Goal: Task Accomplishment & Management: Manage account settings

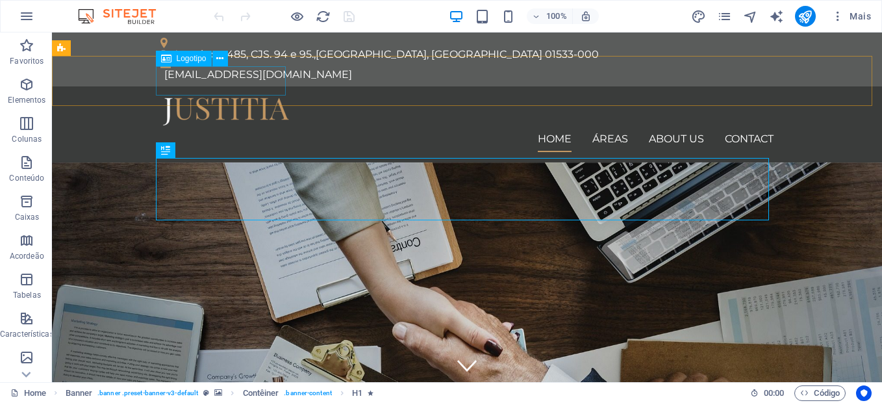
click at [186, 63] on div "Logotipo" at bounding box center [184, 59] width 56 height 16
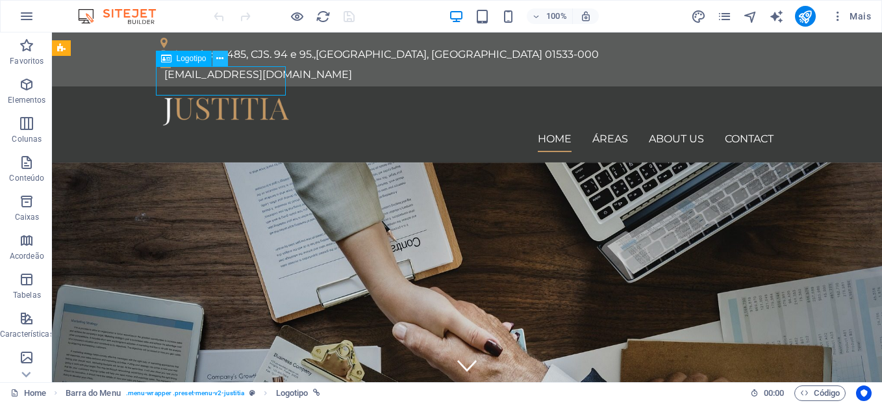
click at [220, 60] on icon at bounding box center [219, 59] width 7 height 14
click at [185, 58] on span "Logotipo" at bounding box center [192, 59] width 30 height 8
click at [214, 59] on button at bounding box center [220, 59] width 16 height 16
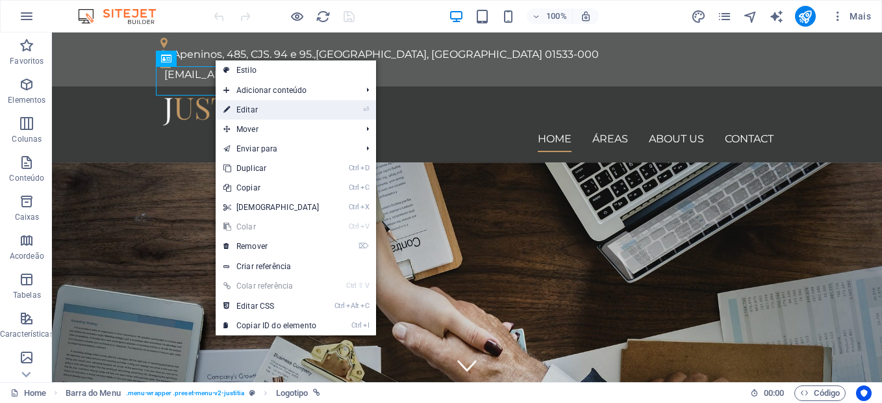
click at [246, 110] on link "⏎ Editar" at bounding box center [272, 109] width 112 height 19
select select "px"
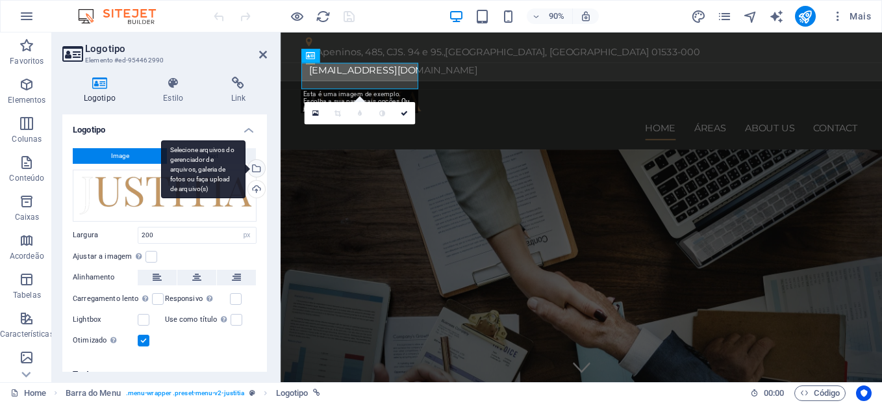
click at [253, 172] on div "Selecione arquivos do gerenciador de arquivos, galeria de fotos ou faça upload …" at bounding box center [255, 169] width 19 height 19
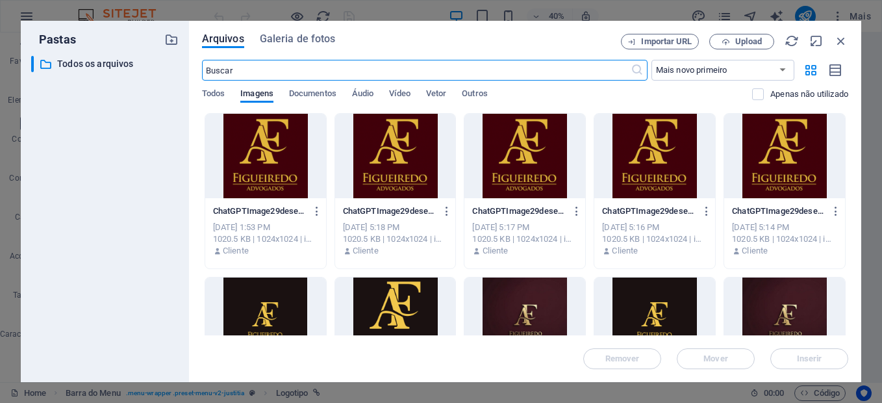
scroll to position [97, 0]
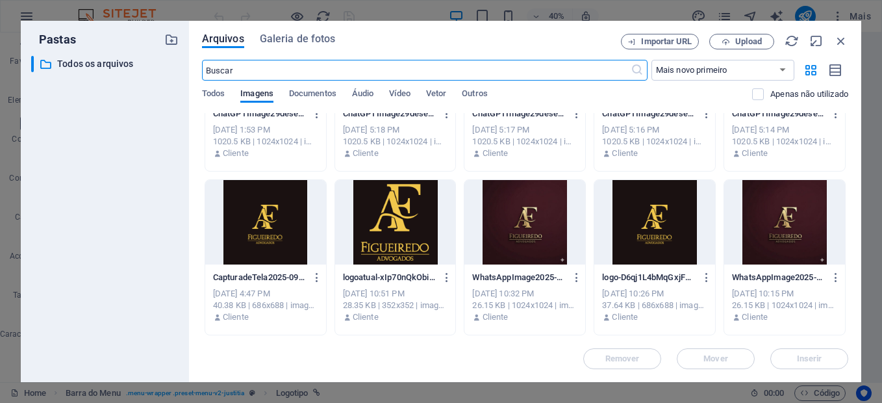
click at [789, 235] on div at bounding box center [784, 222] width 121 height 84
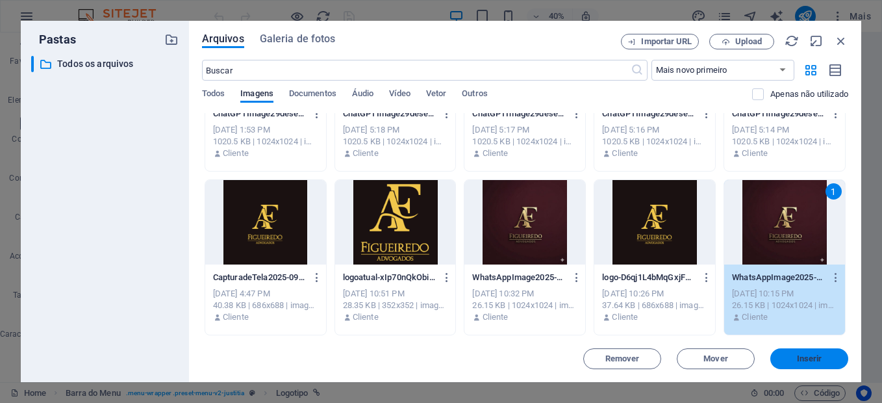
click at [811, 353] on button "Inserir" at bounding box center [810, 358] width 78 height 21
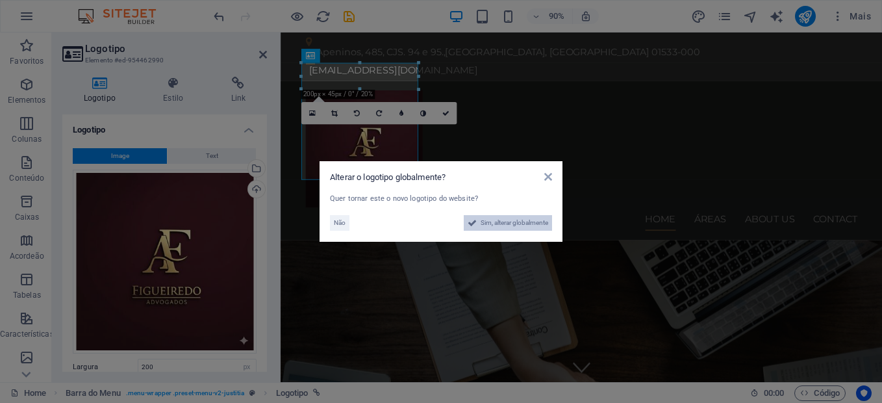
click at [528, 223] on span "Sim, alterar globalmente" at bounding box center [515, 223] width 68 height 16
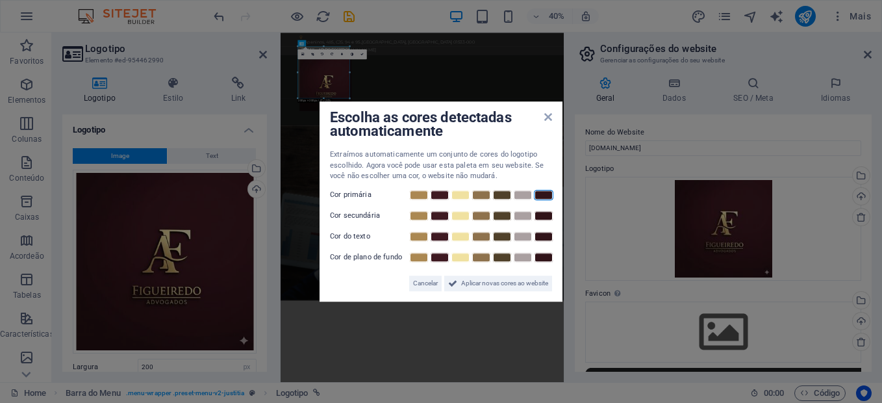
click at [538, 196] on link at bounding box center [543, 195] width 19 height 10
click at [548, 198] on link at bounding box center [543, 195] width 19 height 10
click at [468, 196] on link at bounding box center [460, 195] width 19 height 10
click at [548, 215] on link at bounding box center [543, 216] width 19 height 10
click at [542, 238] on link at bounding box center [543, 236] width 19 height 10
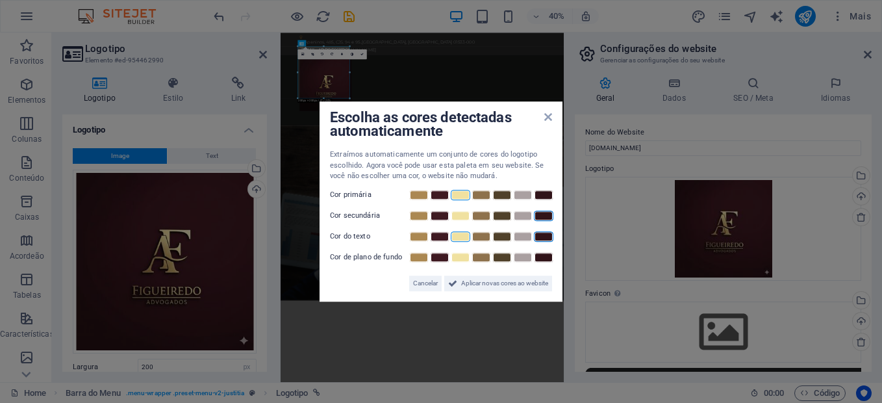
click at [462, 238] on link at bounding box center [460, 236] width 19 height 10
click at [544, 259] on link at bounding box center [543, 257] width 19 height 10
click at [501, 283] on span "Aplicar novas cores ao website" at bounding box center [504, 283] width 87 height 16
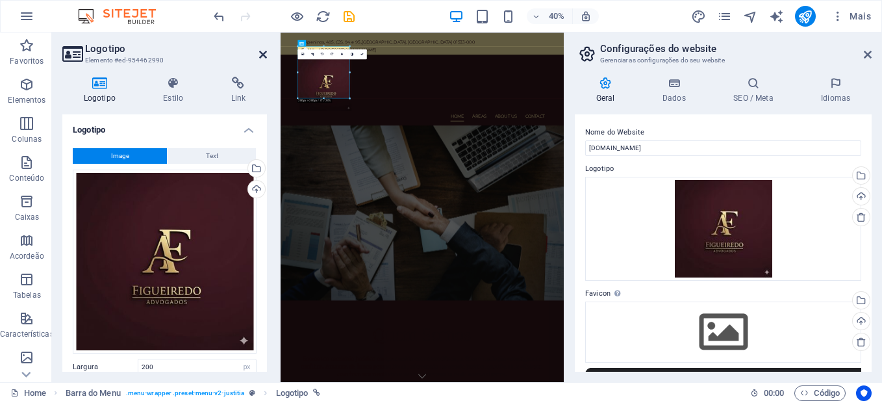
click at [259, 55] on icon at bounding box center [263, 54] width 8 height 10
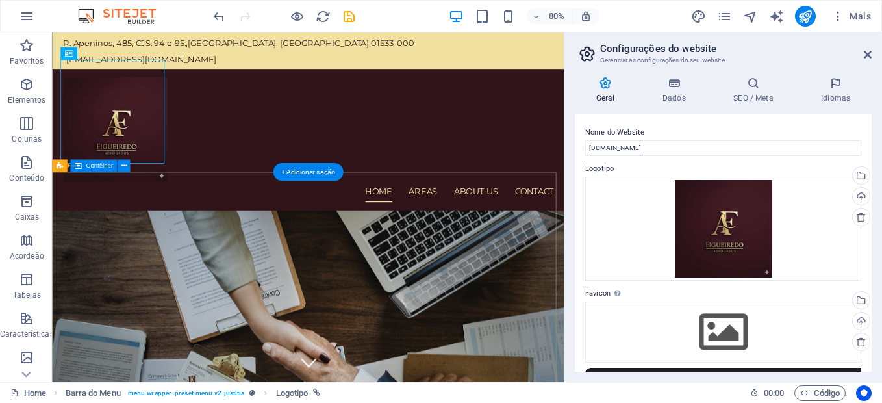
scroll to position [9, 0]
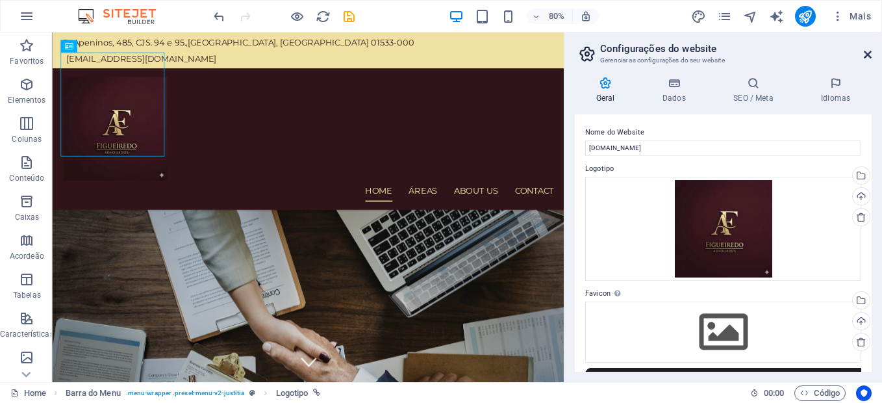
click at [867, 56] on icon at bounding box center [868, 54] width 8 height 10
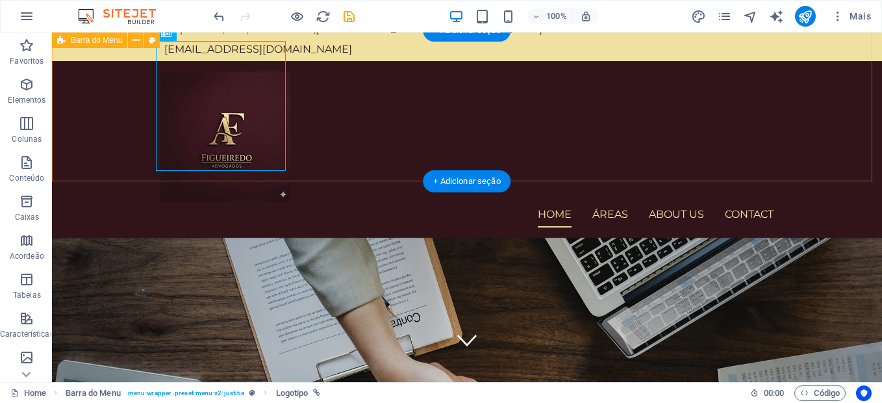
scroll to position [8, 0]
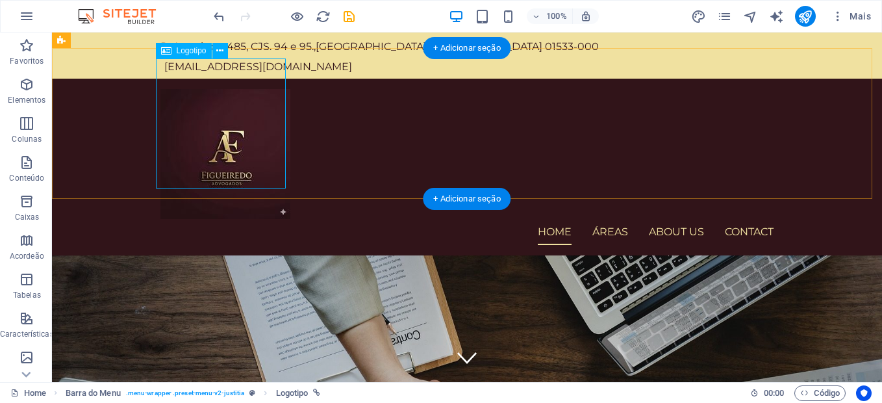
click at [268, 149] on div at bounding box center [466, 154] width 613 height 130
click at [259, 147] on div at bounding box center [466, 154] width 613 height 130
click at [285, 186] on div at bounding box center [466, 154] width 613 height 130
select select "px"
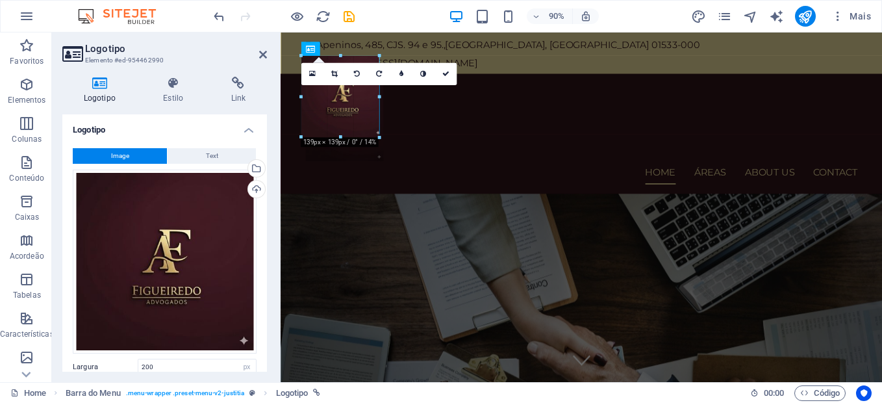
drag, startPoint x: 417, startPoint y: 175, endPoint x: 357, endPoint y: 131, distance: 74.5
type input "133"
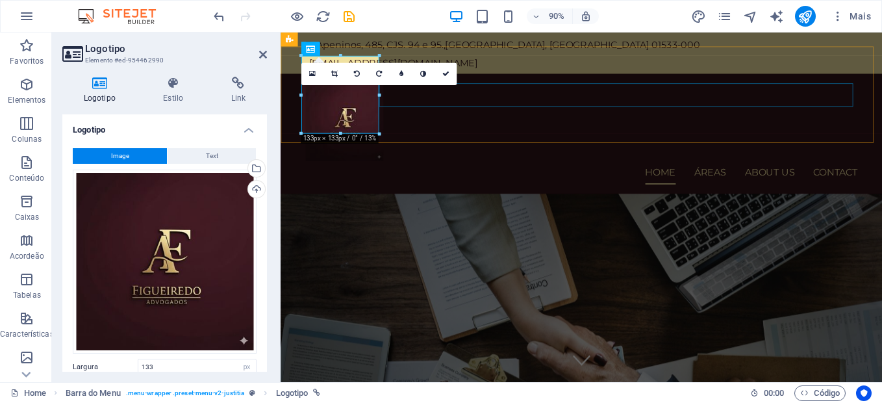
click at [524, 175] on nav "Home Áreas About us Contact" at bounding box center [615, 188] width 613 height 26
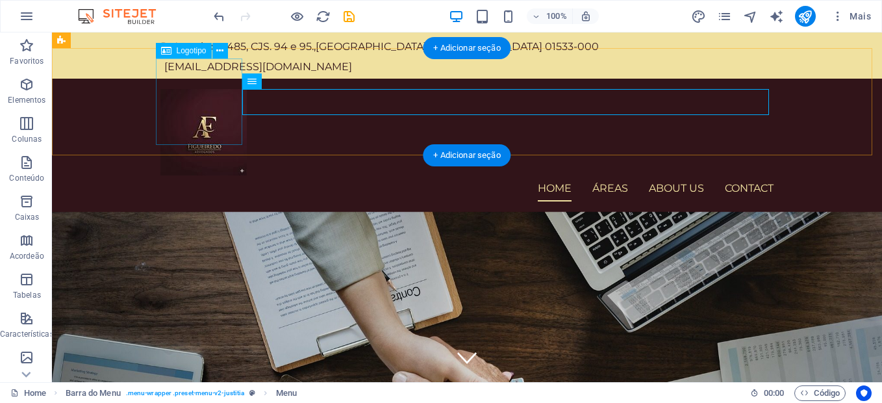
click at [206, 111] on div at bounding box center [466, 132] width 613 height 86
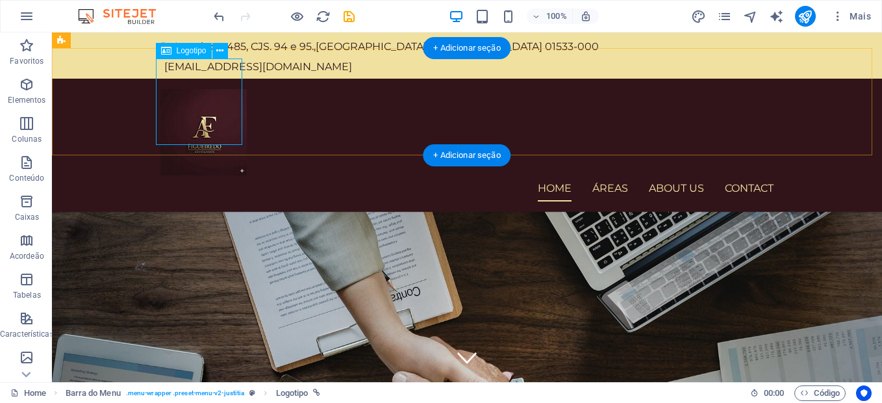
click at [228, 118] on div at bounding box center [466, 132] width 613 height 86
select select "px"
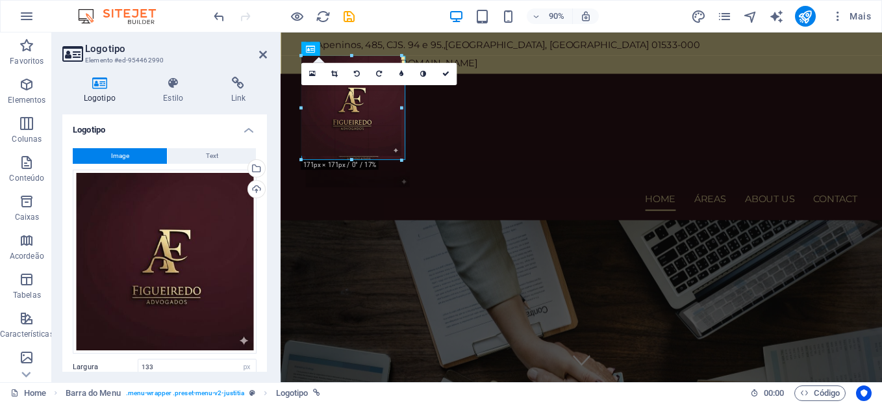
drag, startPoint x: 379, startPoint y: 134, endPoint x: 142, endPoint y: 113, distance: 238.7
type input "178"
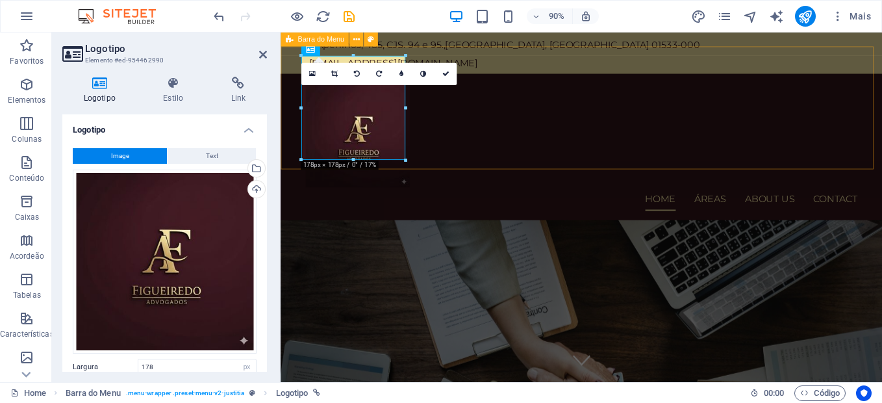
click at [500, 154] on div "Home Áreas About us Contact Menu" at bounding box center [615, 160] width 669 height 162
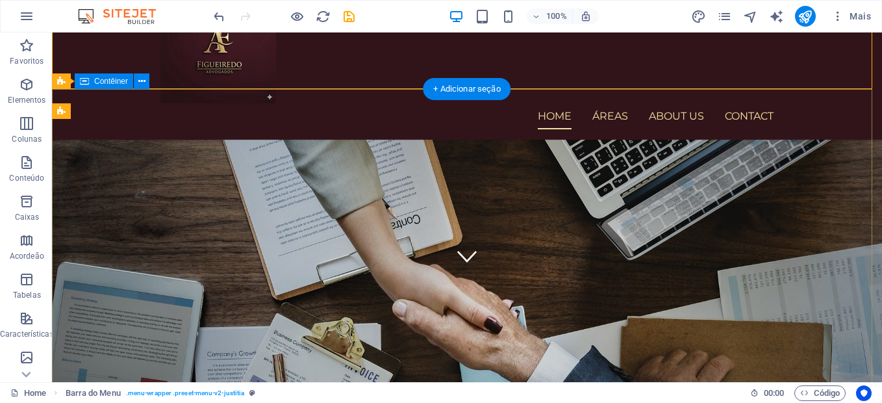
scroll to position [103, 0]
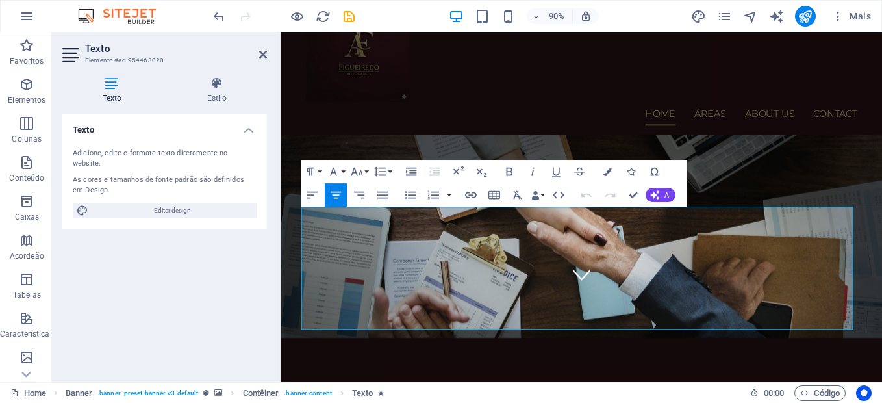
drag, startPoint x: 908, startPoint y: 338, endPoint x: 466, endPoint y: 203, distance: 462.8
click at [607, 174] on icon "button" at bounding box center [608, 172] width 8 height 8
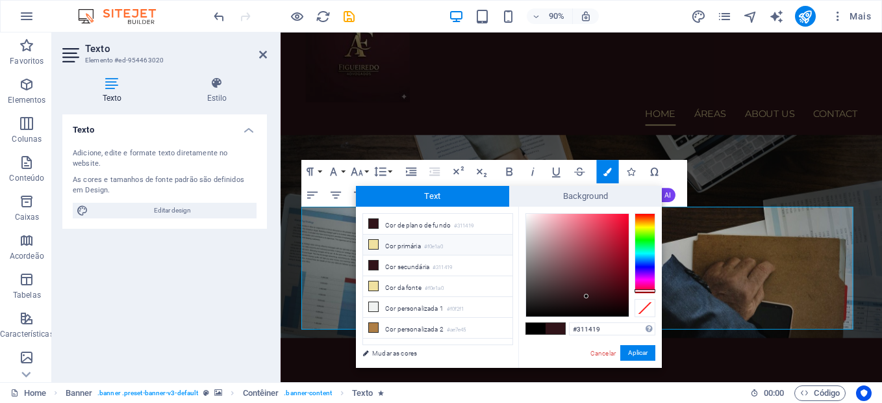
click at [373, 244] on icon at bounding box center [373, 244] width 9 height 9
type input "#f0e1a0"
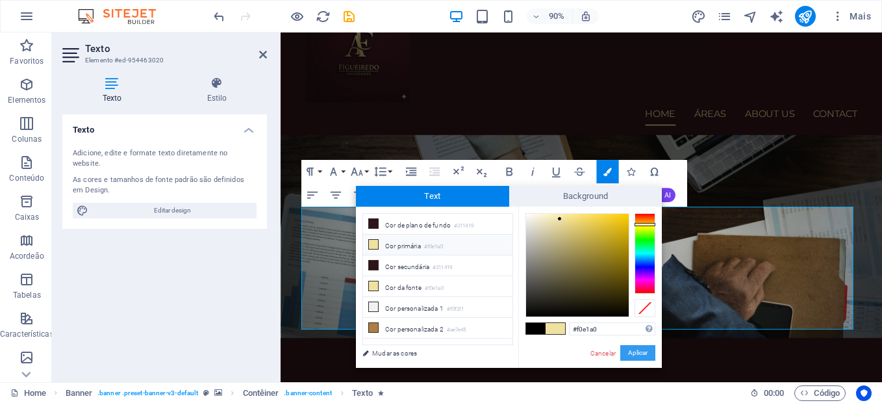
click at [635, 346] on button "Aplicar" at bounding box center [637, 353] width 35 height 16
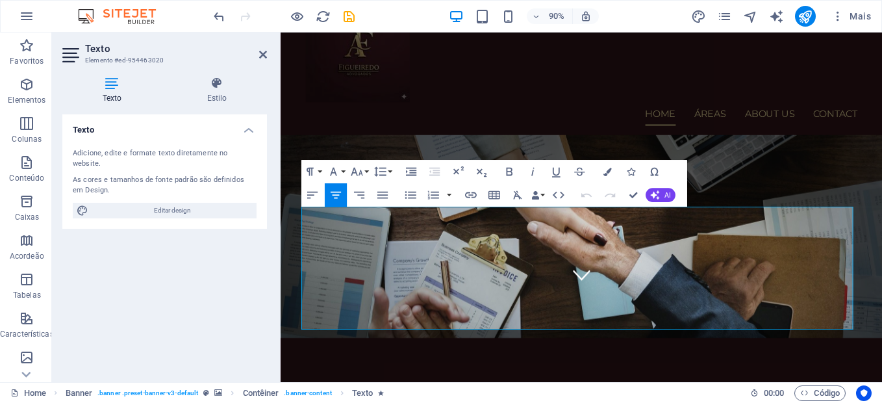
drag, startPoint x: 909, startPoint y: 335, endPoint x: 535, endPoint y: 229, distance: 388.9
click at [605, 171] on icon "button" at bounding box center [608, 172] width 8 height 8
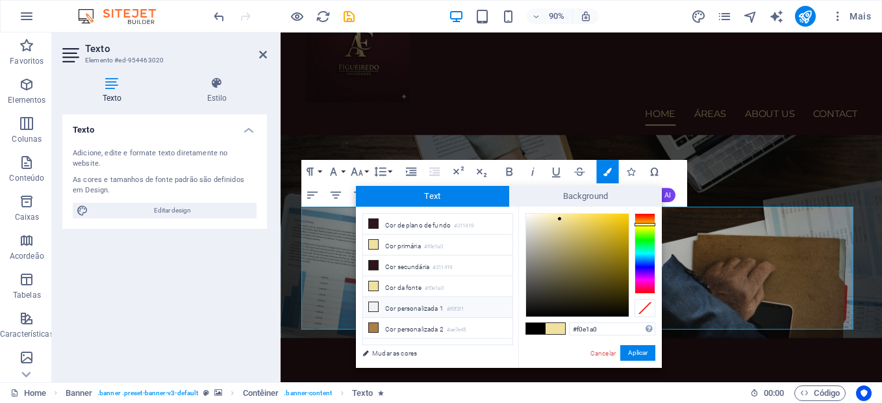
click at [373, 303] on icon at bounding box center [373, 306] width 9 height 9
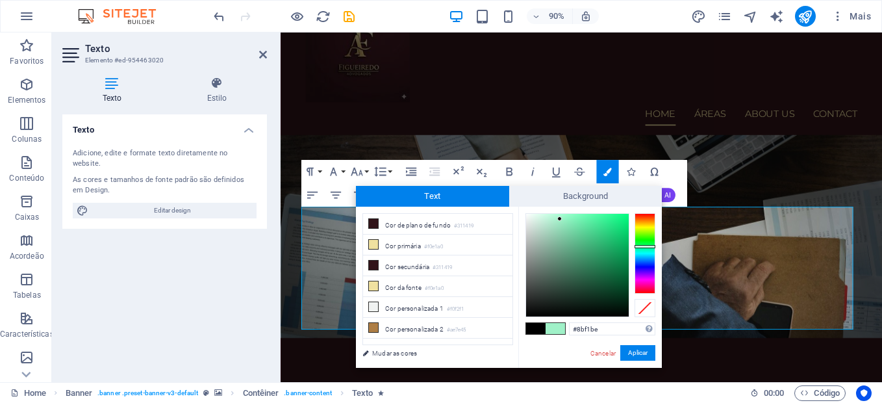
type input "#87efbb"
drag, startPoint x: 526, startPoint y: 217, endPoint x: 570, endPoint y: 220, distance: 44.3
click at [570, 220] on div at bounding box center [570, 219] width 5 height 5
click at [640, 352] on button "Aplicar" at bounding box center [637, 353] width 35 height 16
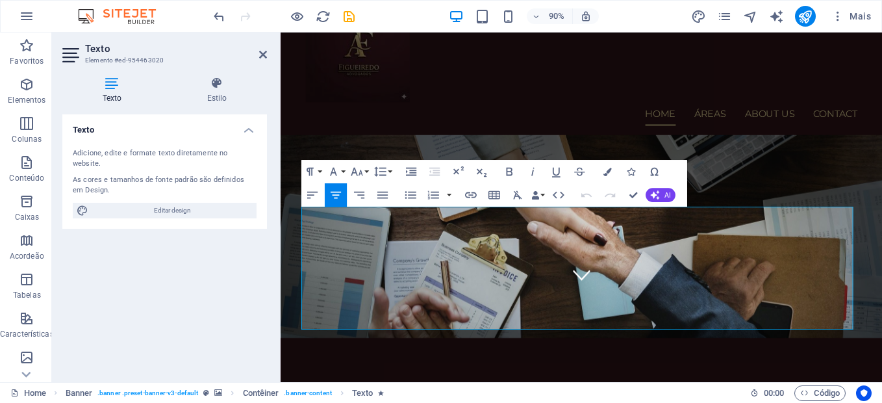
drag, startPoint x: 907, startPoint y: 335, endPoint x: 511, endPoint y: 234, distance: 408.9
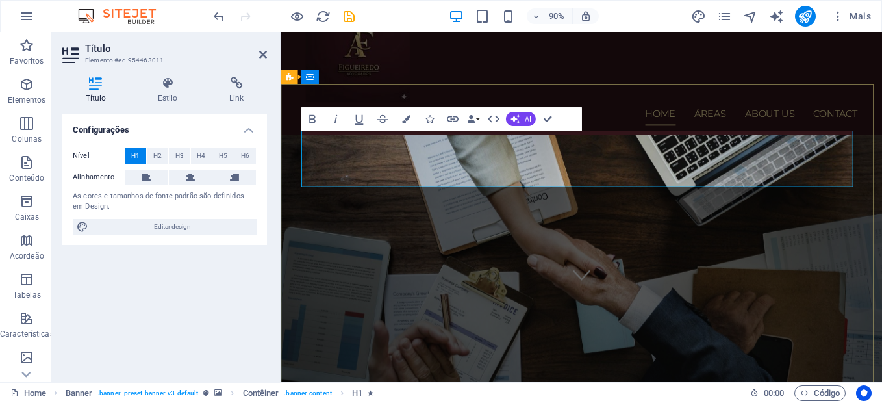
drag, startPoint x: 789, startPoint y: 184, endPoint x: 400, endPoint y: 192, distance: 389.2
click at [408, 116] on icon "button" at bounding box center [406, 119] width 8 height 8
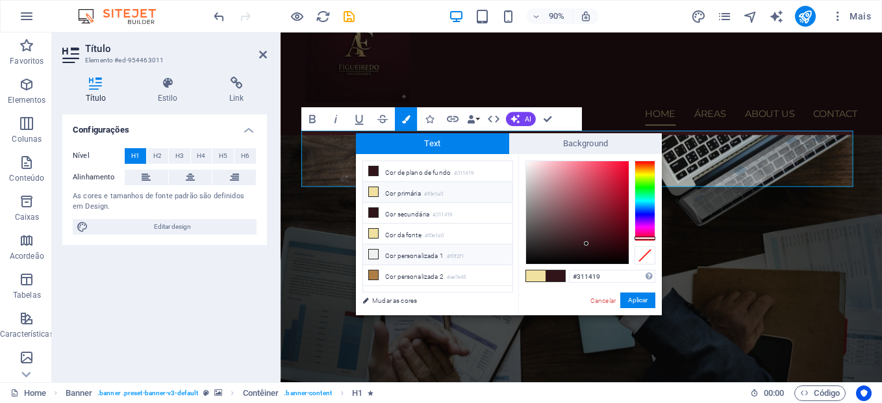
click at [374, 250] on icon at bounding box center [373, 253] width 9 height 9
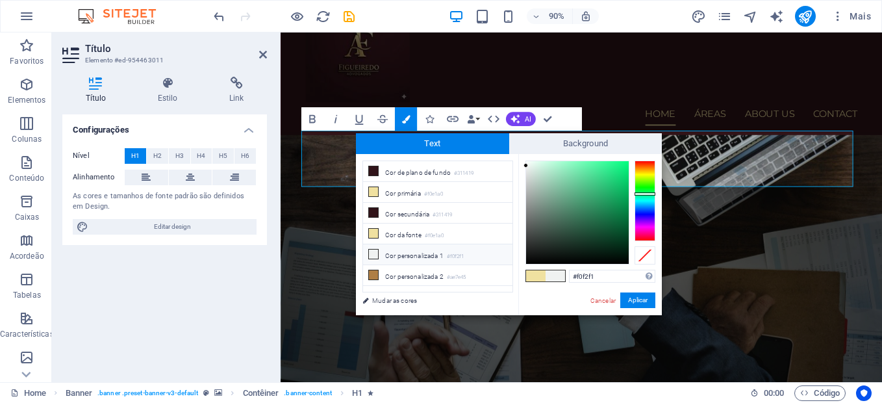
click at [535, 273] on span at bounding box center [535, 275] width 19 height 11
type input "#f0e1a0"
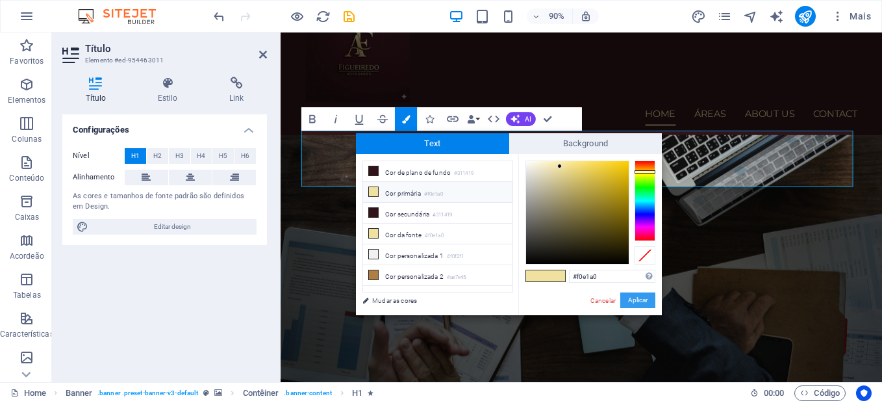
click at [631, 298] on button "Aplicar" at bounding box center [637, 300] width 35 height 16
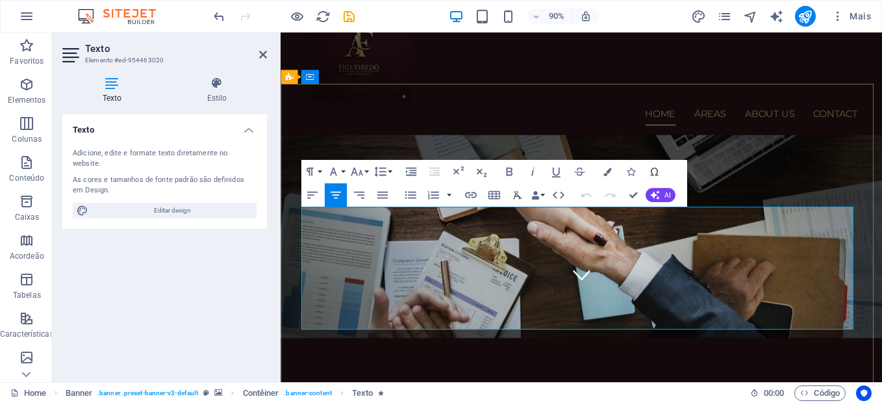
drag, startPoint x: 832, startPoint y: 283, endPoint x: 538, endPoint y: 199, distance: 306.0
click at [605, 173] on icon "button" at bounding box center [608, 172] width 8 height 8
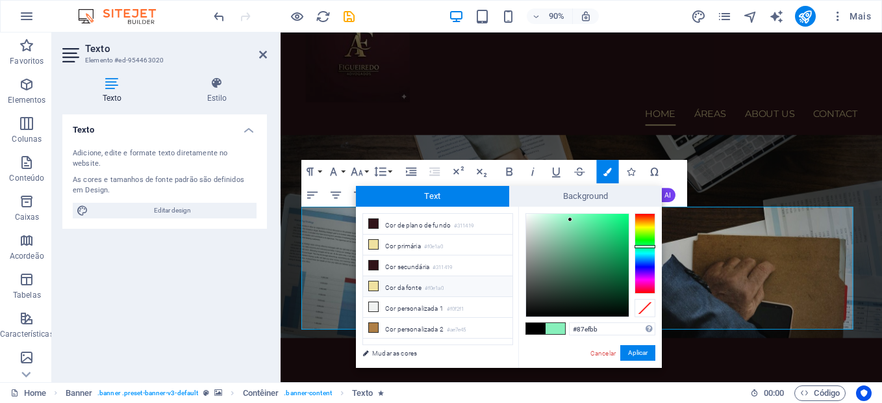
click at [374, 285] on icon at bounding box center [373, 285] width 9 height 9
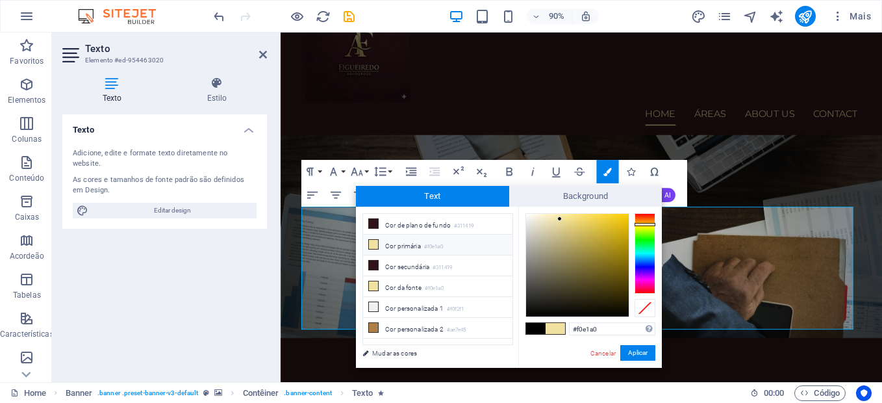
click at [535, 329] on span at bounding box center [535, 328] width 19 height 11
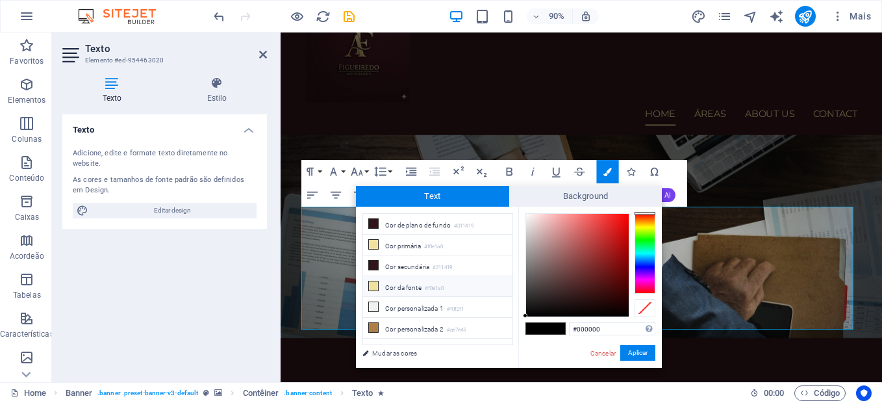
click at [369, 284] on icon at bounding box center [373, 285] width 9 height 9
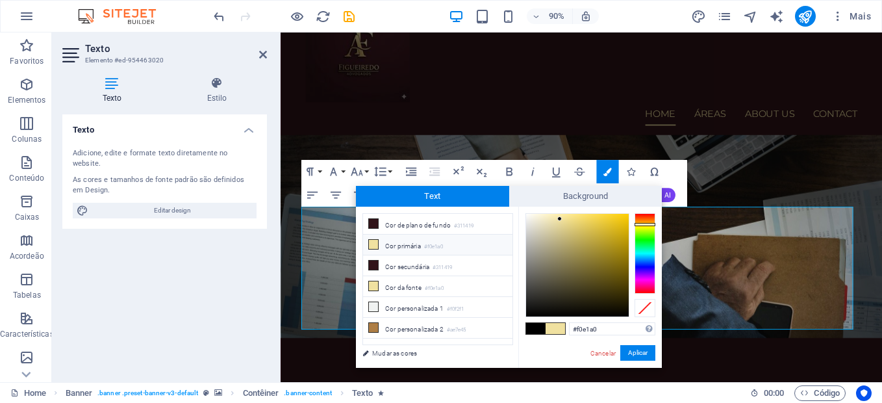
click at [532, 329] on span at bounding box center [535, 328] width 19 height 11
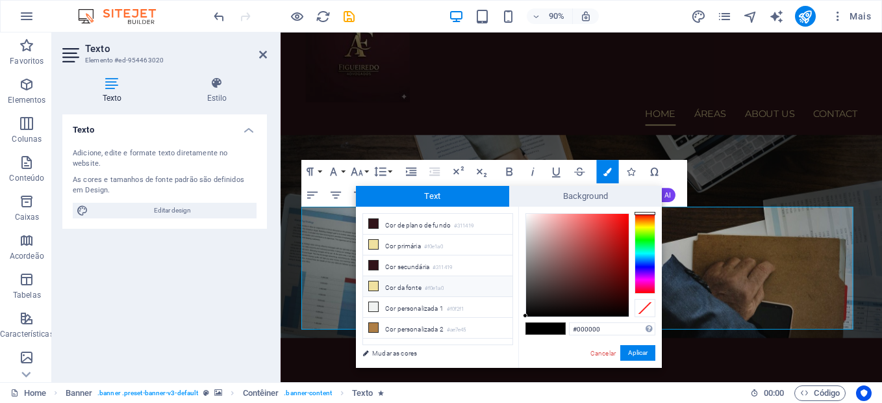
click at [373, 283] on icon at bounding box center [373, 285] width 9 height 9
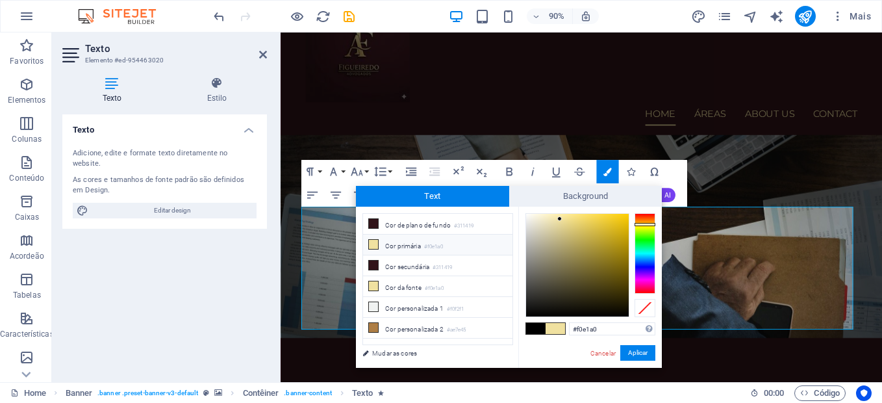
click at [561, 323] on span at bounding box center [555, 328] width 19 height 11
click at [554, 329] on span at bounding box center [555, 328] width 19 height 11
click at [534, 327] on span at bounding box center [535, 328] width 19 height 11
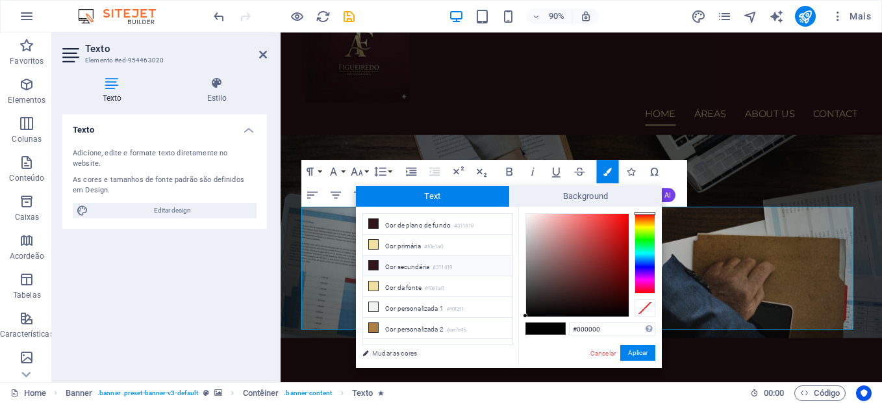
click at [374, 261] on icon at bounding box center [373, 265] width 9 height 9
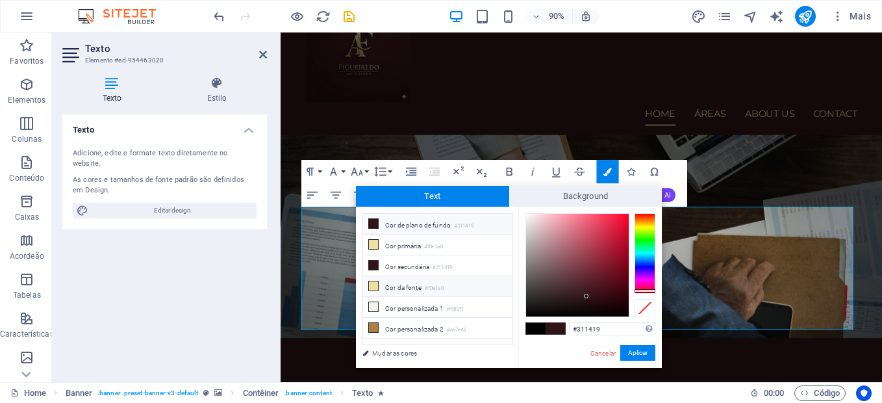
click at [372, 287] on icon at bounding box center [373, 285] width 9 height 9
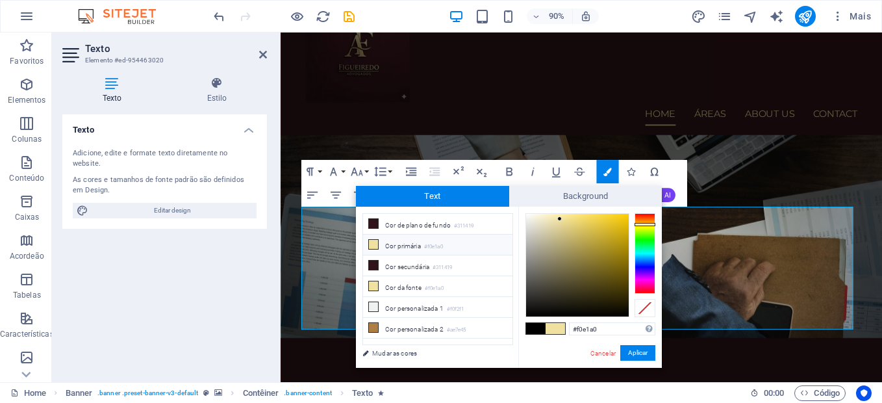
click at [539, 322] on div at bounding box center [546, 328] width 40 height 12
click at [377, 282] on icon at bounding box center [373, 285] width 9 height 9
click at [537, 327] on span at bounding box center [535, 328] width 19 height 11
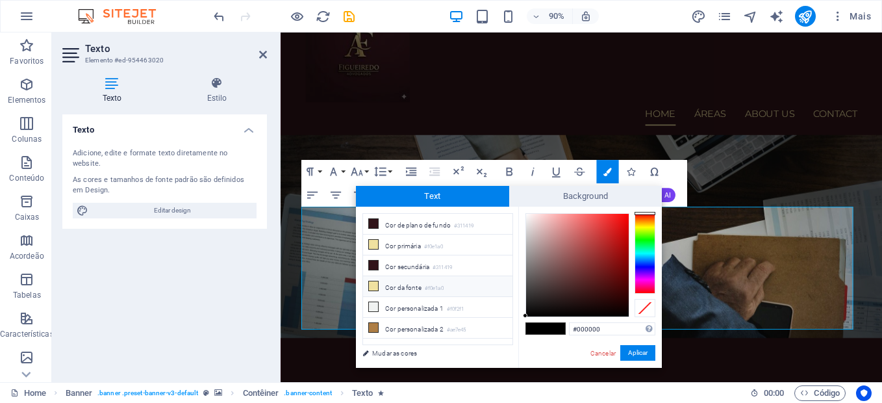
click at [376, 282] on icon at bounding box center [373, 285] width 9 height 9
type input "#f0e1a0"
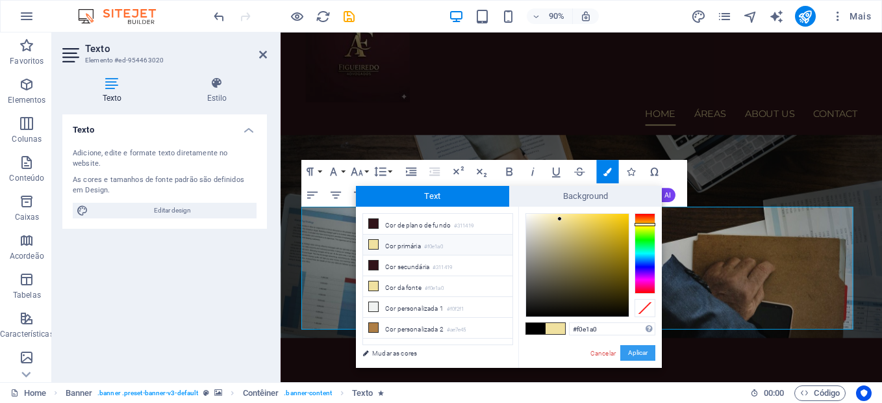
click at [641, 351] on button "Aplicar" at bounding box center [637, 353] width 35 height 16
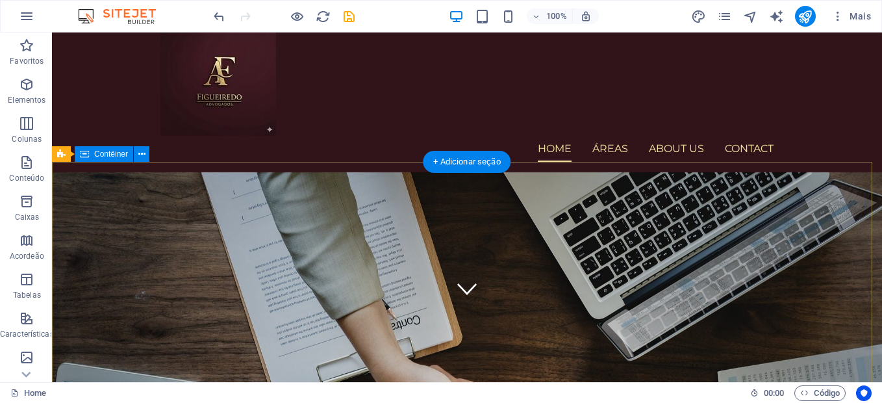
scroll to position [0, 0]
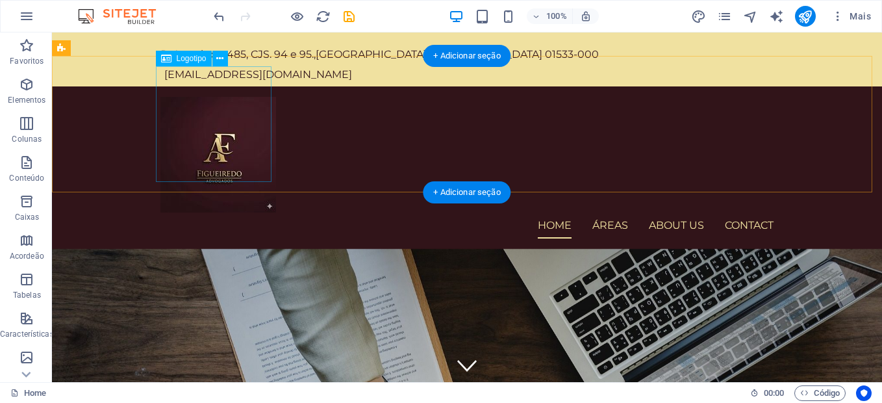
click at [240, 120] on div at bounding box center [466, 155] width 613 height 116
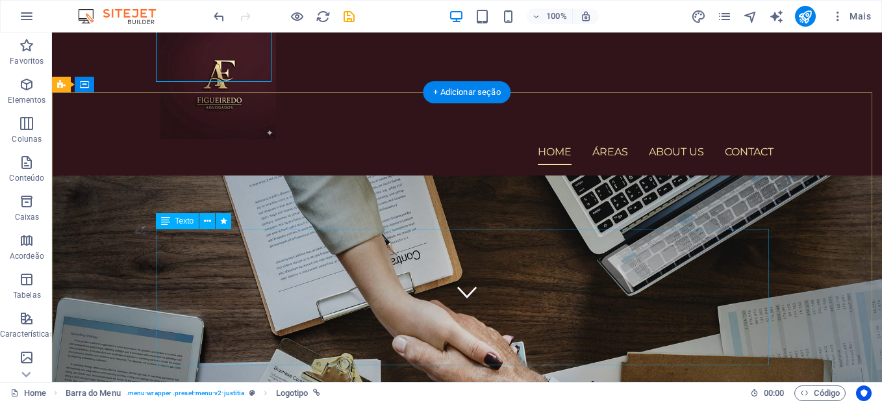
scroll to position [6, 0]
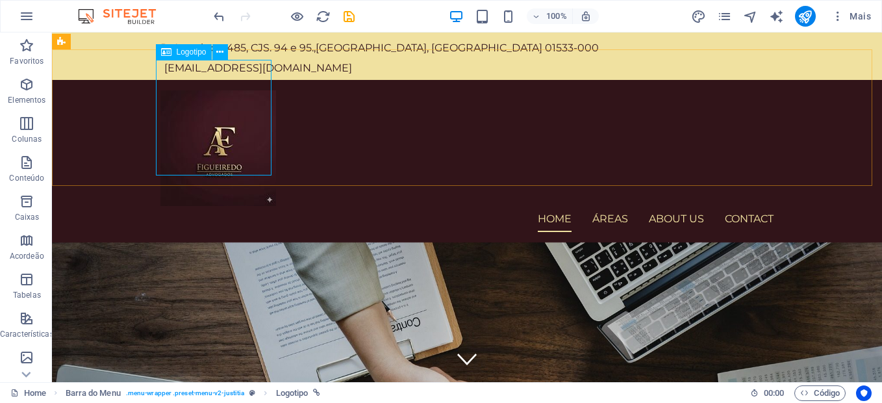
click at [192, 55] on span "Logotipo" at bounding box center [192, 52] width 30 height 8
click at [192, 53] on span "Logotipo" at bounding box center [192, 52] width 30 height 8
click at [223, 55] on icon at bounding box center [219, 52] width 7 height 14
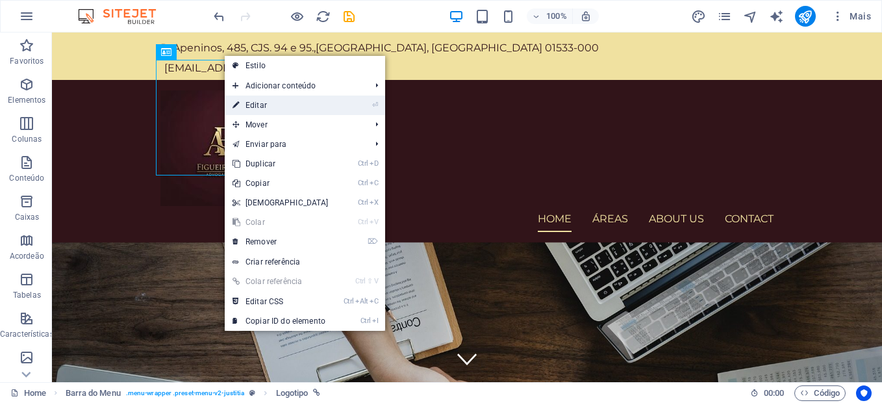
click at [258, 107] on link "⏎ Editar" at bounding box center [281, 105] width 112 height 19
select select "px"
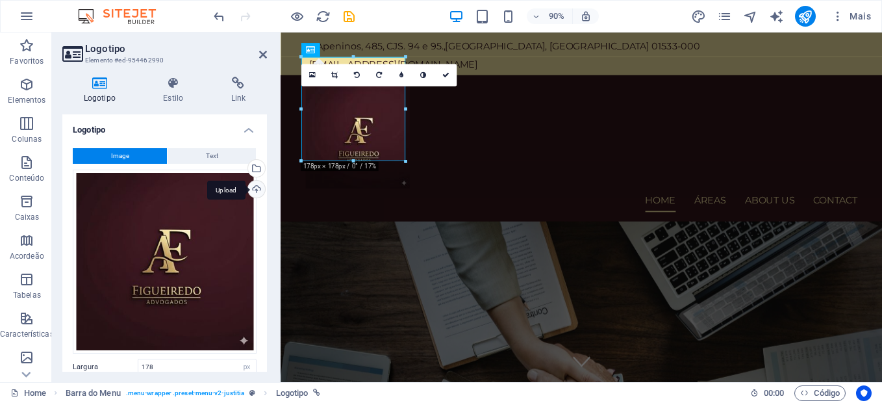
click at [253, 187] on div "Upload" at bounding box center [255, 190] width 19 height 19
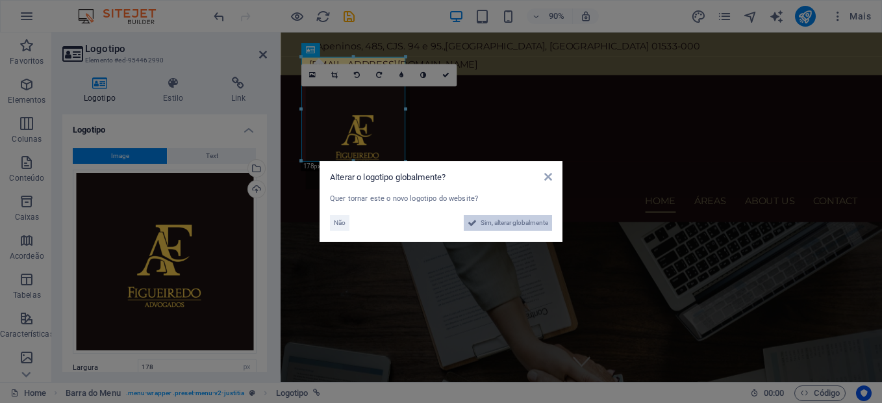
click at [521, 223] on span "Sim, alterar globalmente" at bounding box center [515, 223] width 68 height 16
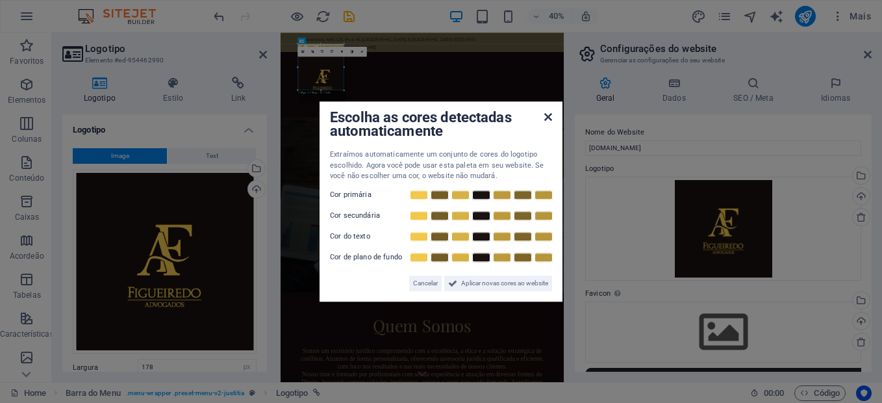
click at [546, 118] on icon at bounding box center [548, 117] width 8 height 10
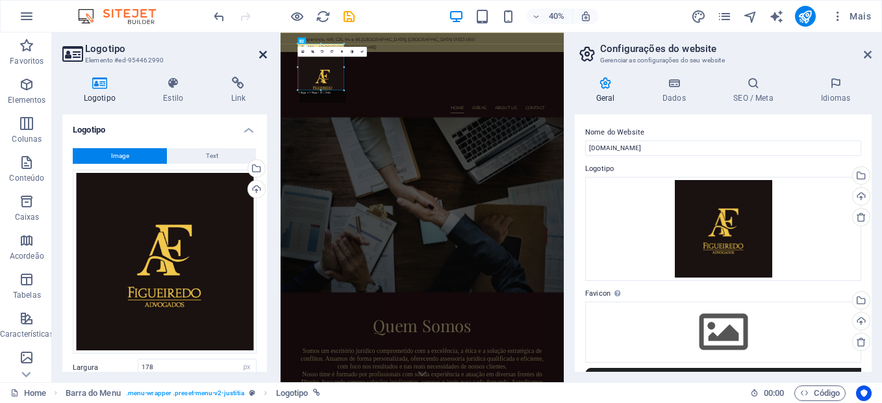
click at [264, 51] on icon at bounding box center [263, 54] width 8 height 10
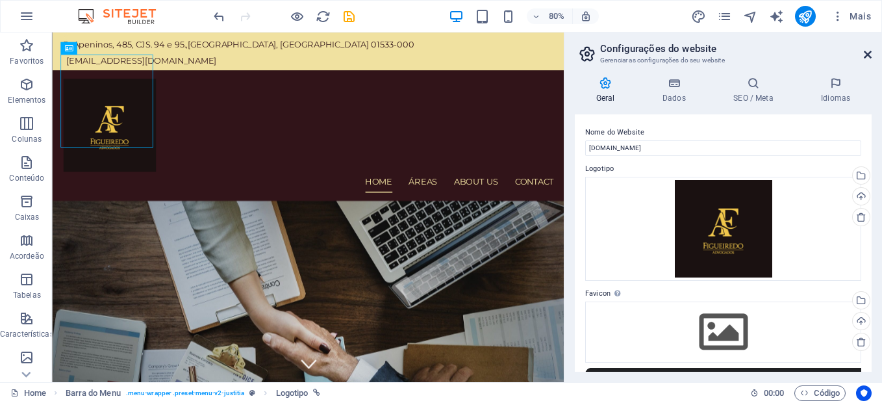
click at [869, 51] on icon at bounding box center [868, 54] width 8 height 10
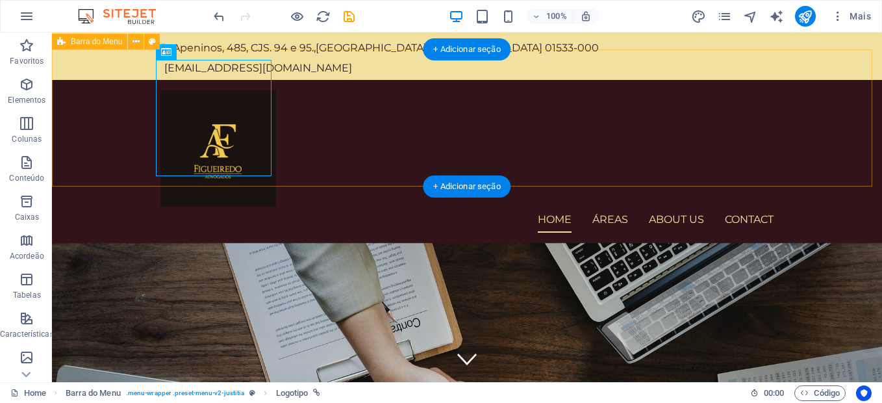
click at [419, 207] on nav "Home Áreas About us Contact" at bounding box center [466, 220] width 613 height 26
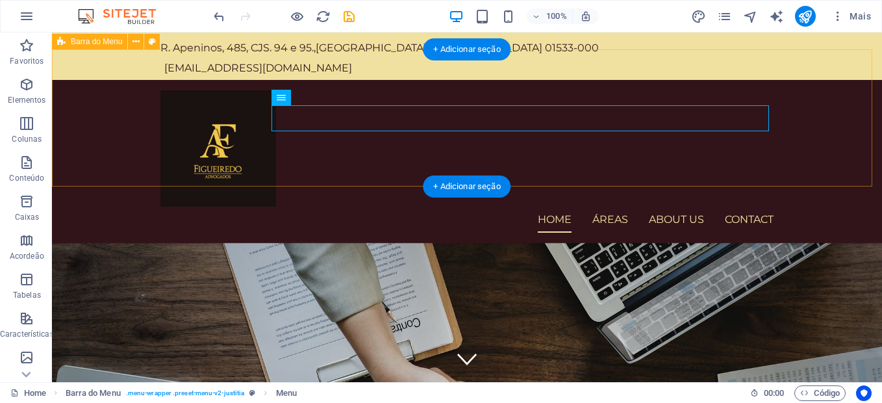
click at [553, 173] on div "Home Áreas About us Contact Menu" at bounding box center [467, 161] width 830 height 163
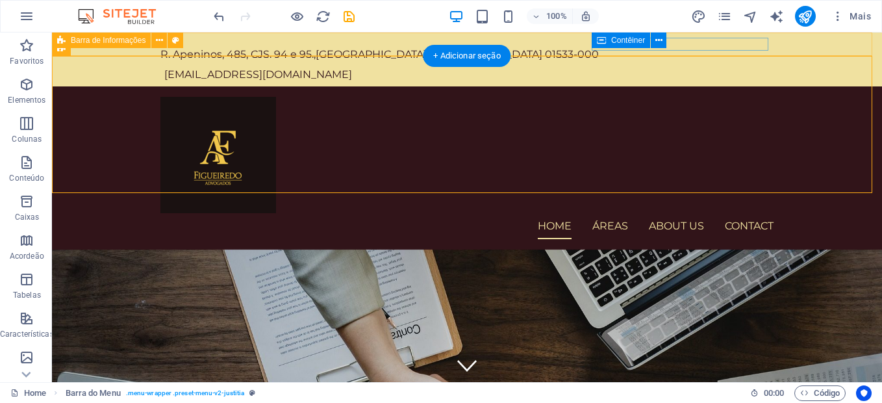
click at [546, 41] on div "R. [STREET_ADDRESS] 01533-000 [EMAIL_ADDRESS][DOMAIN_NAME]" at bounding box center [467, 59] width 830 height 54
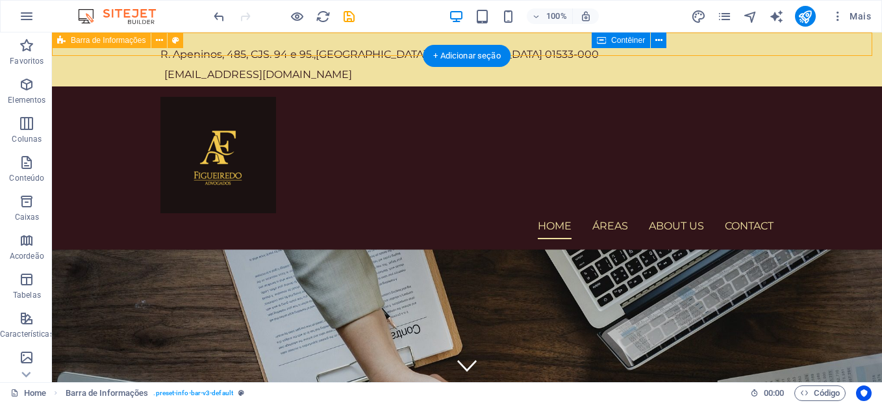
click at [553, 44] on div "R. [STREET_ADDRESS] 01533-000 [EMAIL_ADDRESS][DOMAIN_NAME]" at bounding box center [467, 59] width 830 height 54
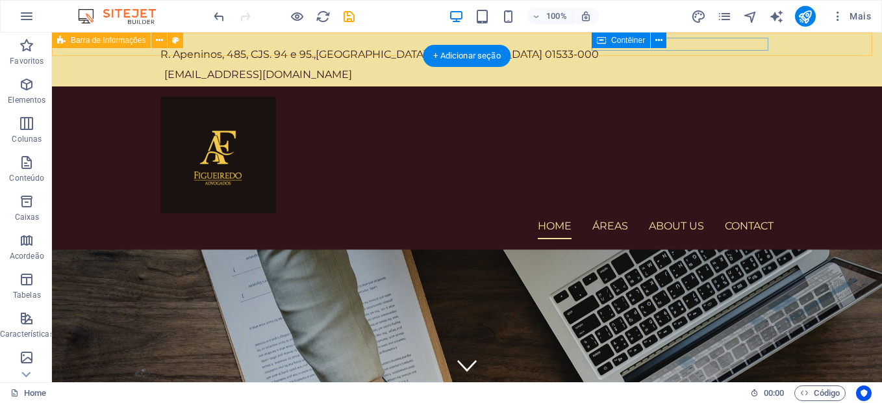
click at [841, 44] on div "R. [STREET_ADDRESS] 01533-000 [EMAIL_ADDRESS][DOMAIN_NAME]" at bounding box center [467, 59] width 830 height 54
click at [674, 68] on div "[EMAIL_ADDRESS][DOMAIN_NAME]" at bounding box center [468, 74] width 609 height 13
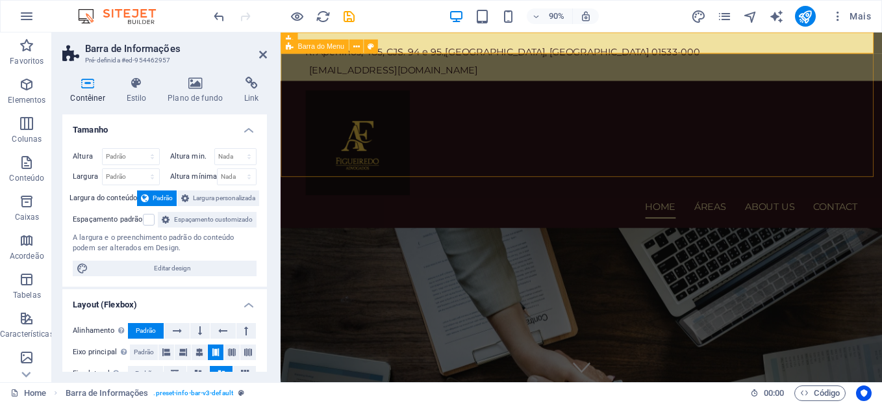
click at [628, 86] on div "Home Áreas About us Contact Menu" at bounding box center [615, 167] width 669 height 163
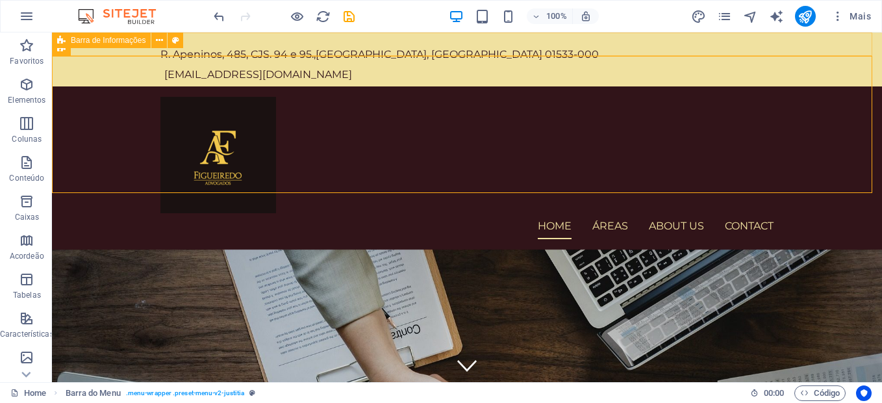
click at [122, 40] on span "Barra de Informações" at bounding box center [108, 40] width 75 height 8
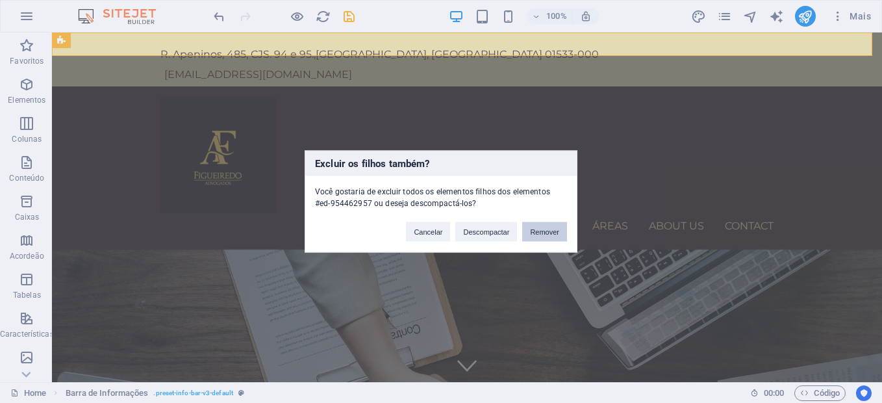
click at [552, 228] on button "Remover" at bounding box center [544, 231] width 45 height 19
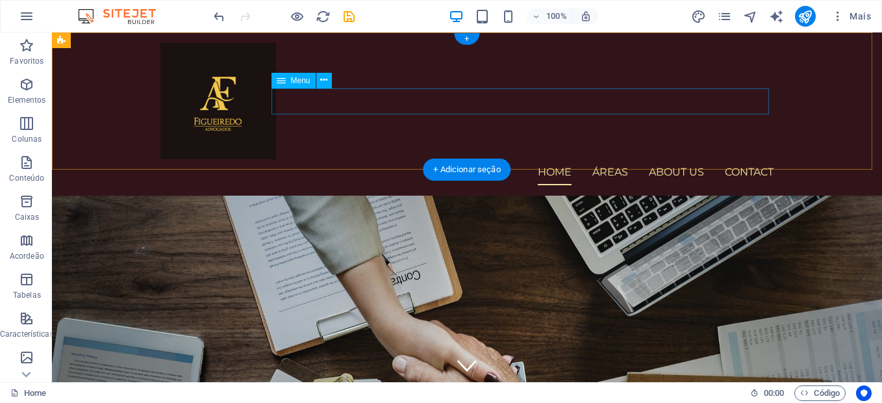
click at [679, 159] on nav "Home Áreas About us Contact" at bounding box center [466, 172] width 613 height 26
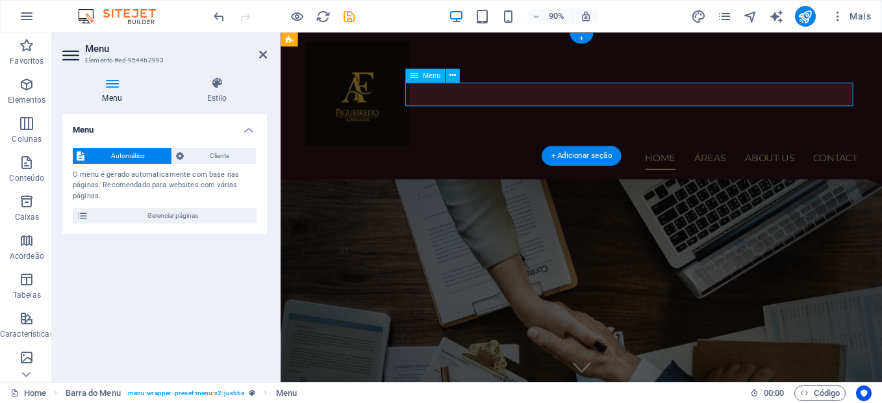
click at [806, 159] on nav "Home Áreas About us Contact" at bounding box center [615, 172] width 613 height 26
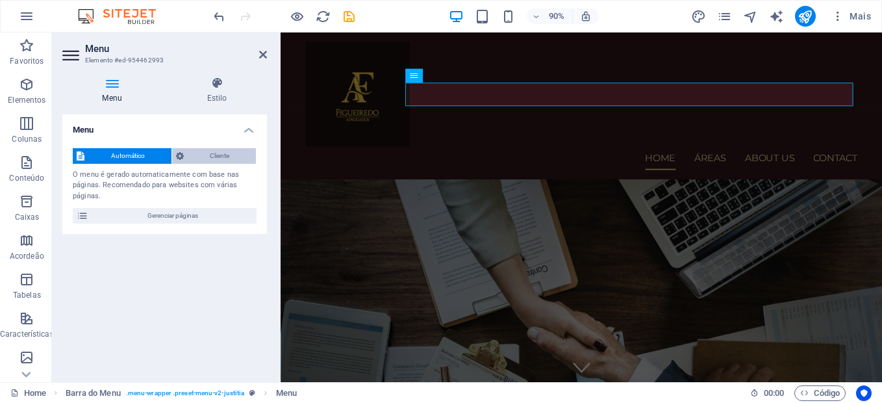
click at [220, 159] on span "Cliente" at bounding box center [220, 156] width 65 height 16
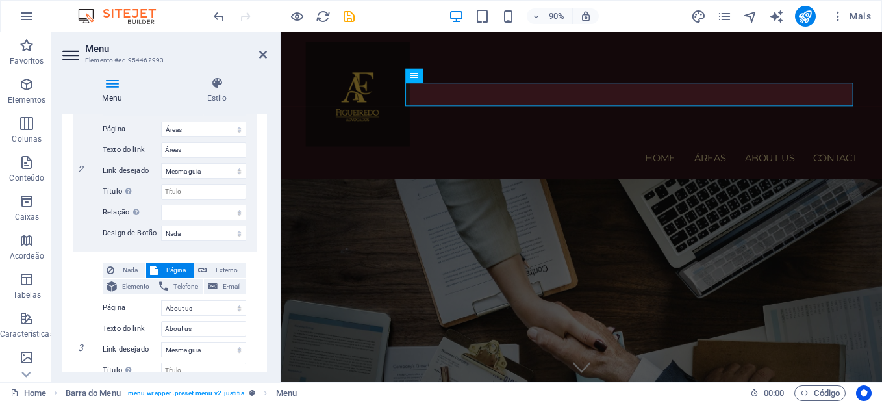
scroll to position [377, 0]
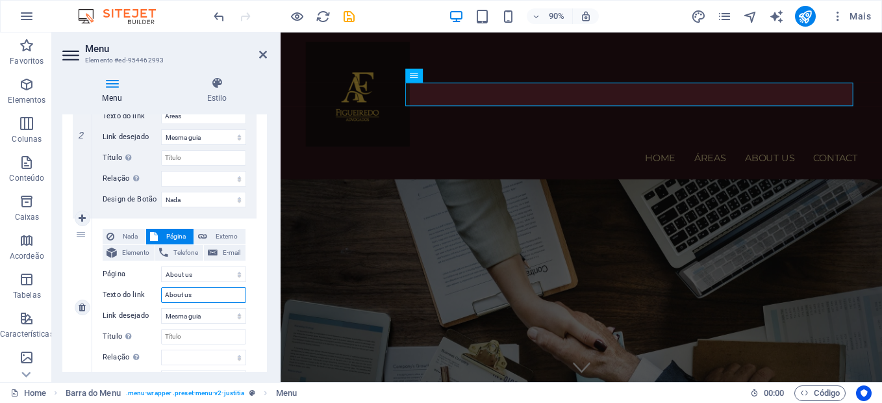
drag, startPoint x: 199, startPoint y: 298, endPoint x: 92, endPoint y: 281, distance: 109.2
click at [92, 281] on div "3 Nada Página Externo Elemento Telefone E-mail Página Home Áreas About us Conta…" at bounding box center [165, 307] width 184 height 179
type input "SObre"
select select
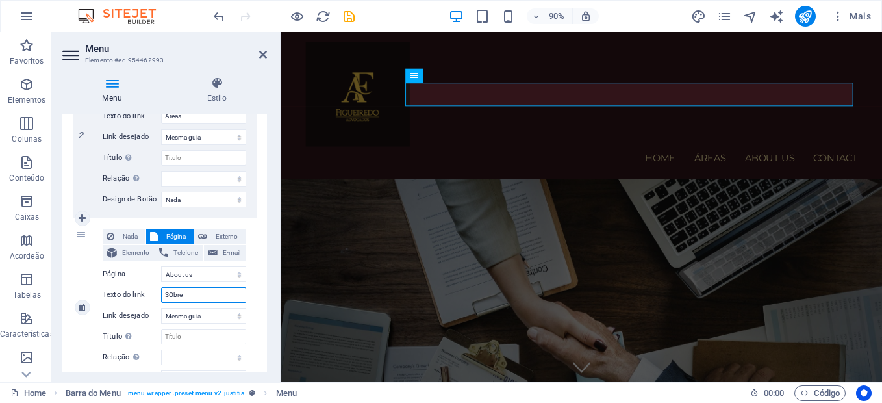
select select
type input "S"
select select
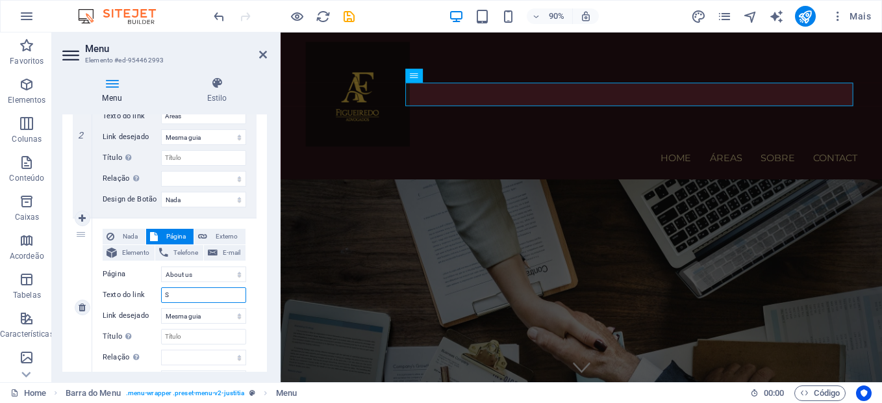
type input "So"
select select
type input "Sobre"
select select
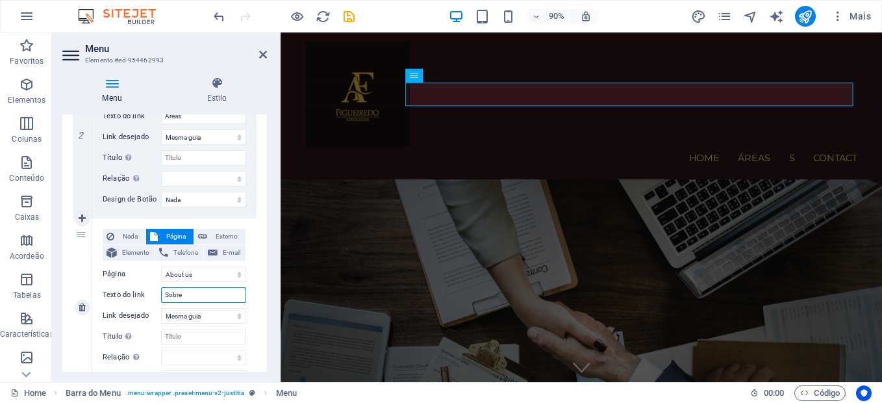
select select
type input "Sobre n"
select select
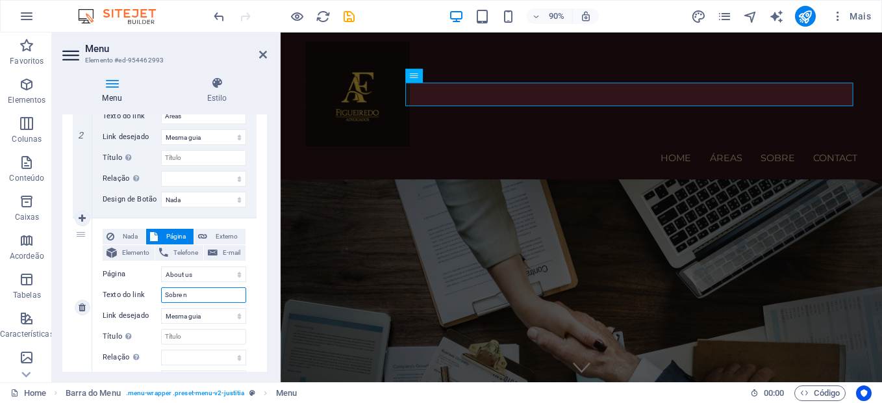
select select
type input "Sobre nó"
select select
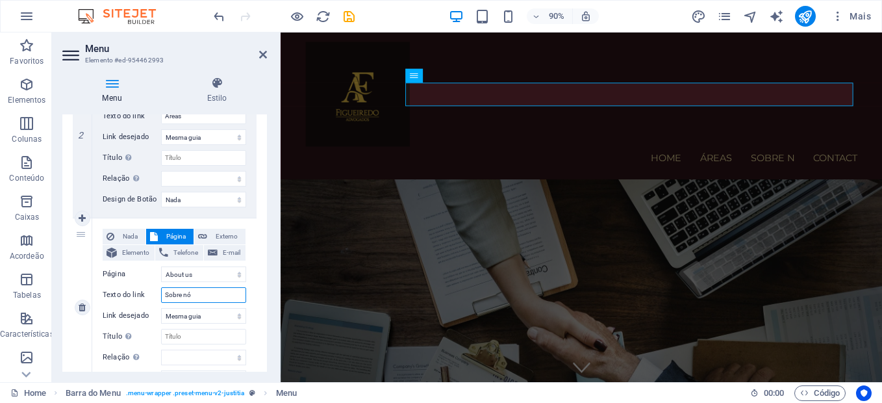
select select
type input "Sobre n"
select select
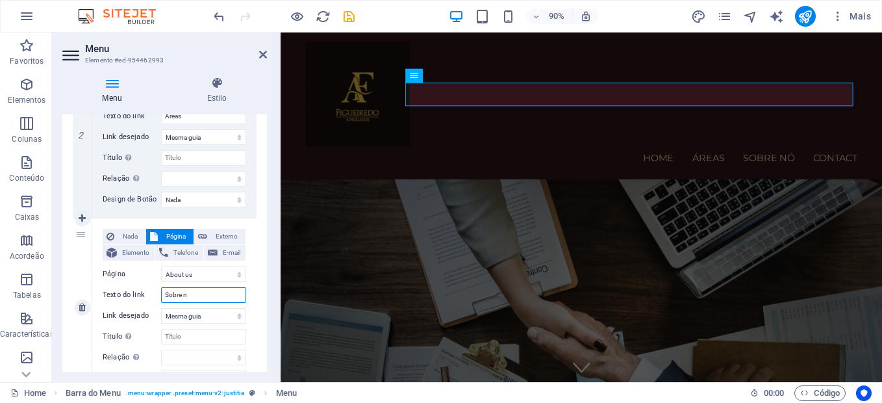
select select
type input "Sobre"
select select
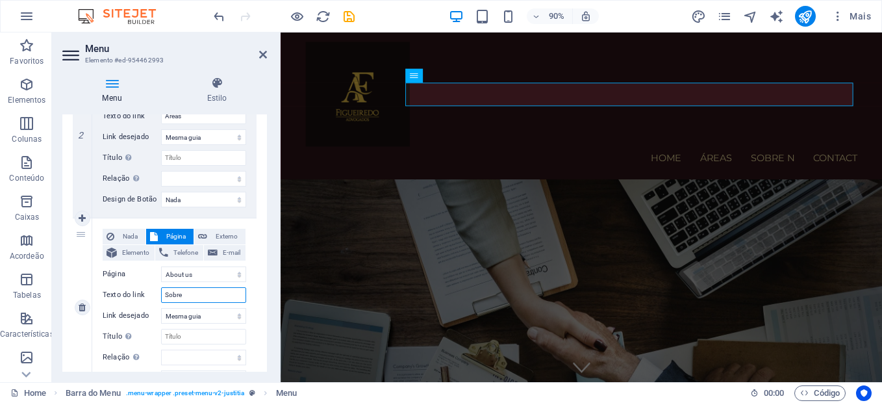
select select
type input "Sobre nos"
select select
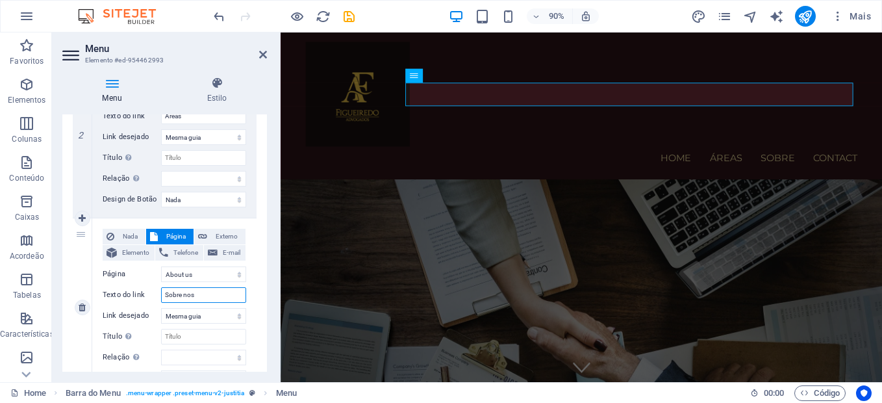
select select
type input "Sobre n"
select select
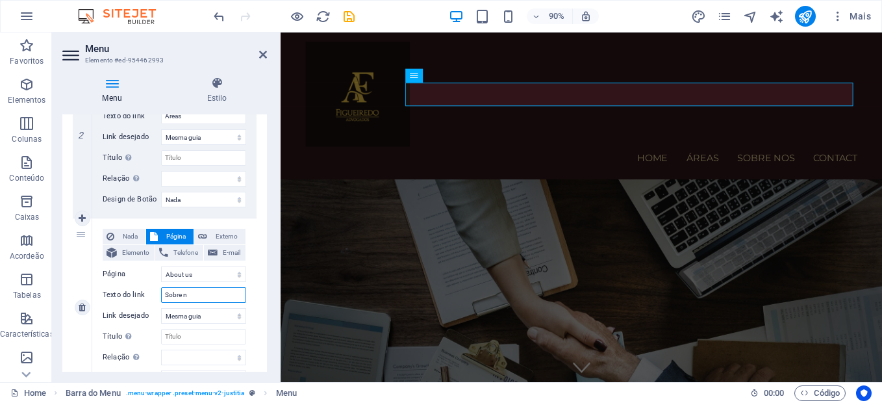
select select
type input "Sobre nós"
select select
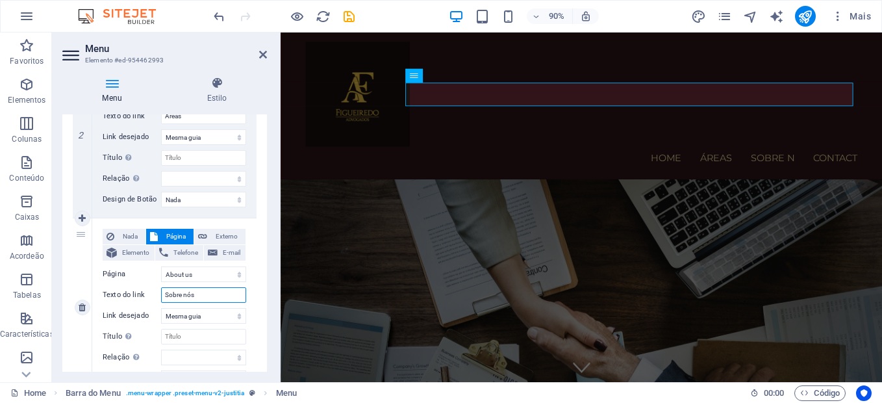
select select
type input "Sobre nós"
click at [261, 55] on icon at bounding box center [263, 54] width 8 height 10
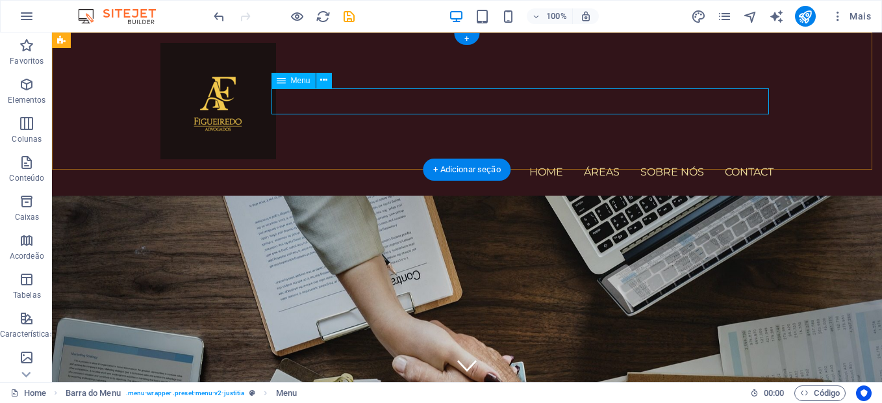
click at [737, 159] on nav "Home Áreas Sobre nós Contact" at bounding box center [466, 172] width 613 height 26
select select
select select "1"
select select
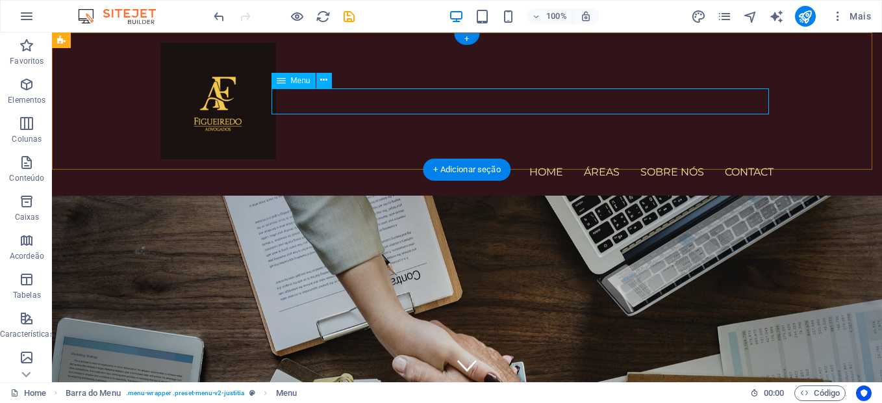
select select "2"
select select
select select "3"
select select
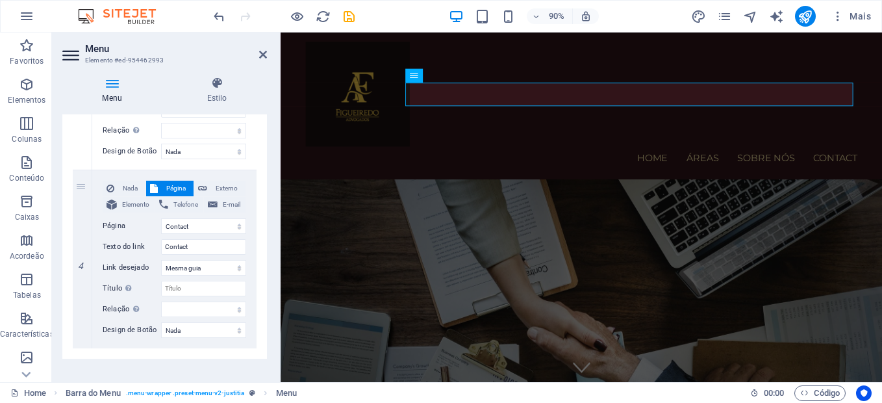
scroll to position [626, 0]
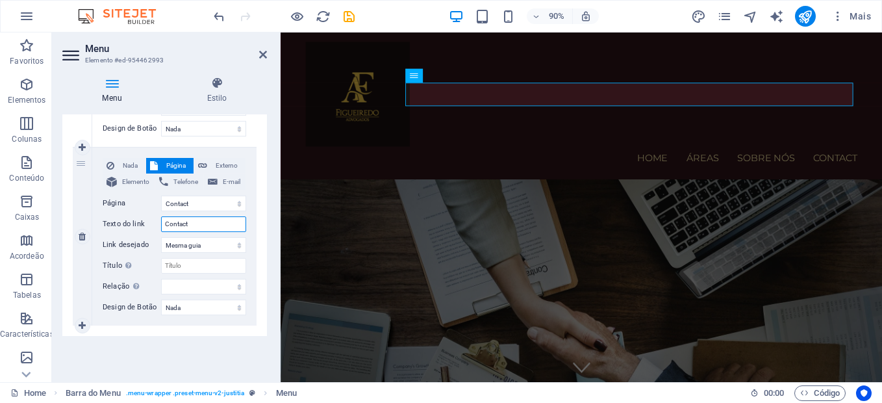
drag, startPoint x: 194, startPoint y: 222, endPoint x: 136, endPoint y: 229, distance: 57.5
click at [136, 229] on div "Texto do link Contact" at bounding box center [175, 224] width 144 height 16
click at [136, 229] on label "Texto do link" at bounding box center [132, 224] width 58 height 16
click at [161, 229] on input "Contact" at bounding box center [203, 224] width 85 height 16
click at [136, 230] on label "Texto do link" at bounding box center [132, 224] width 58 height 16
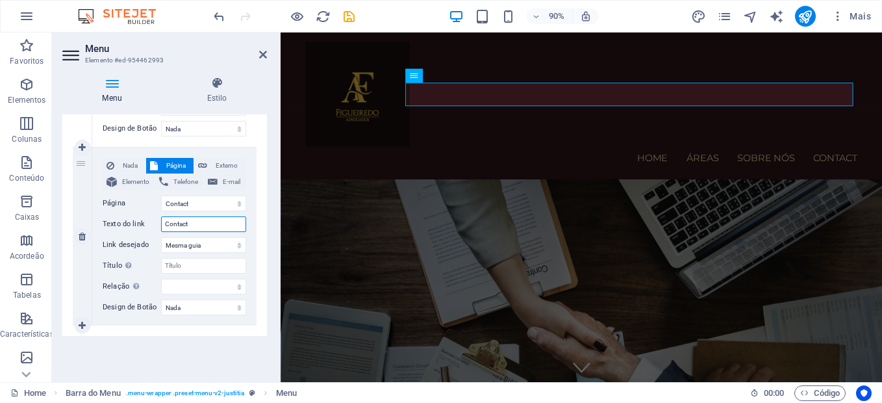
click at [161, 230] on input "Contact" at bounding box center [203, 224] width 85 height 16
type input "n"
select select
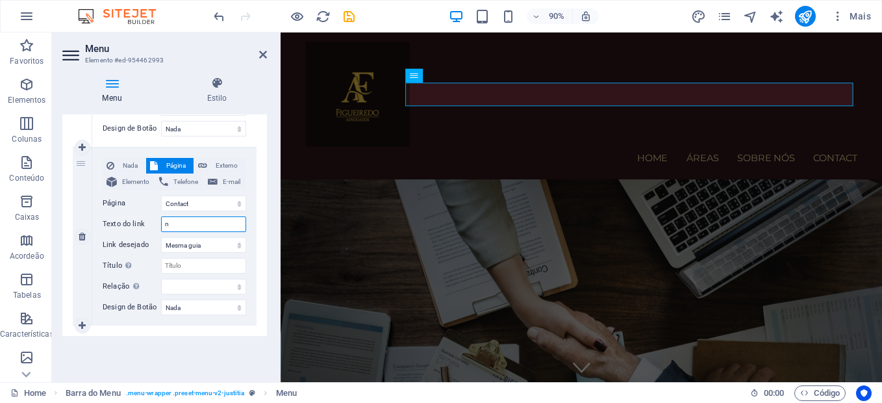
select select
type input "contato"
select select
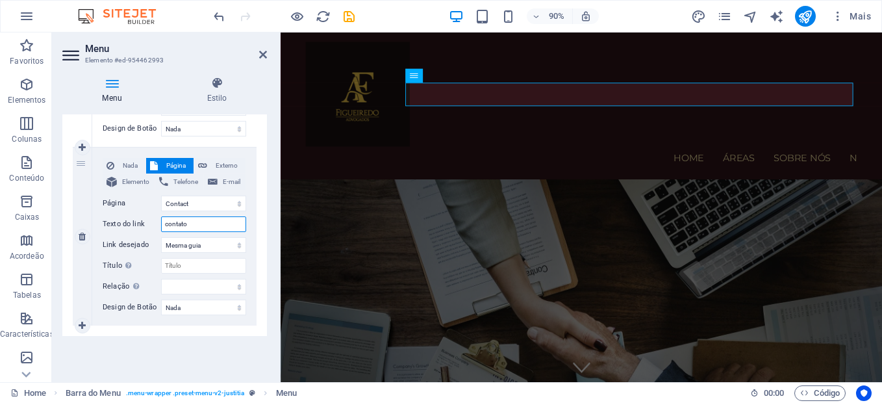
select select
type input "contato"
click at [263, 51] on icon at bounding box center [263, 54] width 8 height 10
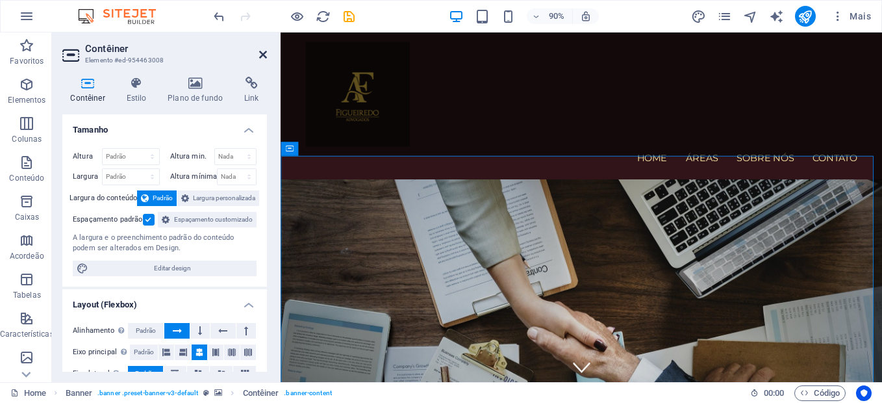
click at [265, 51] on icon at bounding box center [263, 54] width 8 height 10
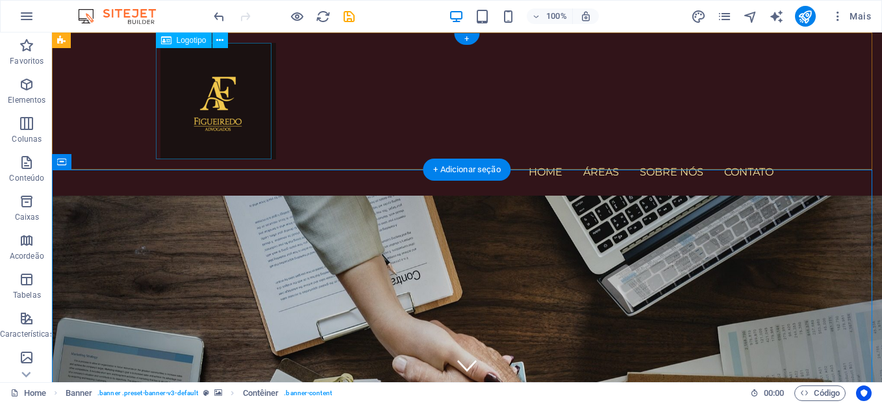
click at [233, 85] on div at bounding box center [466, 101] width 613 height 116
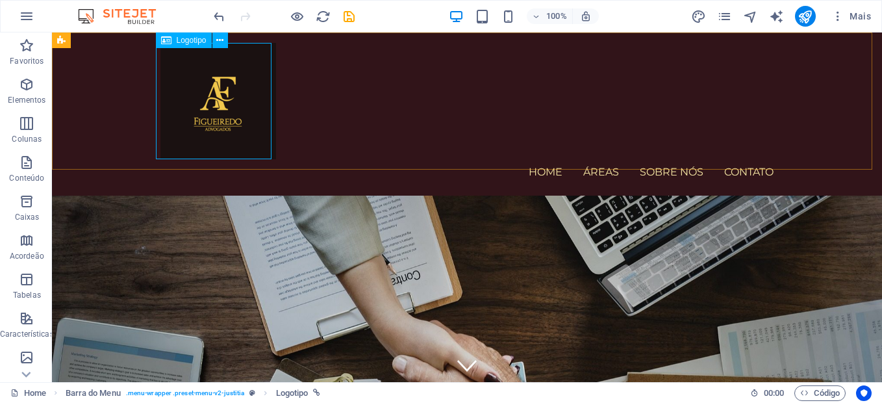
click at [202, 38] on span "Logotipo" at bounding box center [192, 40] width 30 height 8
click at [222, 42] on icon at bounding box center [219, 41] width 7 height 14
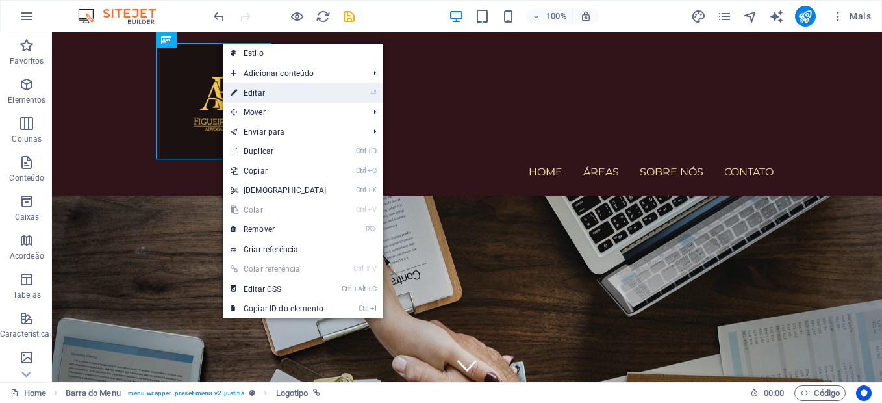
click at [257, 95] on link "⏎ Editar" at bounding box center [279, 92] width 112 height 19
select select "px"
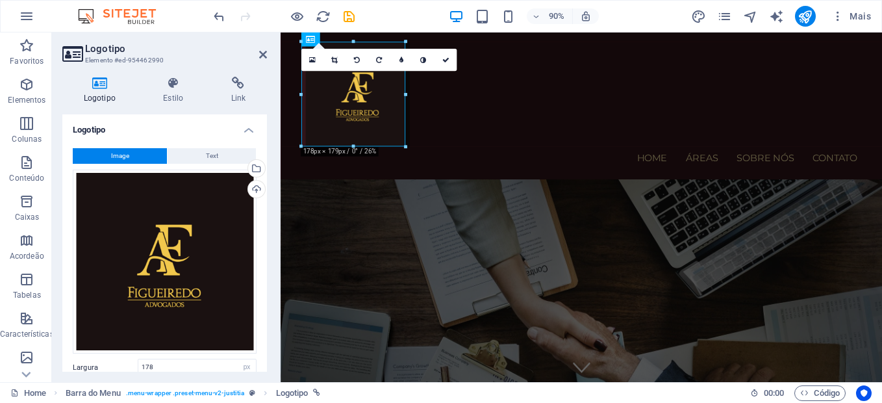
click at [102, 92] on h4 "Logotipo" at bounding box center [102, 90] width 80 height 27
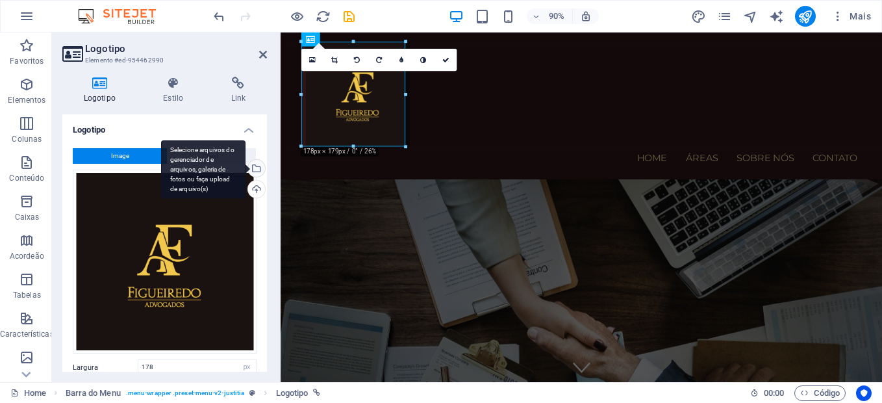
click at [255, 165] on div "Selecione arquivos do gerenciador de arquivos, galeria de fotos ou faça upload …" at bounding box center [255, 169] width 19 height 19
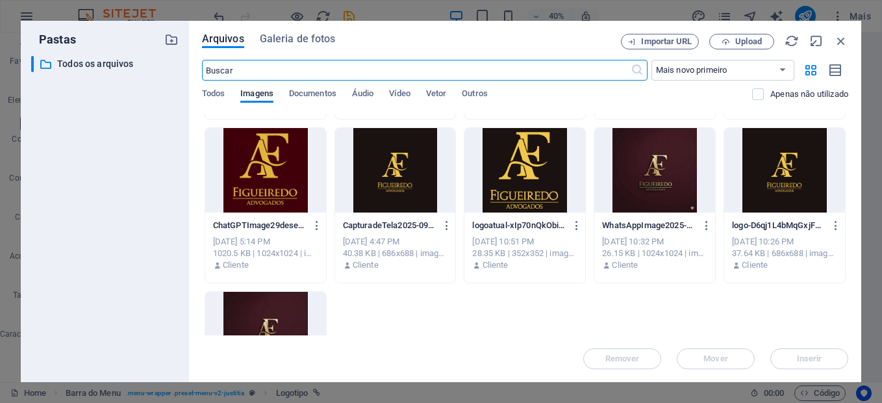
scroll to position [261, 0]
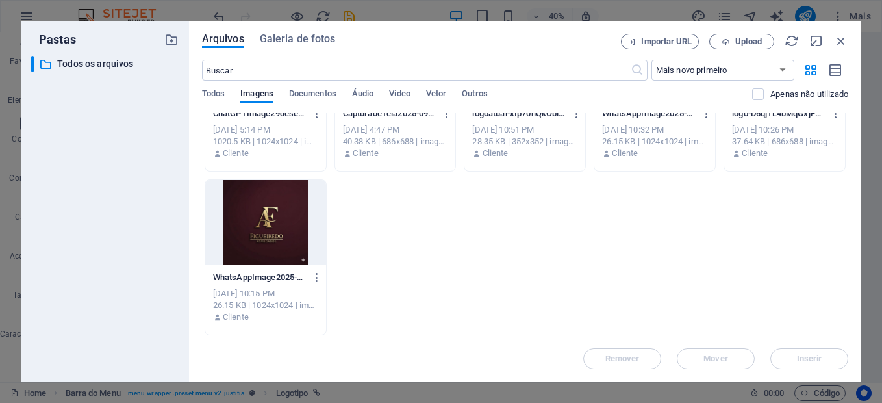
click at [839, 53] on div "Arquivos Galeria de fotos Importar URL Upload ​ Mais novo primeiro Mais antigo …" at bounding box center [525, 201] width 646 height 335
click at [840, 45] on icon "button" at bounding box center [841, 41] width 14 height 14
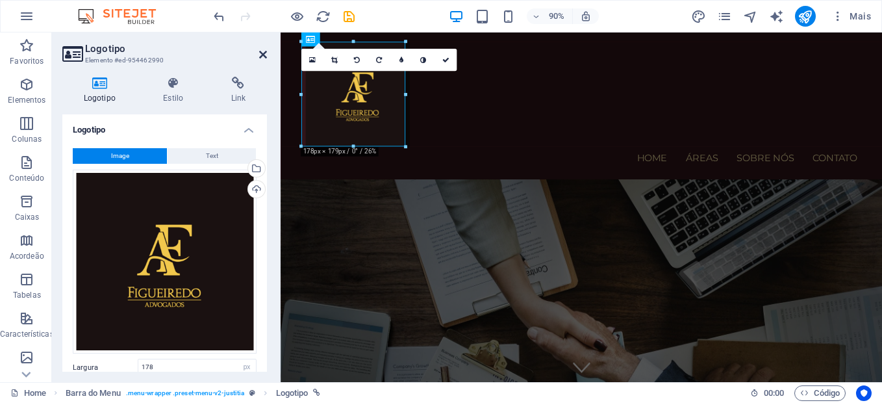
click at [262, 54] on icon at bounding box center [263, 54] width 8 height 10
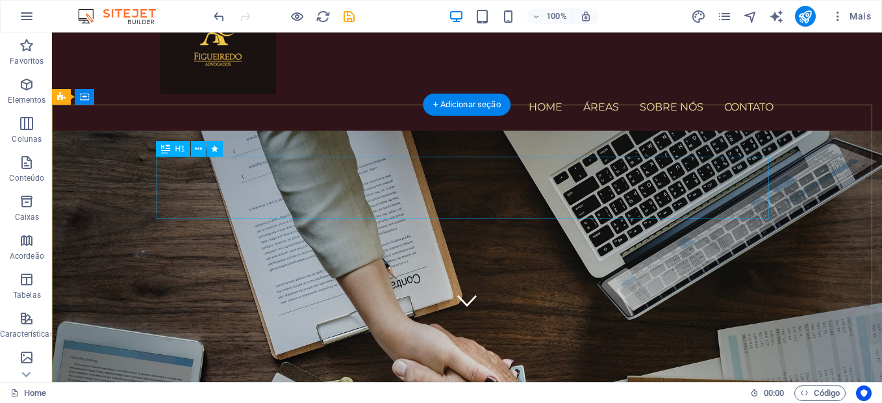
scroll to position [0, 0]
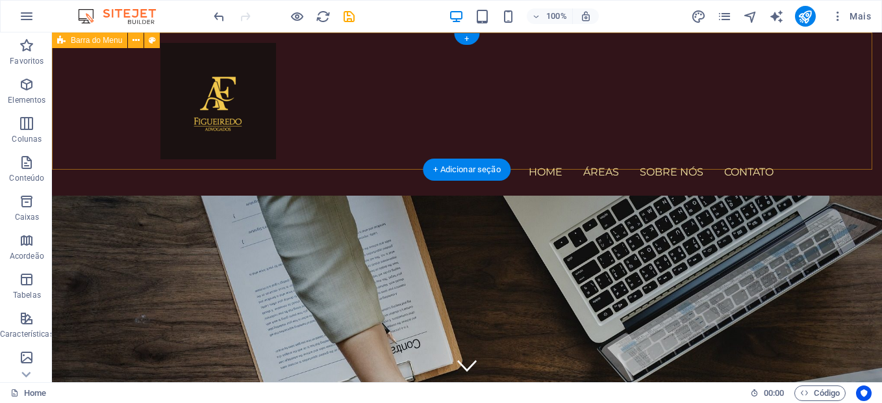
click at [663, 159] on div "Home Áreas Sobre nós contato Menu" at bounding box center [467, 113] width 830 height 163
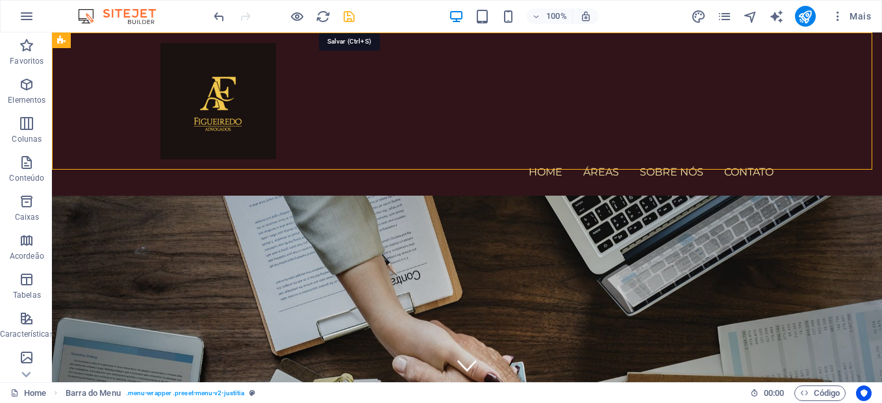
click at [348, 19] on icon "save" at bounding box center [349, 16] width 15 height 15
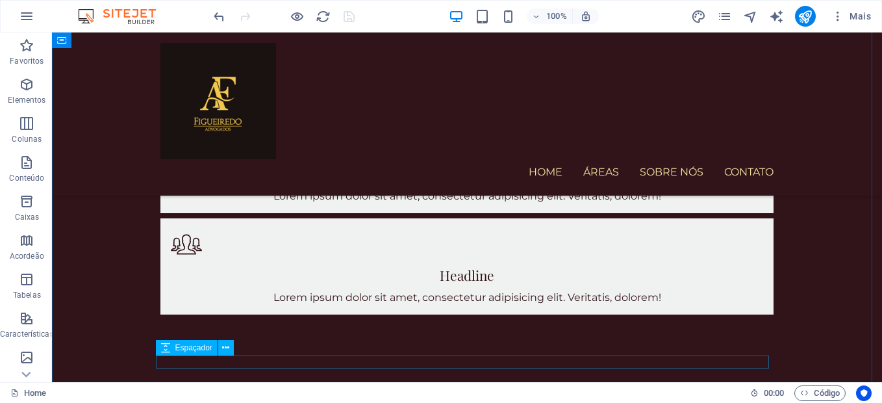
scroll to position [1130, 0]
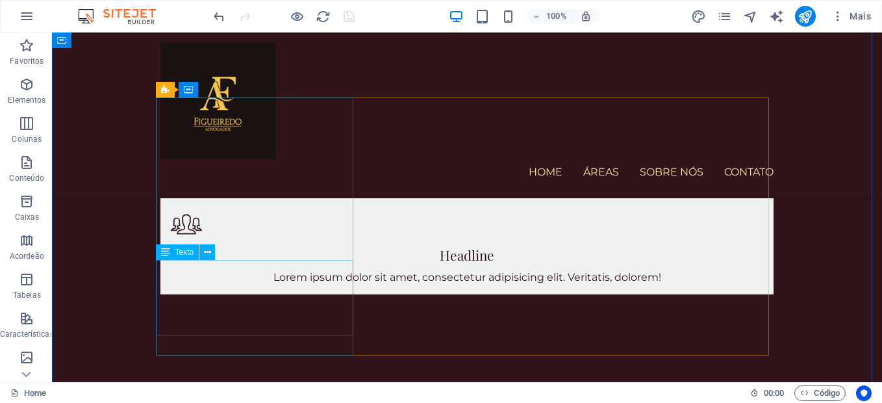
click at [184, 251] on span "Texto" at bounding box center [184, 252] width 19 height 8
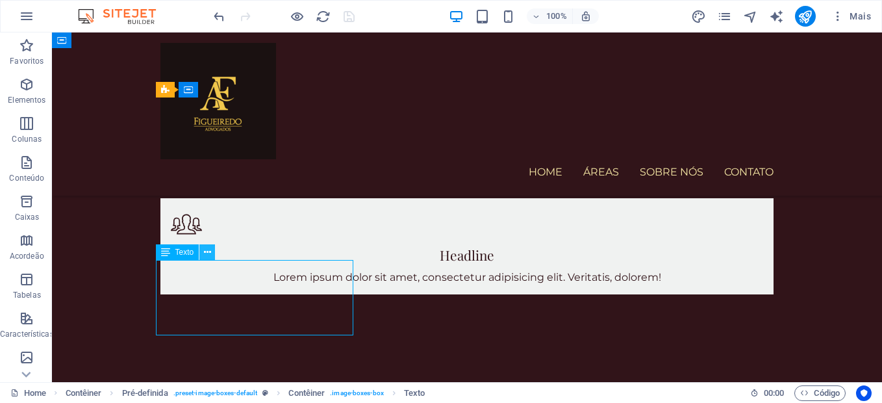
click at [211, 251] on button at bounding box center [207, 252] width 16 height 16
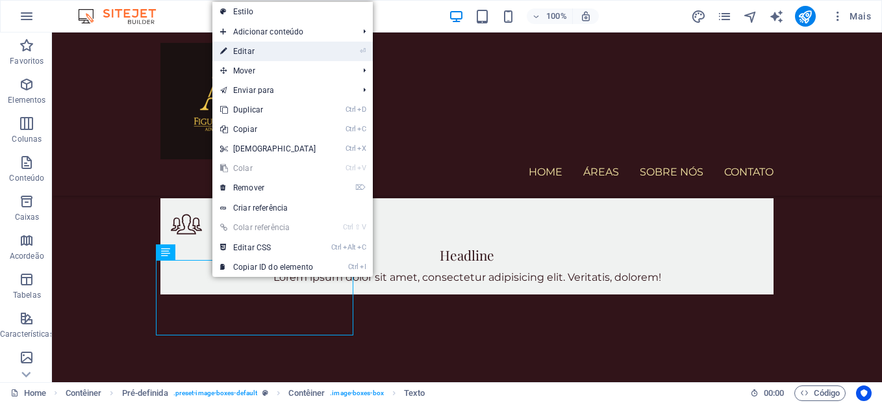
click at [246, 57] on link "⏎ Editar" at bounding box center [268, 51] width 112 height 19
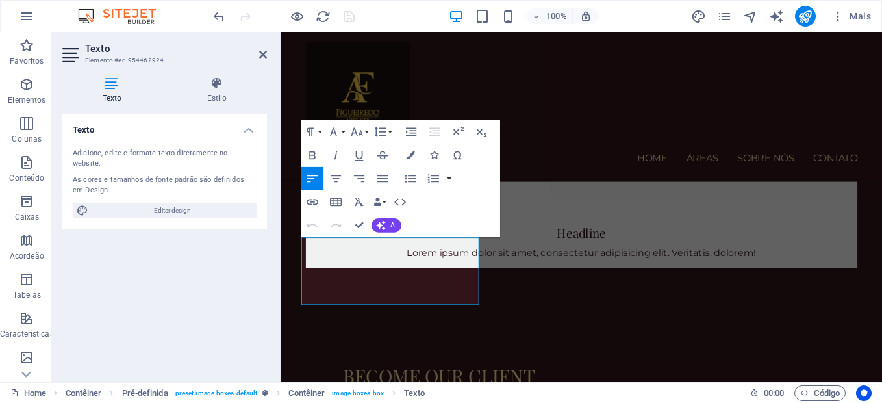
scroll to position [1195, 0]
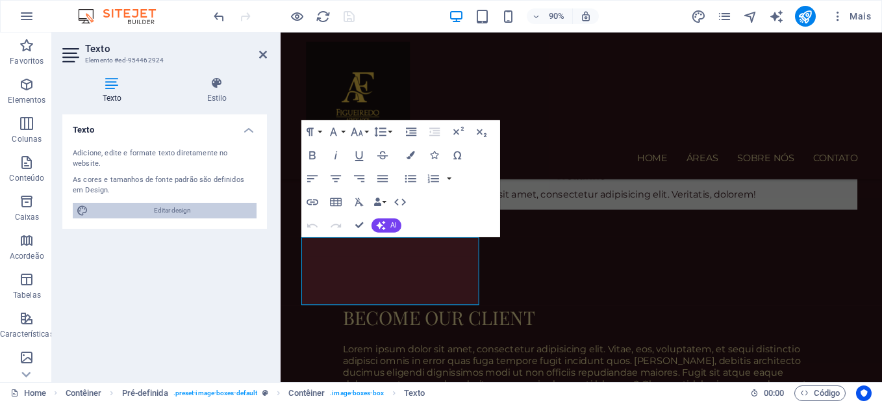
click at [177, 203] on span "Editar design" at bounding box center [172, 211] width 160 height 16
select select "px"
select select "400"
select select "px"
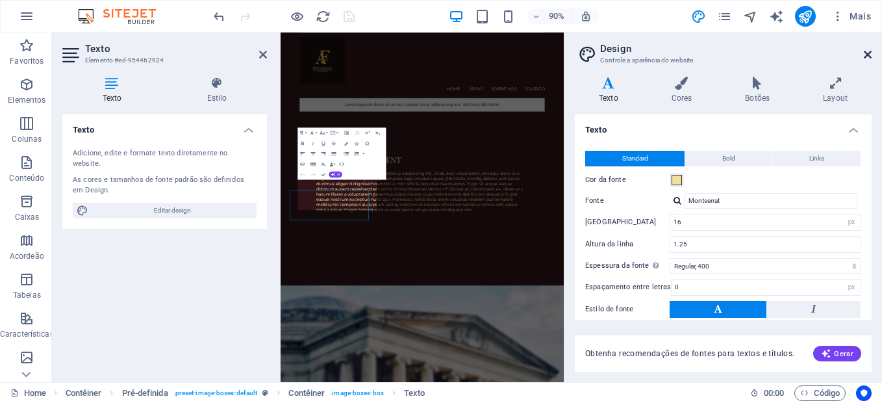
scroll to position [1029, 0]
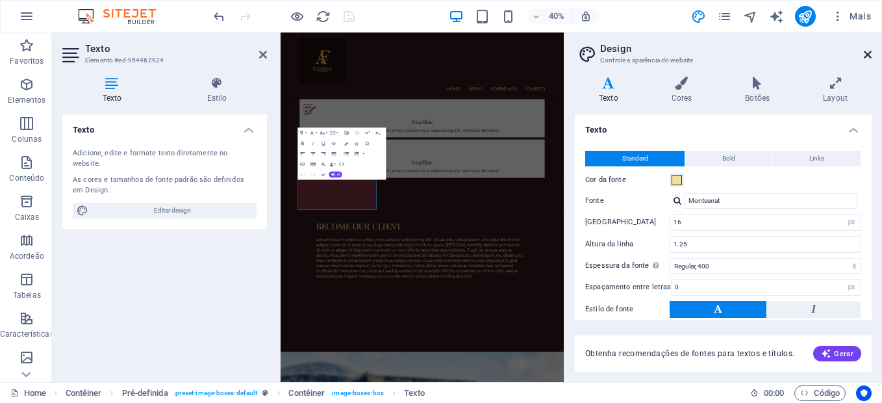
click at [870, 53] on icon at bounding box center [868, 54] width 8 height 10
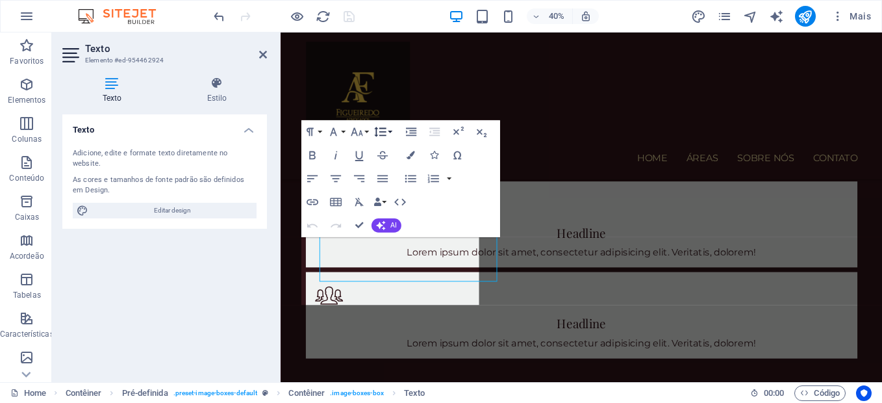
scroll to position [1195, 0]
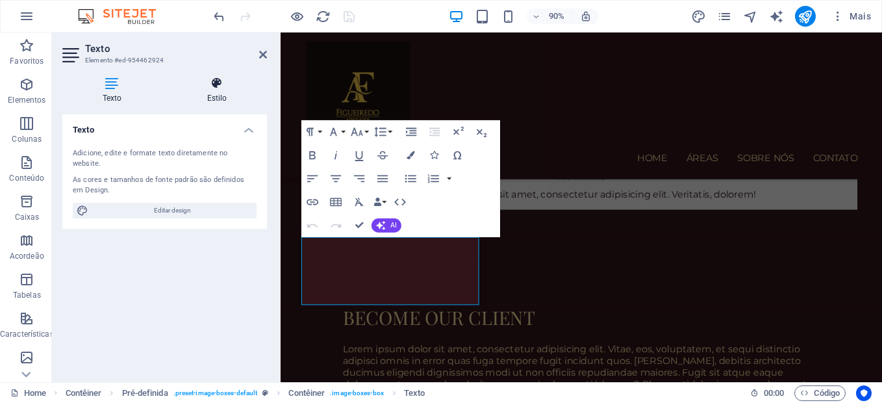
click at [214, 89] on icon at bounding box center [217, 83] width 100 height 13
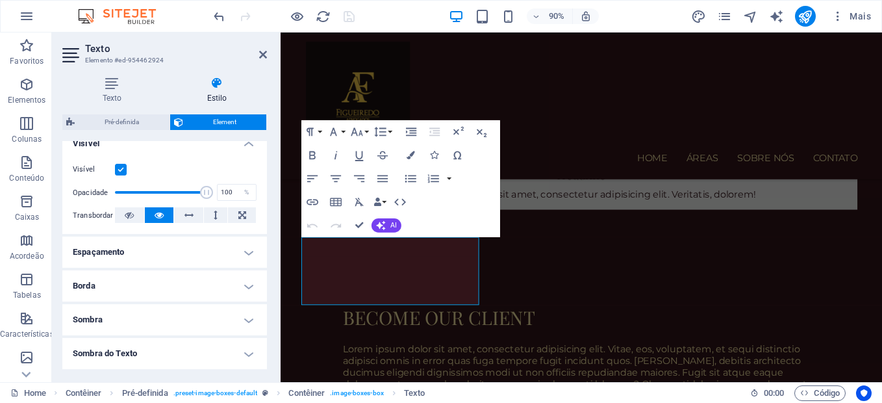
scroll to position [0, 0]
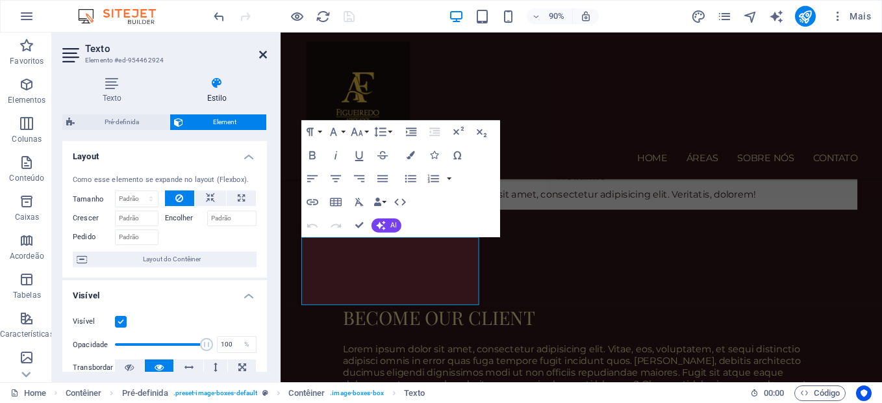
click at [266, 55] on icon at bounding box center [263, 54] width 8 height 10
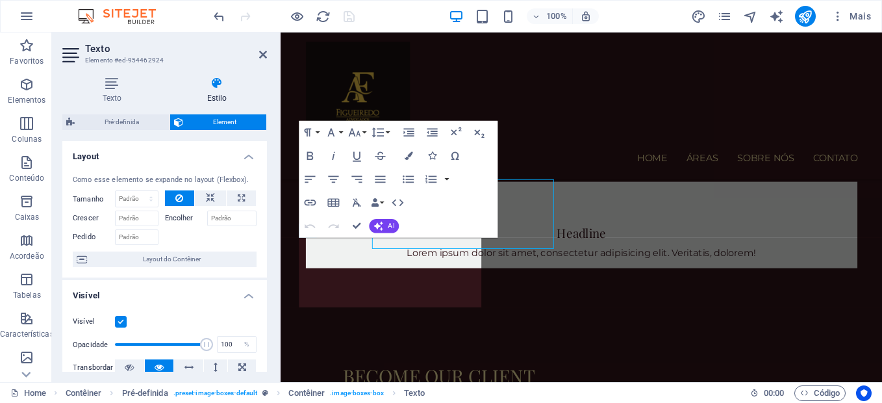
scroll to position [1195, 0]
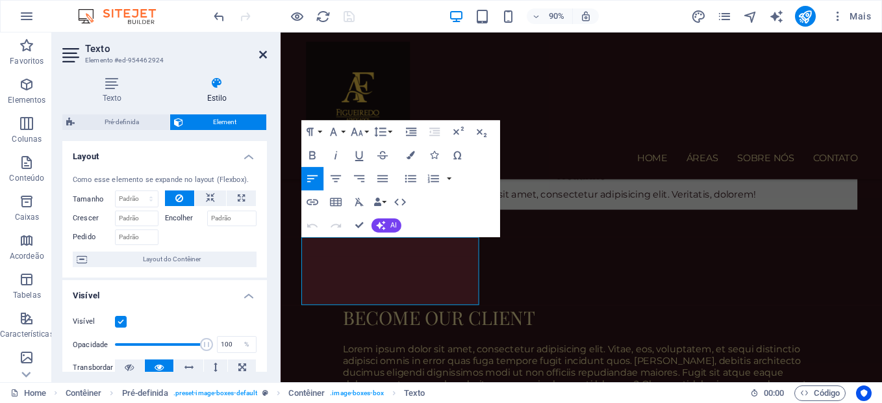
click at [261, 58] on icon at bounding box center [263, 54] width 8 height 10
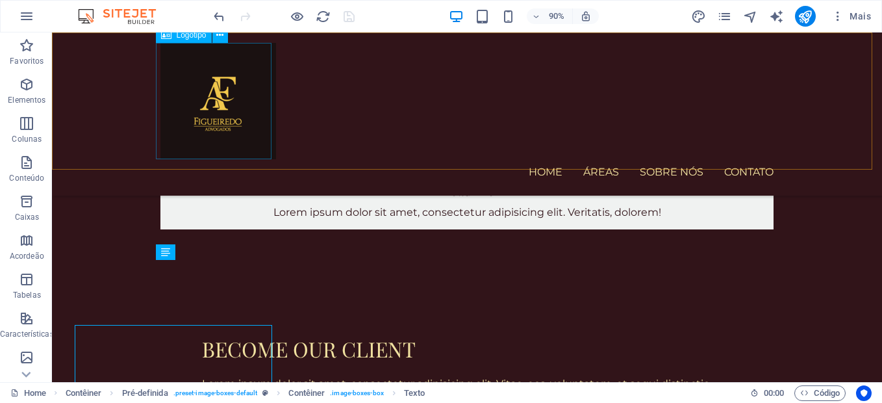
scroll to position [1130, 0]
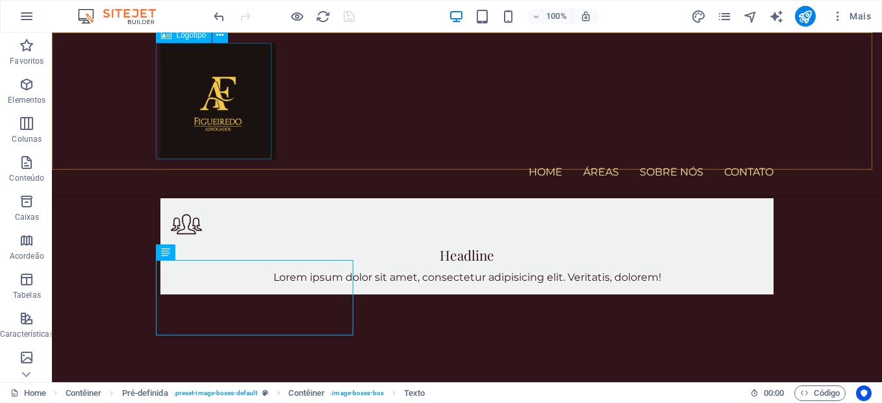
click at [245, 88] on div at bounding box center [466, 101] width 613 height 116
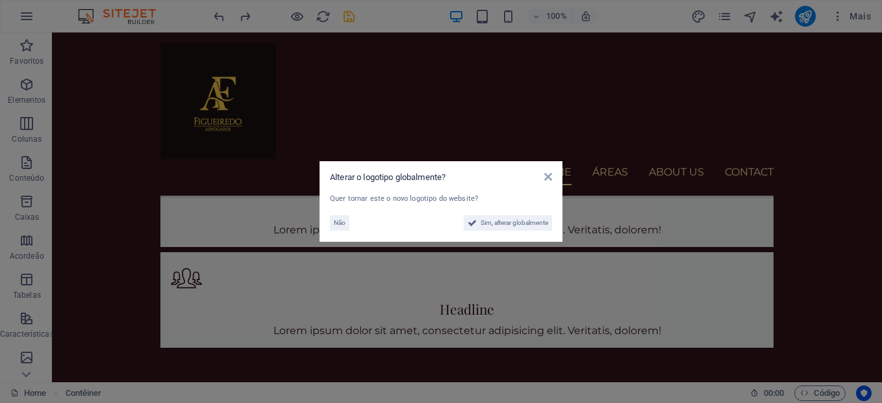
scroll to position [0, 0]
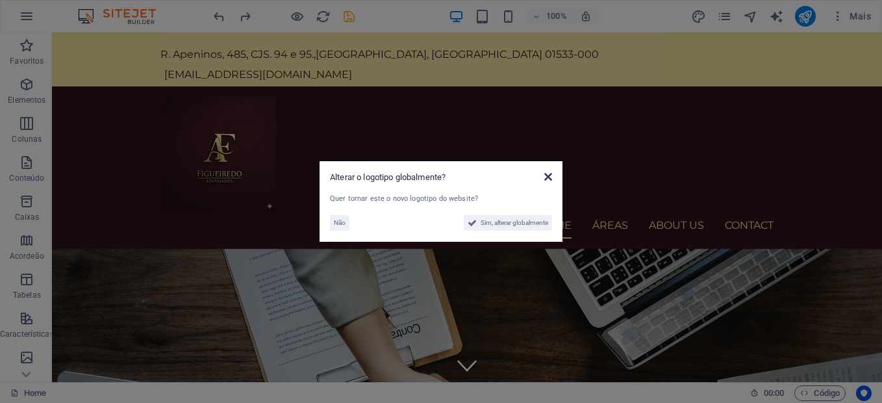
click at [547, 178] on icon at bounding box center [548, 177] width 8 height 10
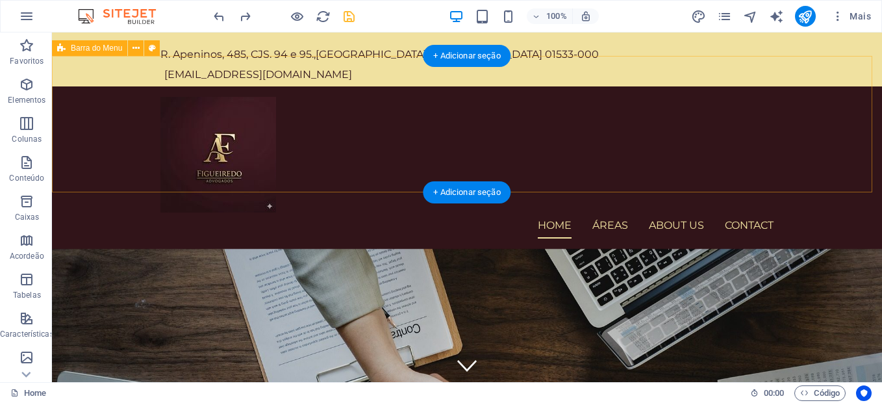
click at [630, 164] on div "Home Áreas About us Contact Menu" at bounding box center [467, 167] width 830 height 162
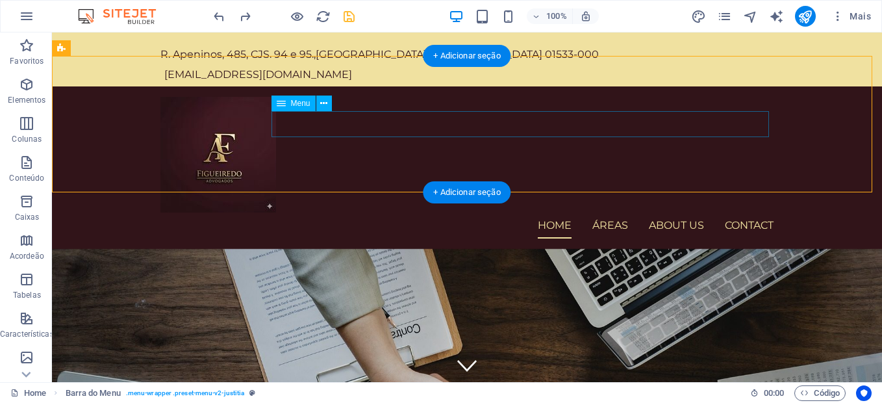
click at [663, 212] on nav "Home Áreas About us Contact" at bounding box center [466, 225] width 613 height 26
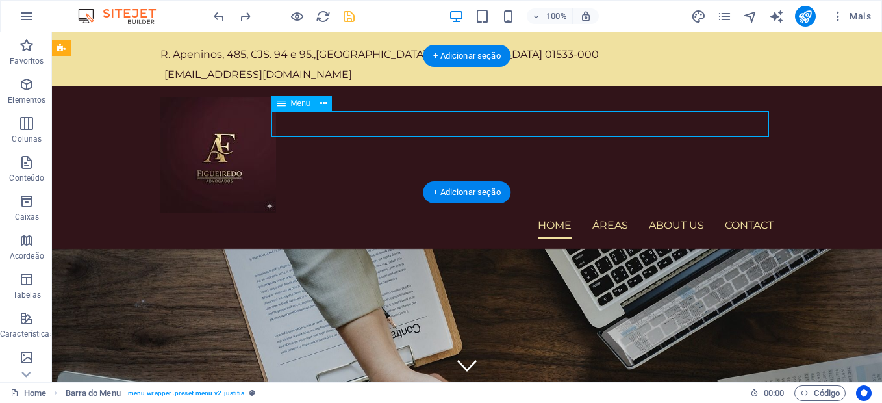
click at [663, 212] on nav "Home Áreas About us Contact" at bounding box center [466, 225] width 613 height 26
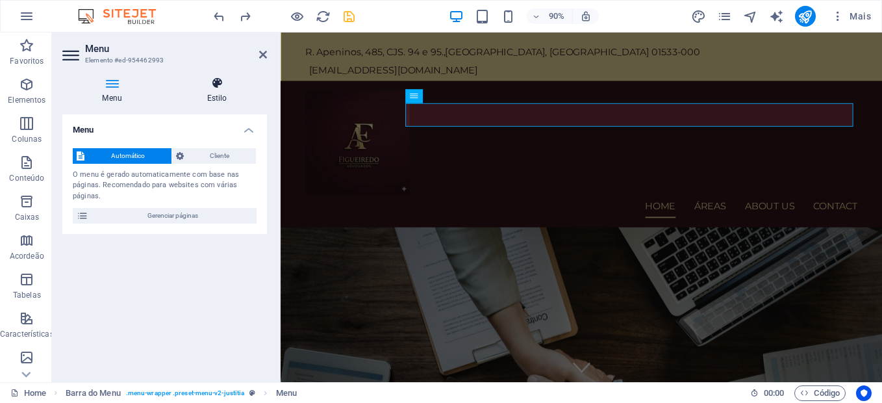
click at [222, 90] on h4 "Estilo" at bounding box center [217, 90] width 100 height 27
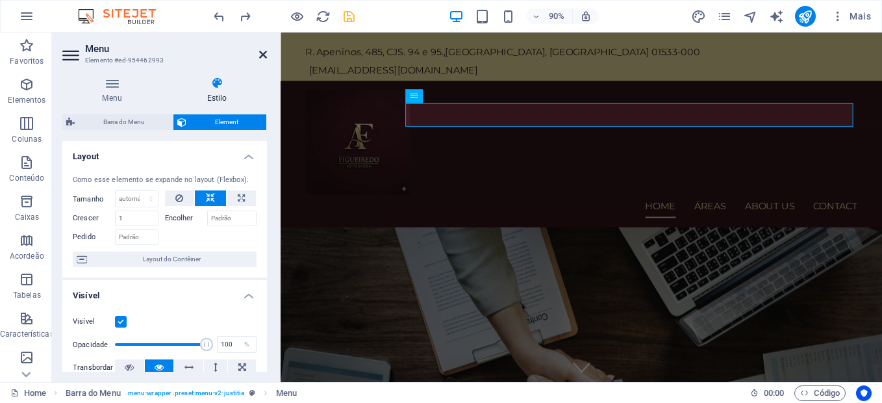
click at [264, 55] on icon at bounding box center [263, 54] width 8 height 10
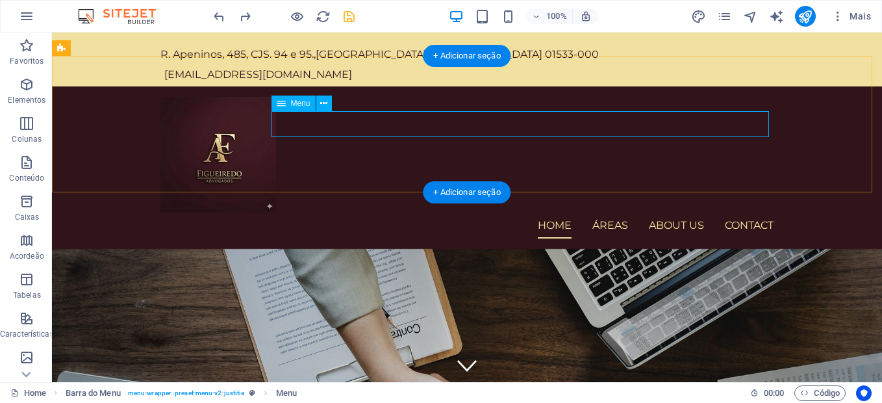
click at [652, 212] on nav "Home Áreas About us Contact" at bounding box center [466, 225] width 613 height 26
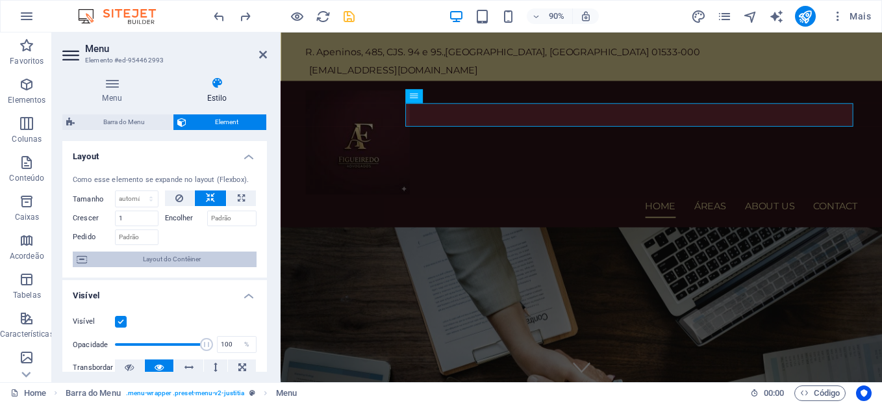
scroll to position [105, 0]
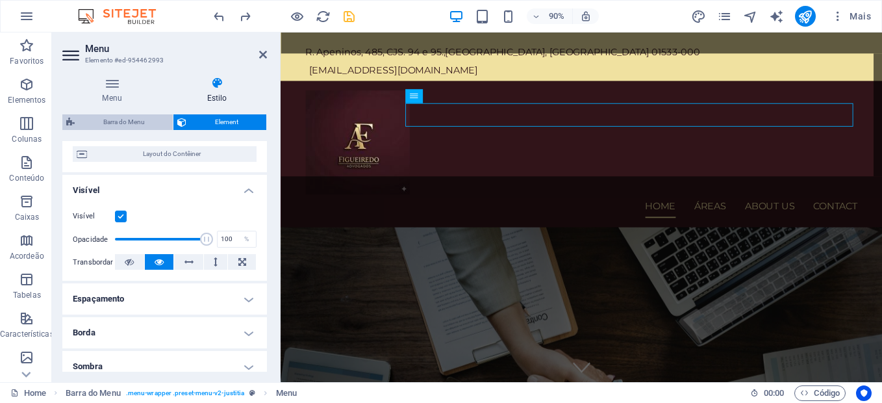
click at [138, 124] on span "Barra do Menu" at bounding box center [124, 122] width 90 height 16
select select "rem"
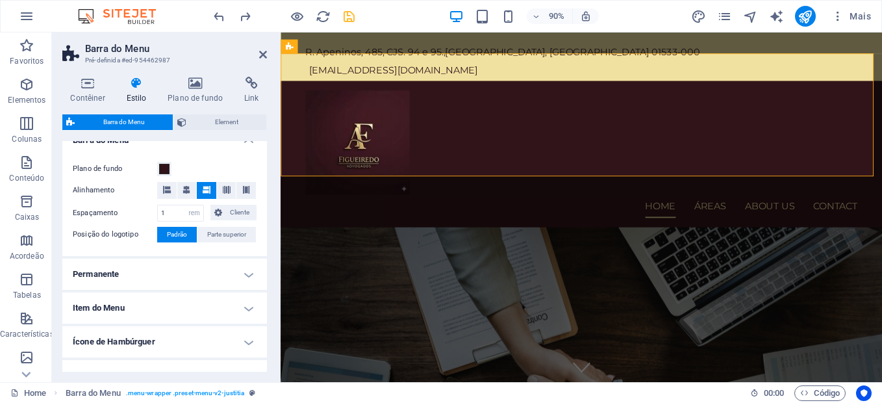
scroll to position [342, 0]
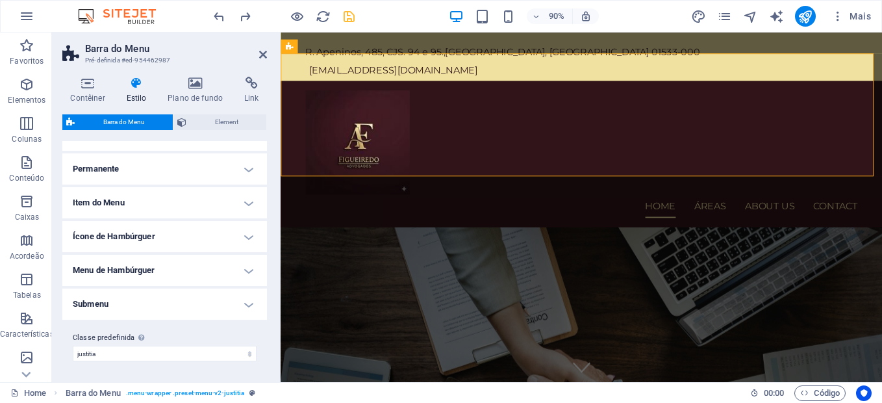
click at [251, 168] on h4 "Permanente" at bounding box center [164, 168] width 205 height 31
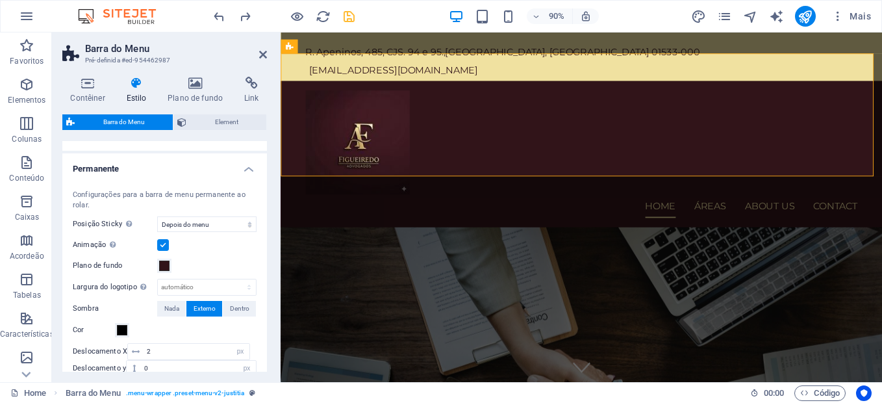
click at [251, 168] on h4 "Permanente" at bounding box center [164, 164] width 205 height 23
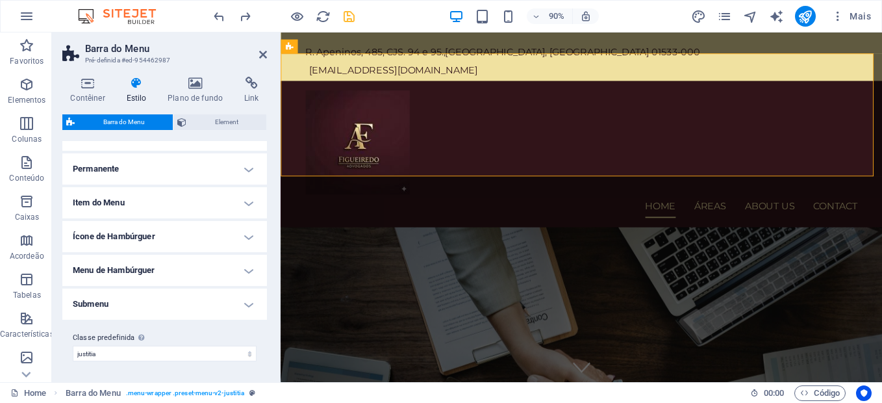
click at [244, 198] on h4 "Item do Menu" at bounding box center [164, 202] width 205 height 31
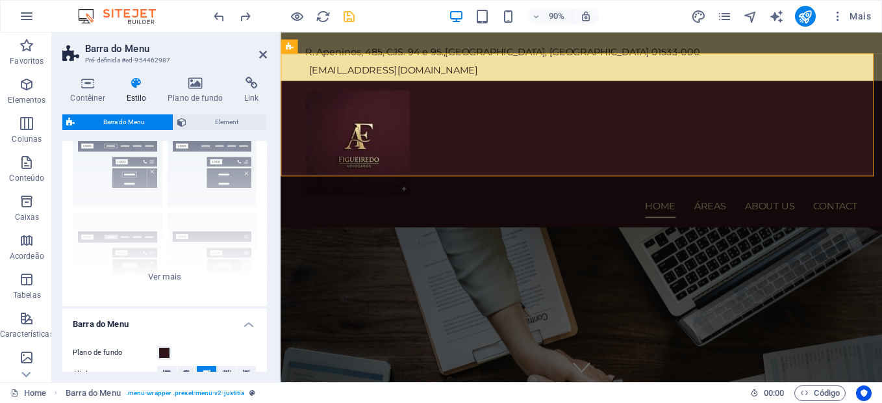
scroll to position [0, 0]
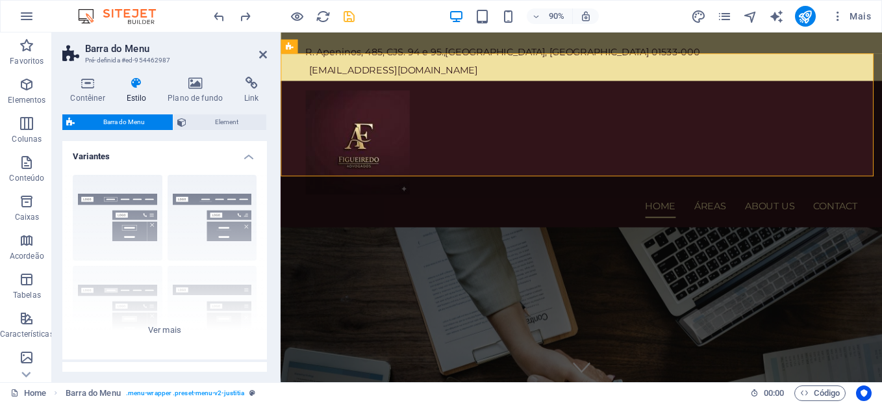
click at [243, 153] on h4 "Variantes" at bounding box center [164, 152] width 205 height 23
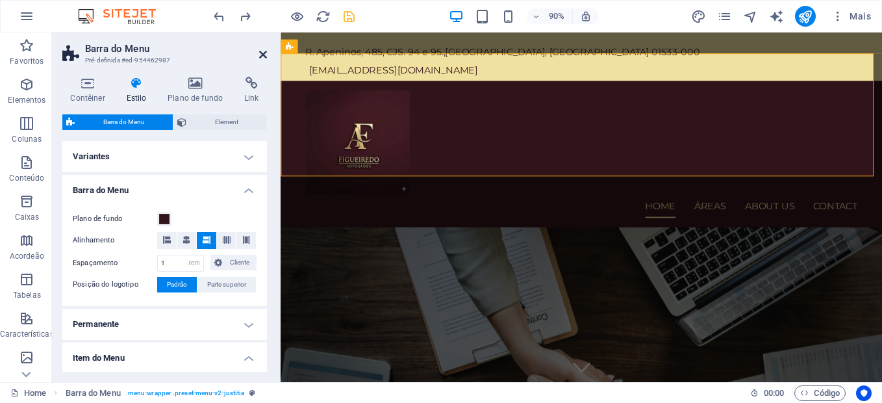
click at [262, 55] on icon at bounding box center [263, 54] width 8 height 10
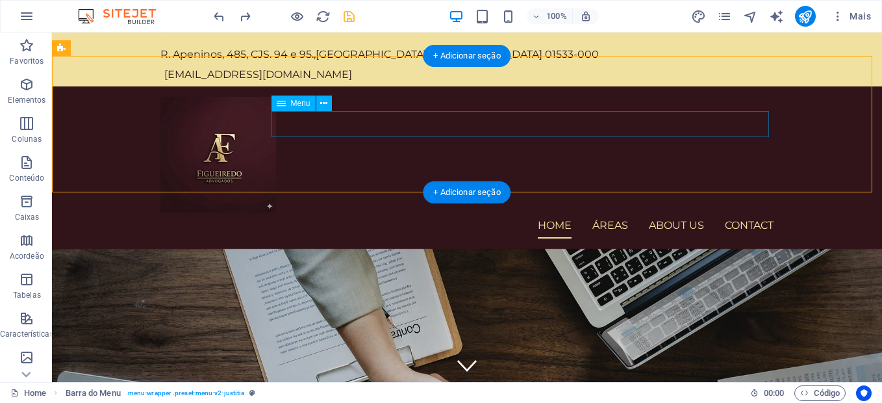
click at [610, 212] on nav "Home Áreas About us Contact" at bounding box center [466, 225] width 613 height 26
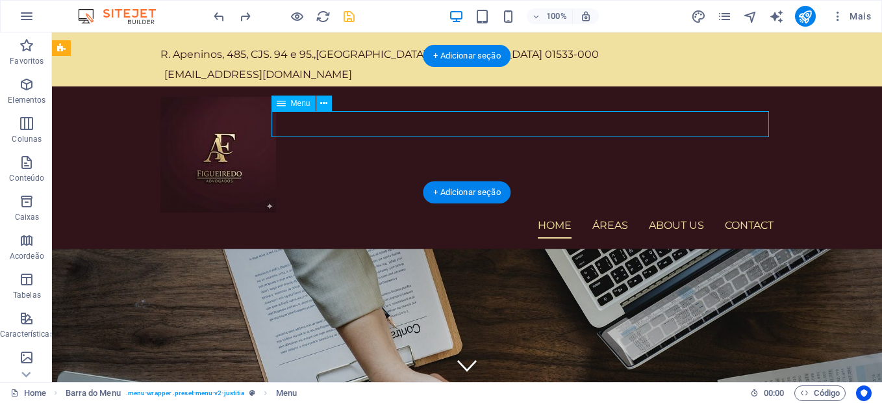
click at [610, 212] on nav "Home Áreas About us Contact" at bounding box center [466, 225] width 613 height 26
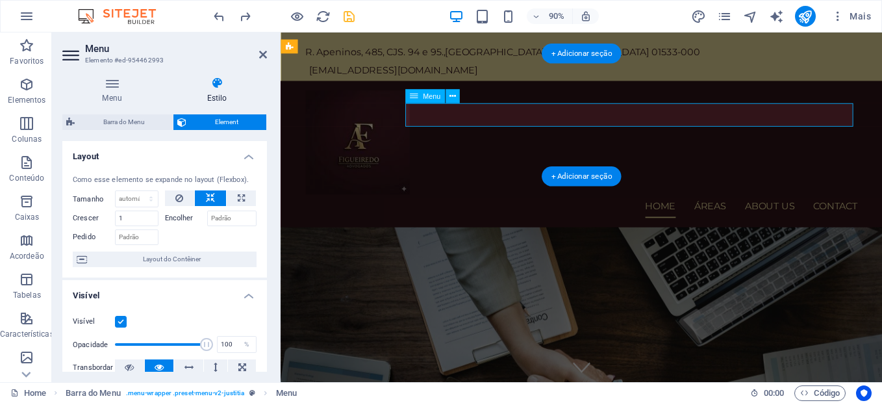
click at [745, 212] on nav "Home Áreas About us Contact" at bounding box center [615, 225] width 613 height 26
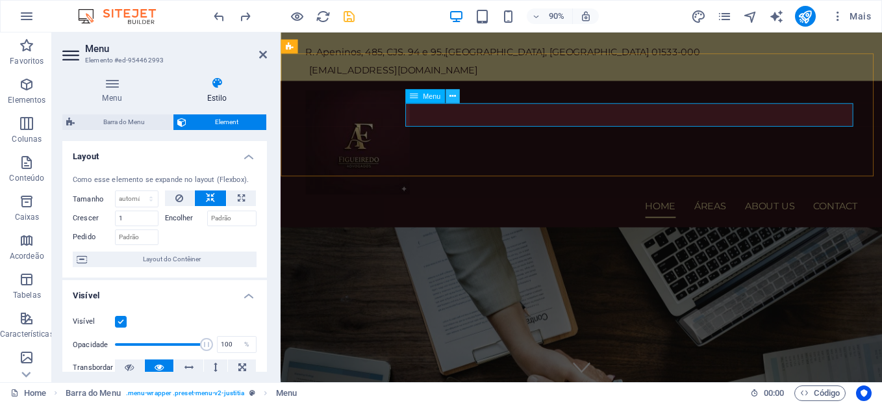
click at [455, 97] on icon at bounding box center [453, 96] width 6 height 12
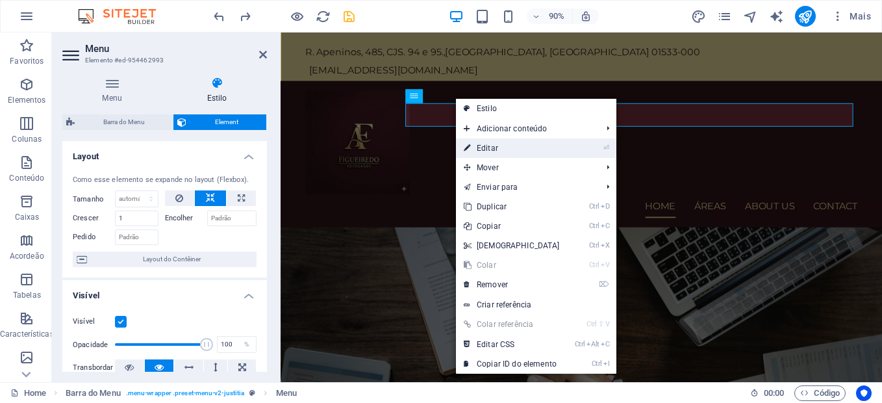
click at [484, 146] on link "⏎ Editar" at bounding box center [512, 147] width 112 height 19
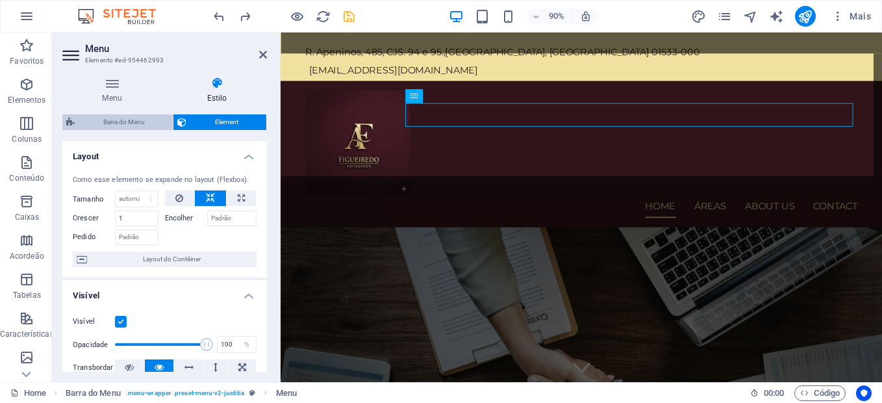
click at [143, 120] on span "Barra do Menu" at bounding box center [124, 122] width 90 height 16
select select "rem"
select select "hover_border_bottom"
select select "px"
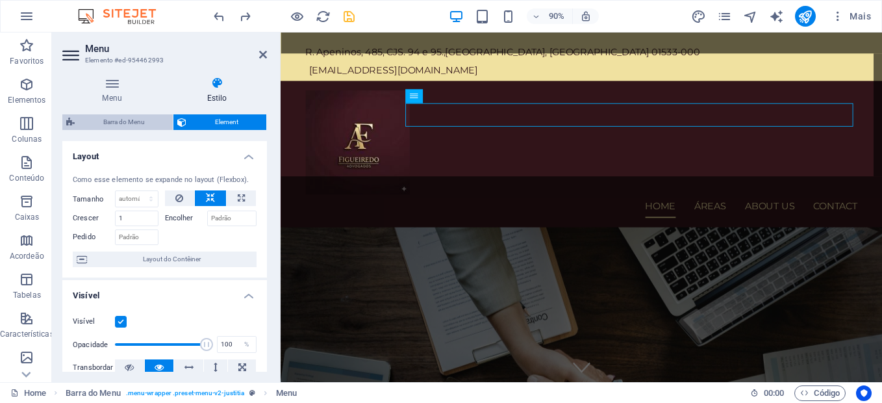
select select "rem"
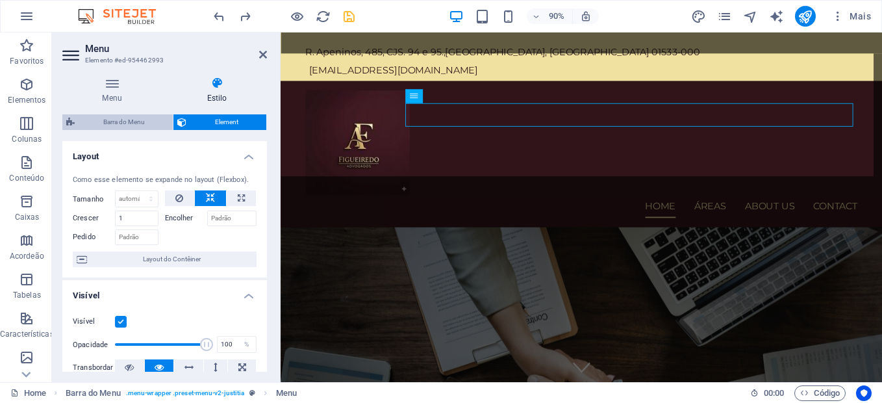
select select "px"
select select
select select "px"
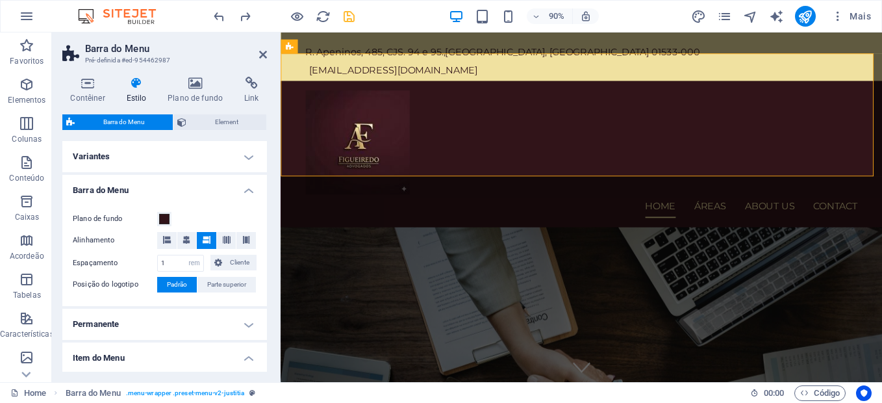
click at [246, 158] on h4 "Variantes" at bounding box center [164, 156] width 205 height 31
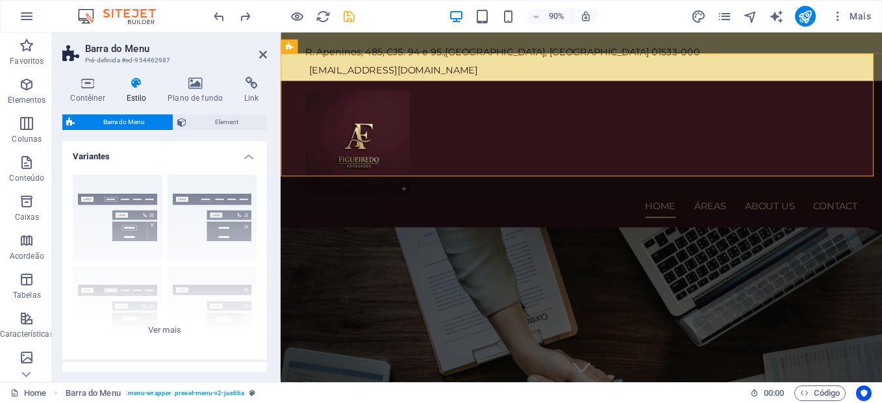
click at [246, 158] on h4 "Variantes" at bounding box center [164, 152] width 205 height 23
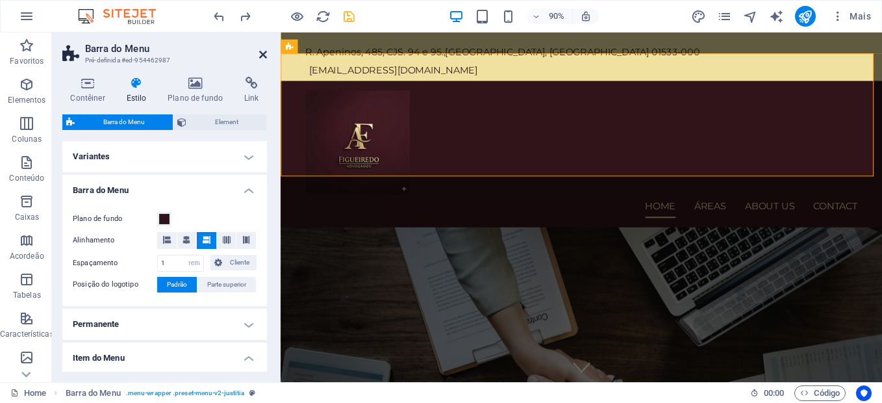
click at [262, 55] on icon at bounding box center [263, 54] width 8 height 10
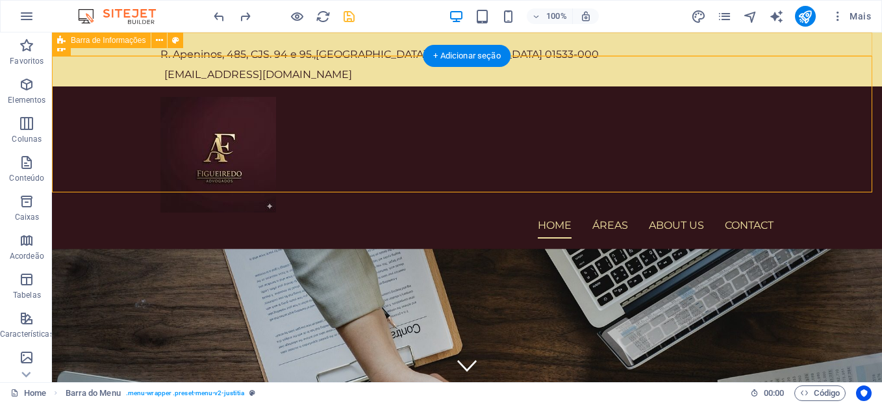
click at [529, 38] on div "R. [STREET_ADDRESS] 01533-000 [EMAIL_ADDRESS][DOMAIN_NAME]" at bounding box center [467, 59] width 830 height 54
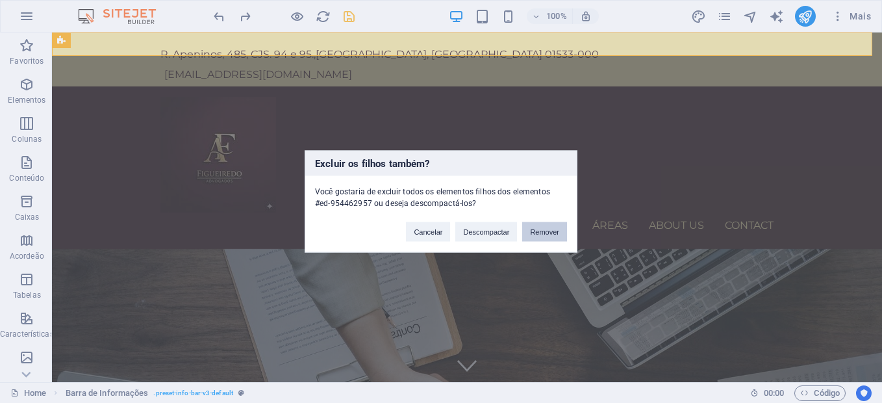
click at [537, 225] on button "Remover" at bounding box center [544, 231] width 45 height 19
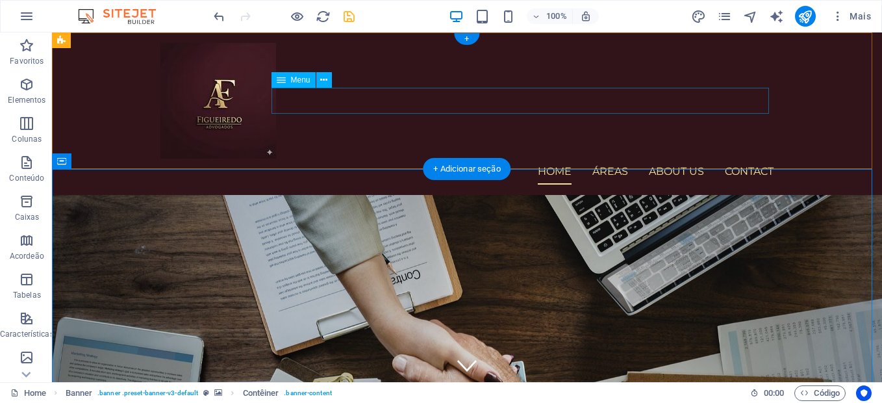
click at [611, 159] on nav "Home Áreas About us Contact" at bounding box center [466, 172] width 613 height 26
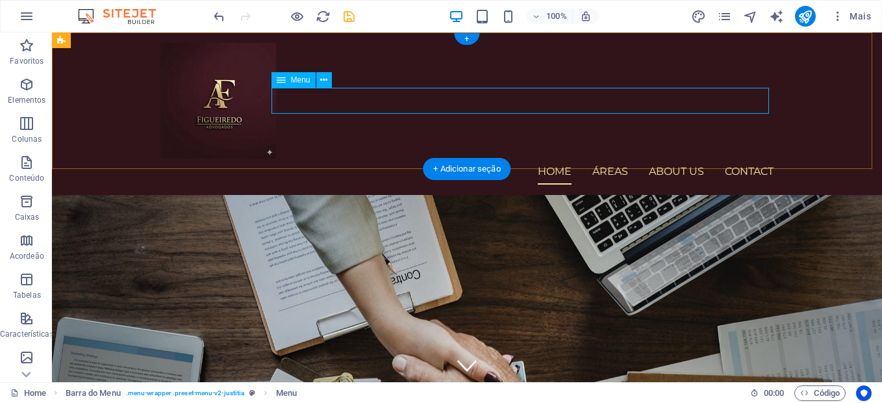
click at [607, 159] on nav "Home Áreas About us Contact" at bounding box center [466, 172] width 613 height 26
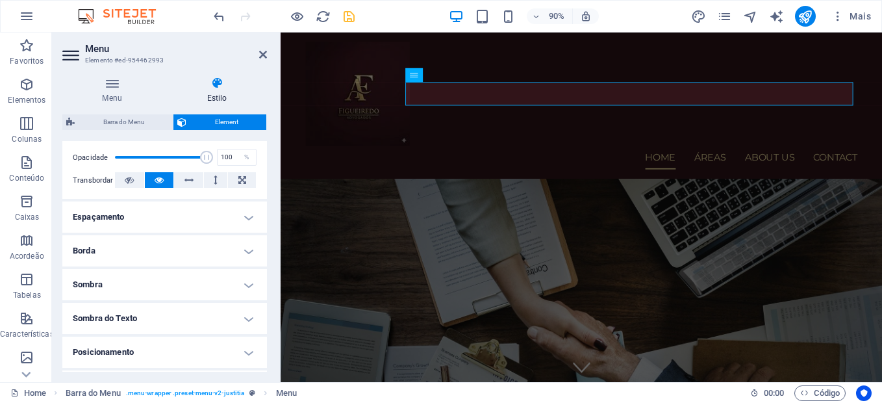
scroll to position [187, 0]
click at [245, 222] on h4 "Espaçamento" at bounding box center [164, 216] width 205 height 31
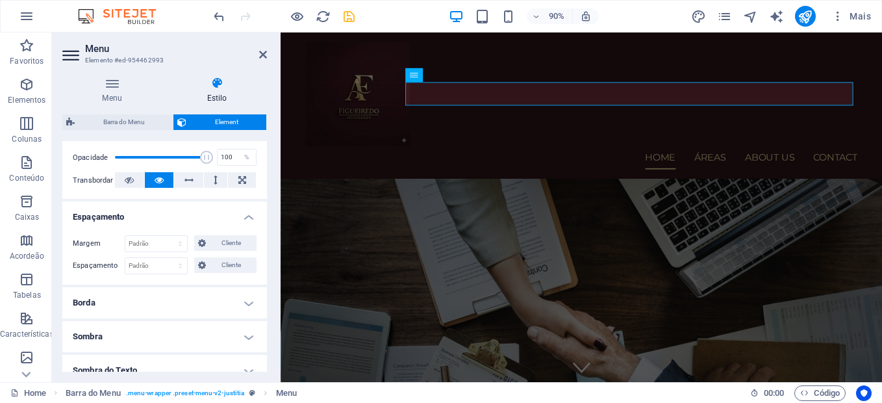
click at [245, 222] on h4 "Espaçamento" at bounding box center [164, 212] width 205 height 23
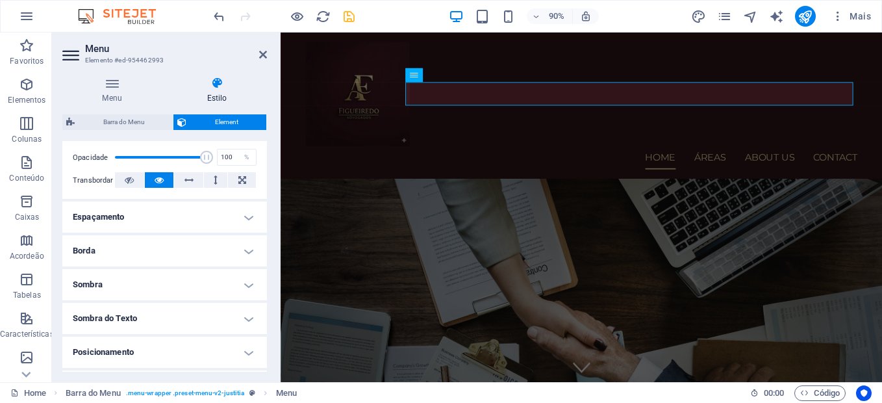
click at [244, 249] on h4 "Borda" at bounding box center [164, 250] width 205 height 31
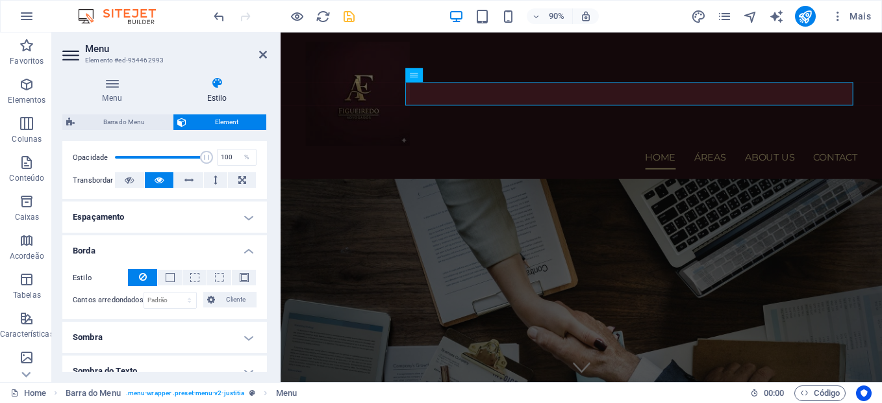
click at [244, 249] on h4 "Borda" at bounding box center [164, 246] width 205 height 23
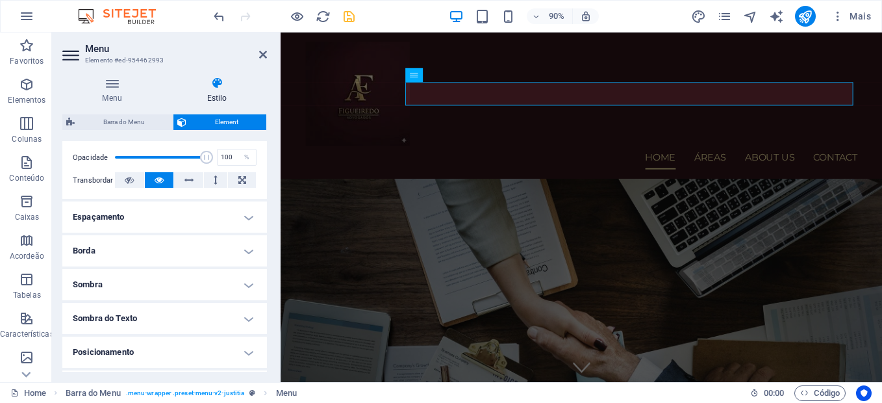
click at [246, 281] on h4 "Sombra" at bounding box center [164, 284] width 205 height 31
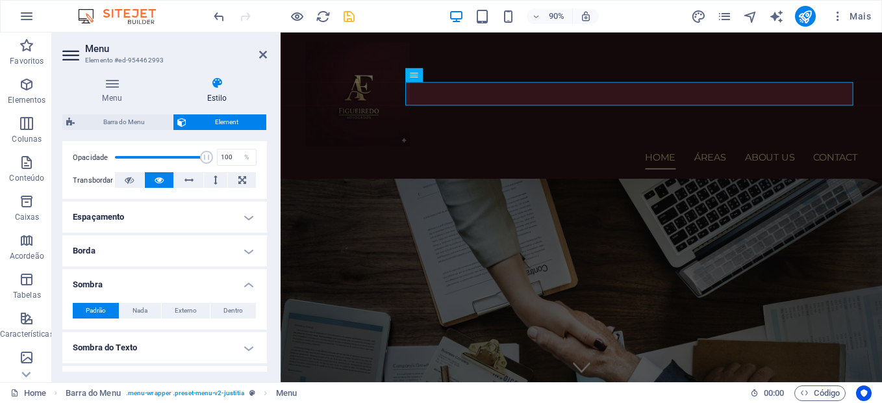
click at [246, 281] on h4 "Sombra" at bounding box center [164, 280] width 205 height 23
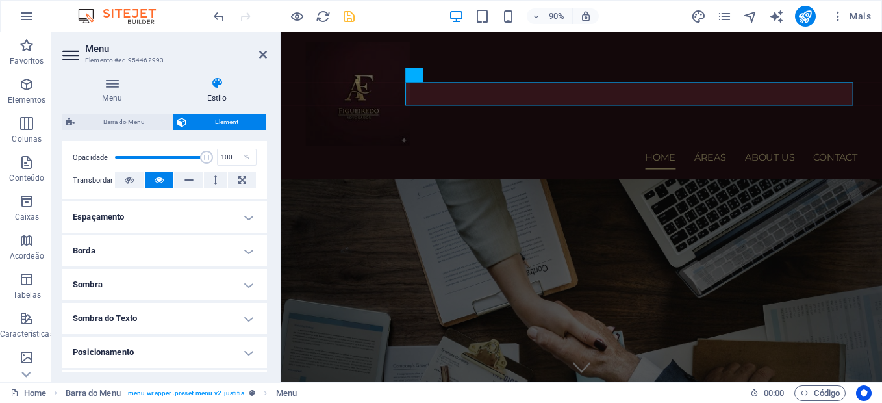
click at [249, 316] on h4 "Sombra do Texto" at bounding box center [164, 318] width 205 height 31
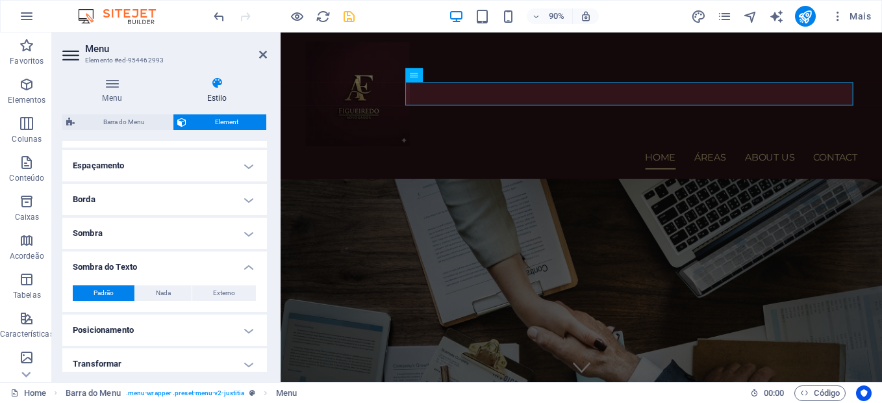
scroll to position [239, 0]
click at [248, 267] on h4 "Sombra do Texto" at bounding box center [164, 262] width 205 height 23
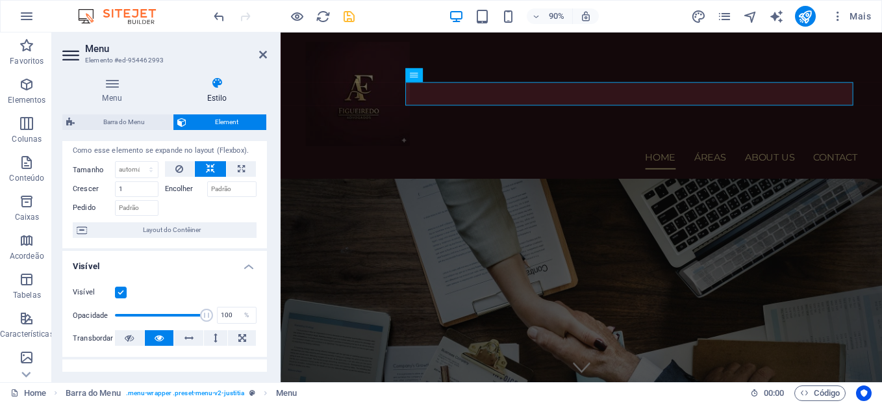
scroll to position [0, 0]
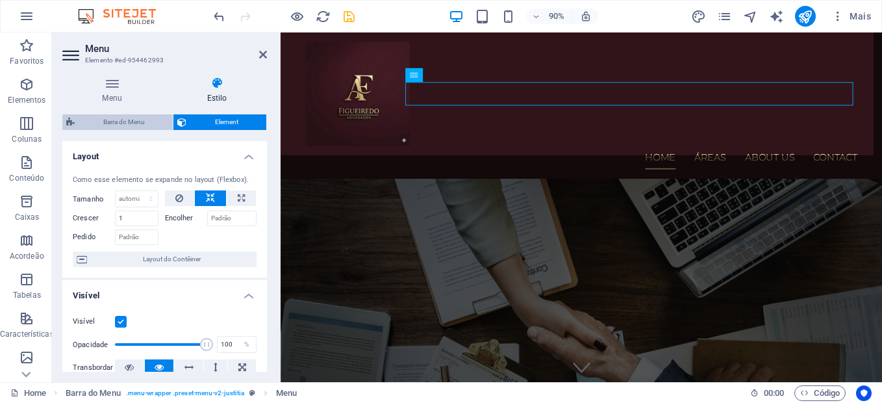
click at [118, 125] on span "Barra do Menu" at bounding box center [124, 122] width 90 height 16
select select "rem"
select select "hover_border_bottom"
select select "px"
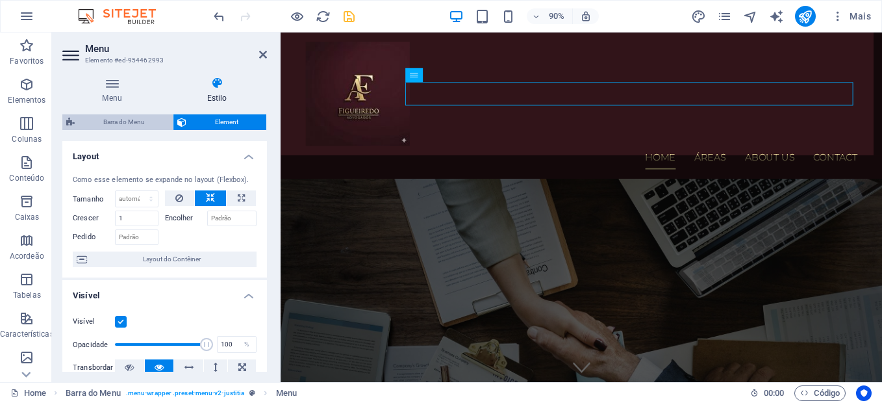
select select "rem"
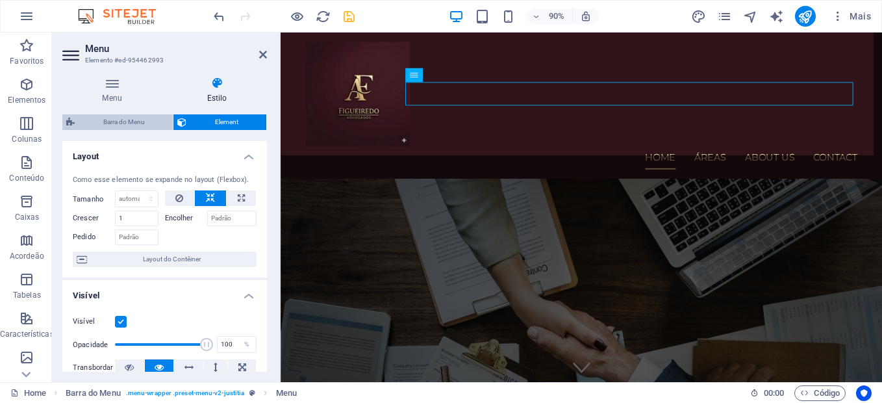
select select "px"
select select
select select "px"
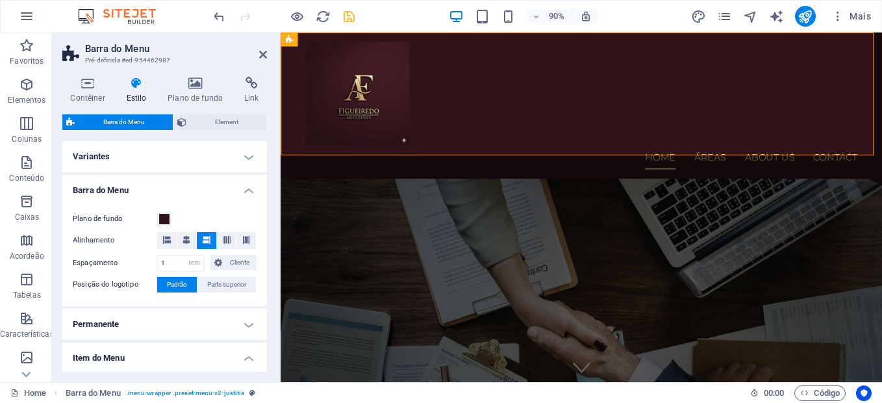
click at [253, 190] on h4 "Barra do Menu" at bounding box center [164, 186] width 205 height 23
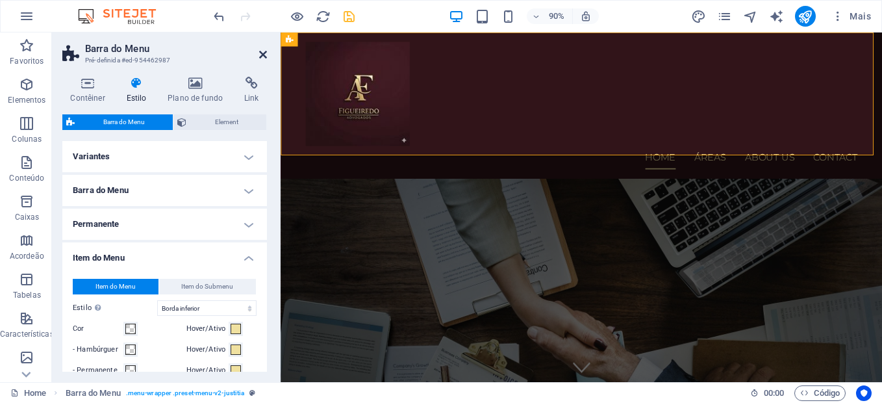
click at [264, 55] on icon at bounding box center [263, 54] width 8 height 10
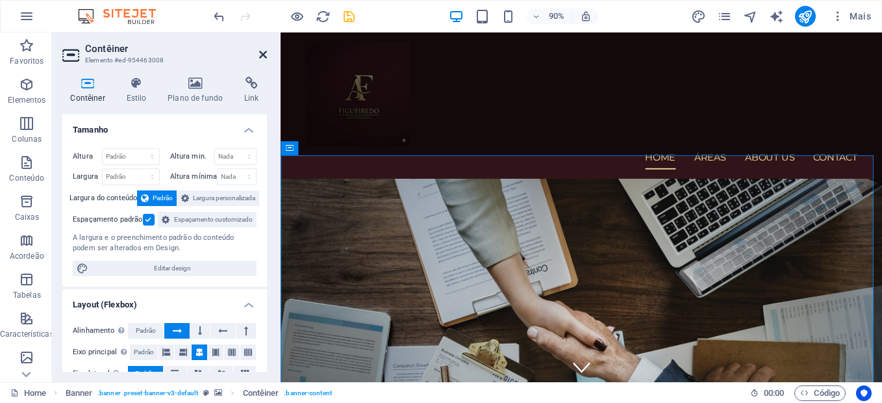
click at [262, 55] on icon at bounding box center [263, 54] width 8 height 10
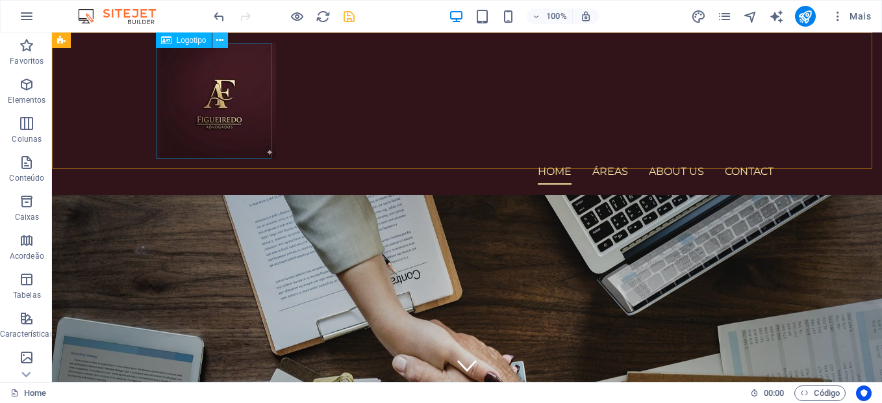
click at [222, 36] on icon at bounding box center [219, 41] width 7 height 14
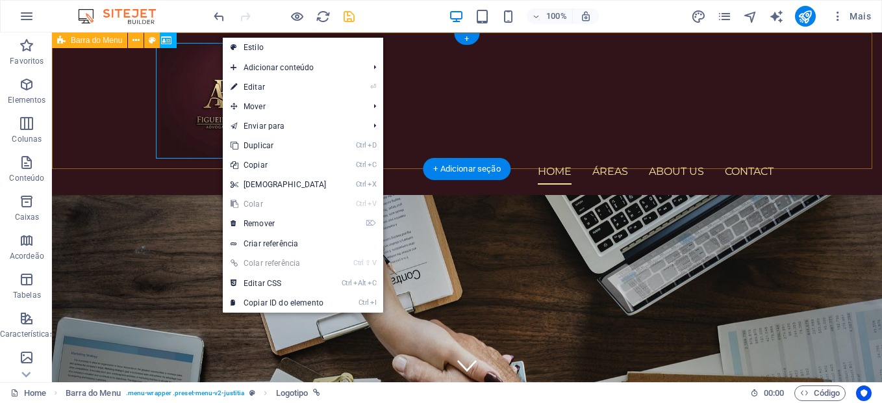
click at [119, 72] on div "Home Áreas About us Contact Menu" at bounding box center [467, 113] width 830 height 162
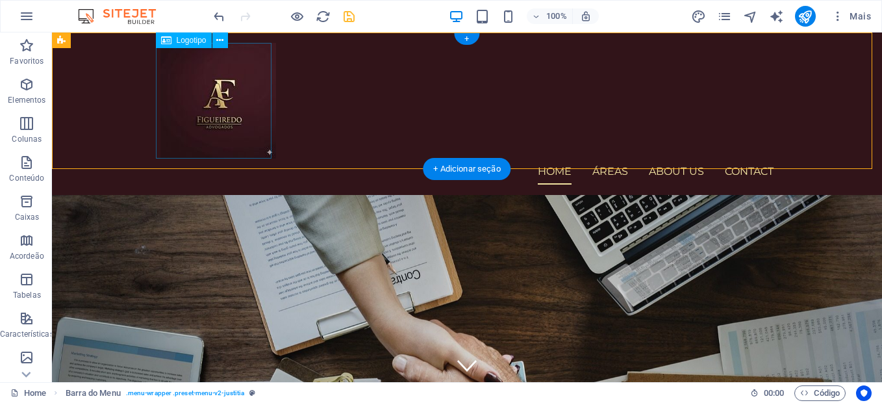
click at [205, 103] on div at bounding box center [466, 101] width 613 height 116
click at [220, 34] on icon at bounding box center [219, 41] width 7 height 14
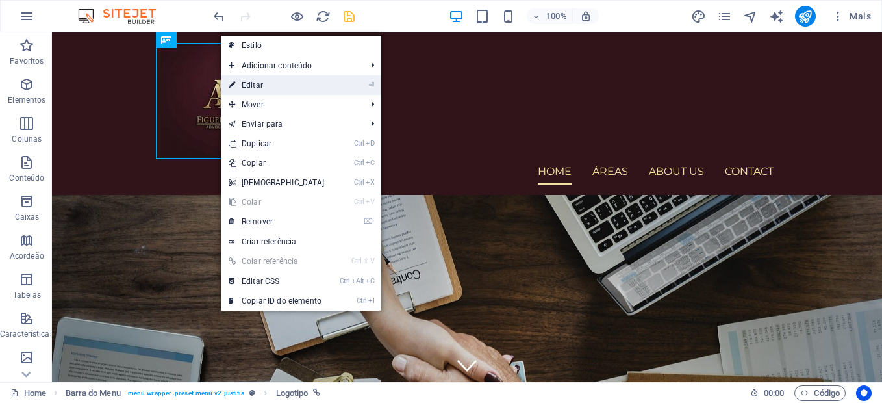
click at [266, 83] on link "⏎ Editar" at bounding box center [277, 84] width 112 height 19
select select "px"
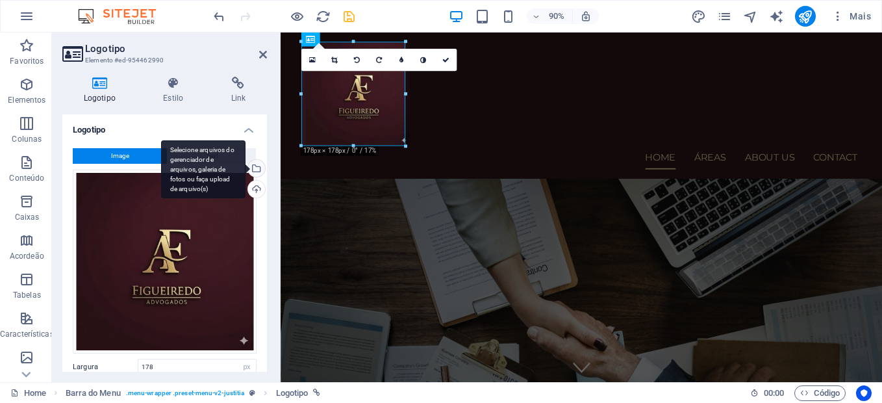
click at [255, 168] on div "Selecione arquivos do gerenciador de arquivos, galeria de fotos ou faça upload …" at bounding box center [255, 169] width 19 height 19
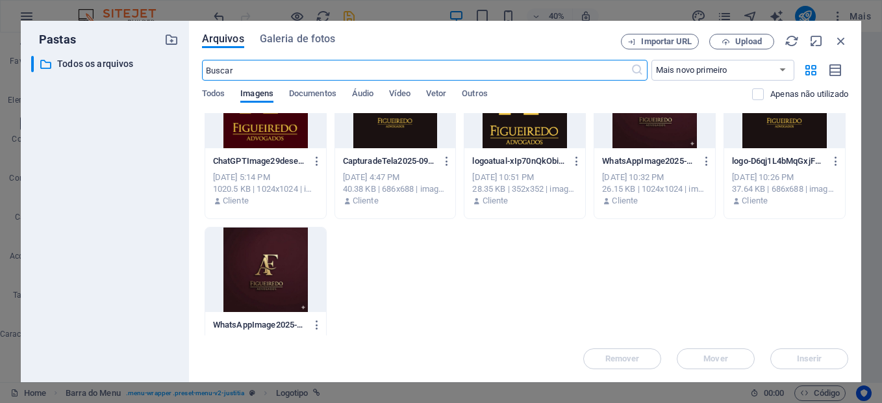
scroll to position [213, 0]
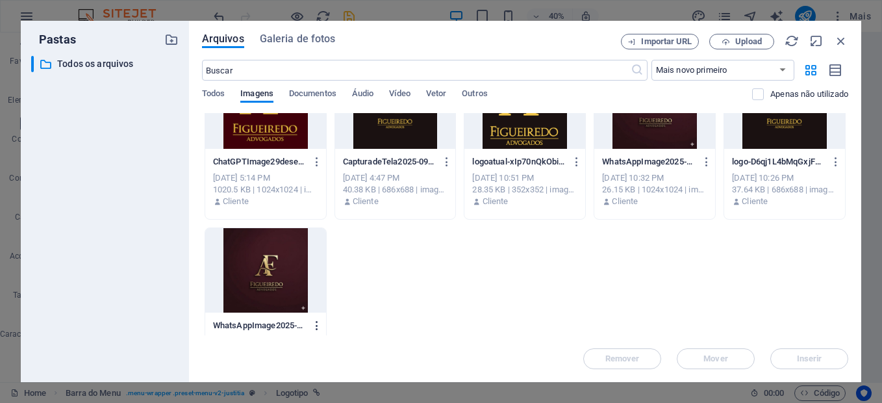
click at [316, 325] on icon "button" at bounding box center [317, 326] width 12 height 12
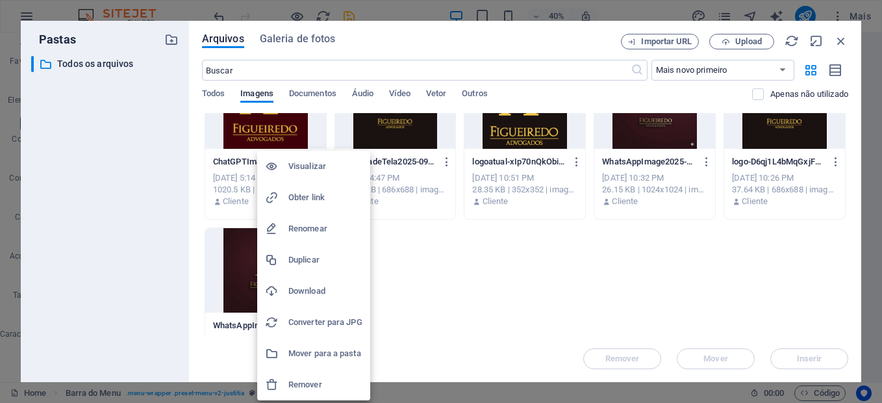
click at [626, 288] on div at bounding box center [441, 201] width 882 height 403
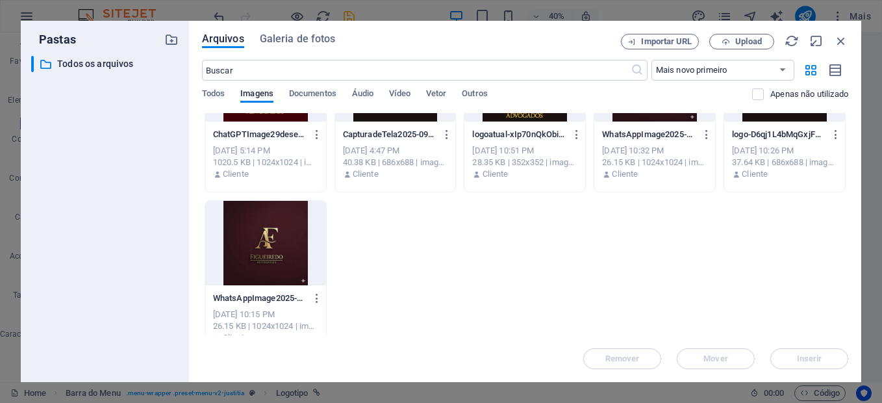
scroll to position [241, 0]
click at [316, 300] on icon "button" at bounding box center [317, 298] width 12 height 12
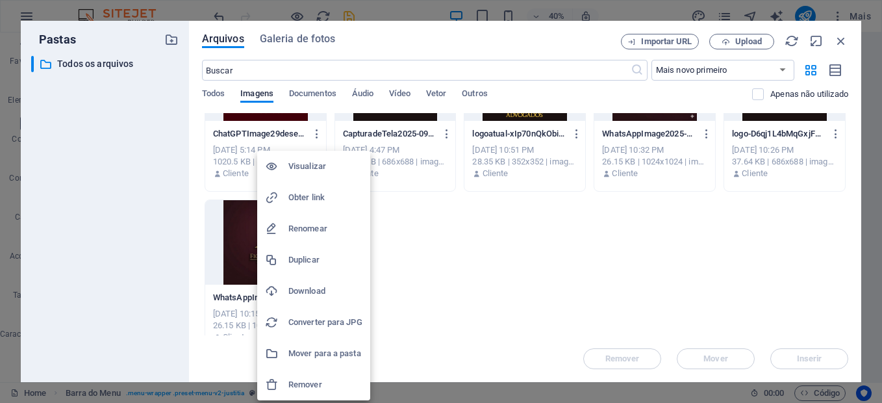
click at [317, 290] on h6 "Download" at bounding box center [325, 291] width 74 height 16
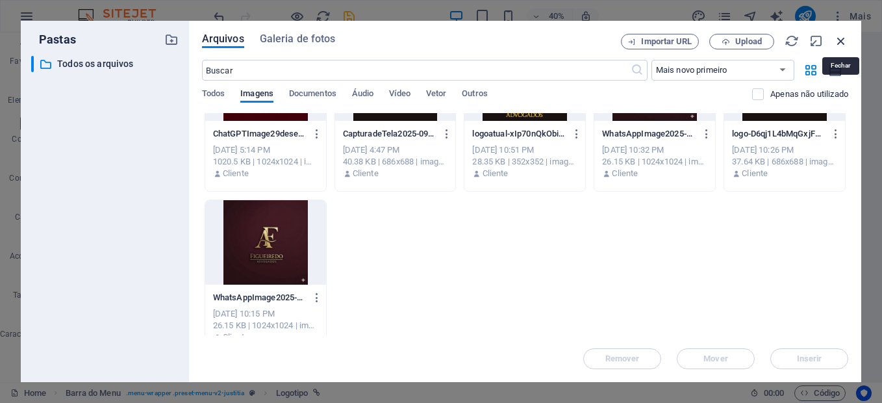
click at [843, 42] on icon "button" at bounding box center [841, 41] width 14 height 14
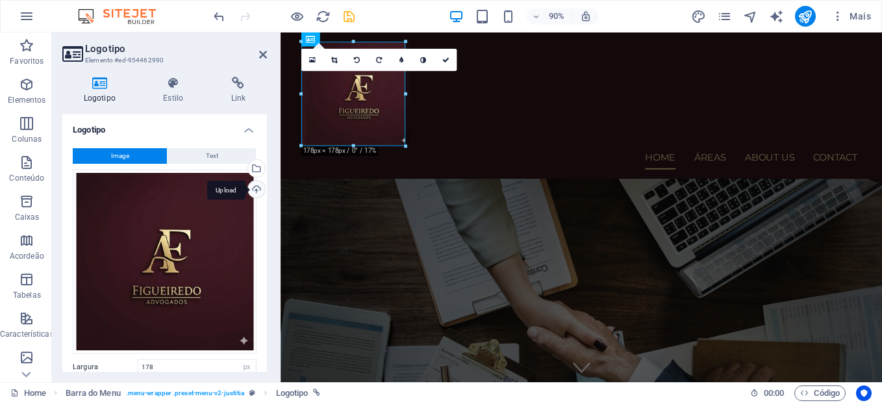
click at [258, 192] on div "Upload" at bounding box center [255, 190] width 19 height 19
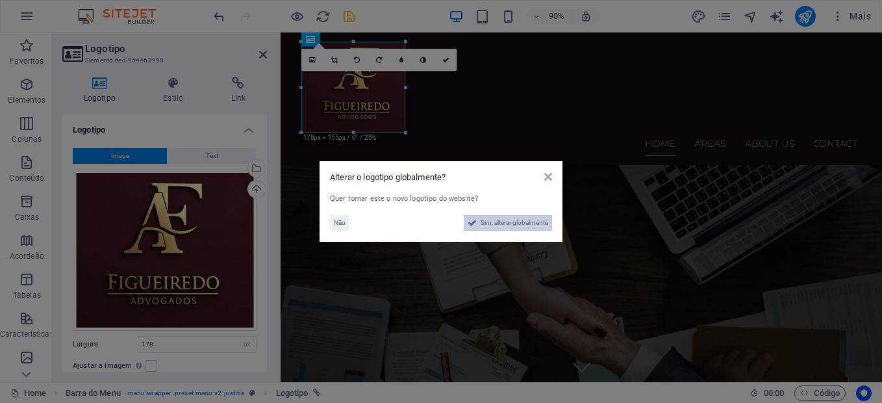
click at [502, 222] on span "Sim, alterar globalmente" at bounding box center [515, 223] width 68 height 16
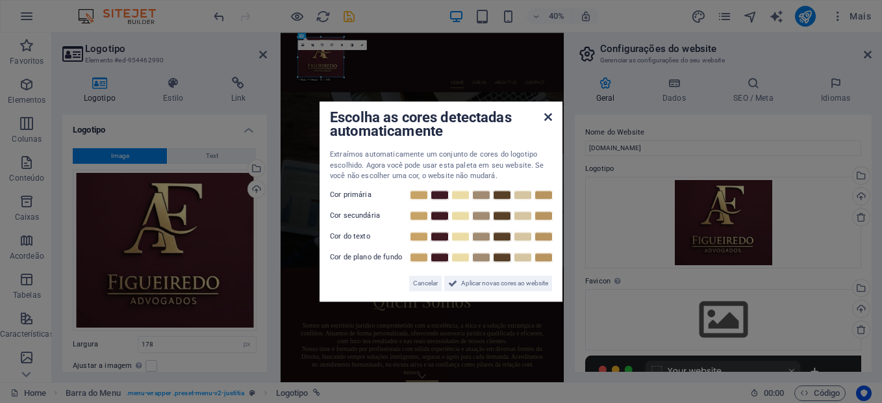
click at [551, 112] on icon at bounding box center [548, 117] width 8 height 10
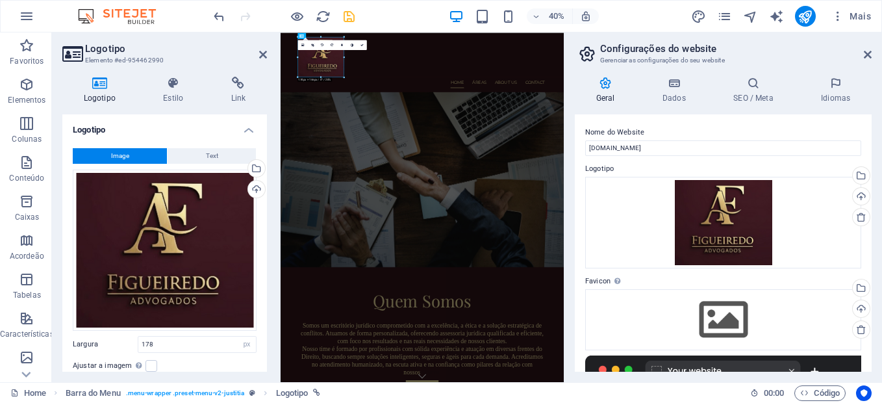
click at [257, 52] on h2 "Logotipo" at bounding box center [176, 49] width 182 height 12
click at [264, 53] on icon at bounding box center [263, 54] width 8 height 10
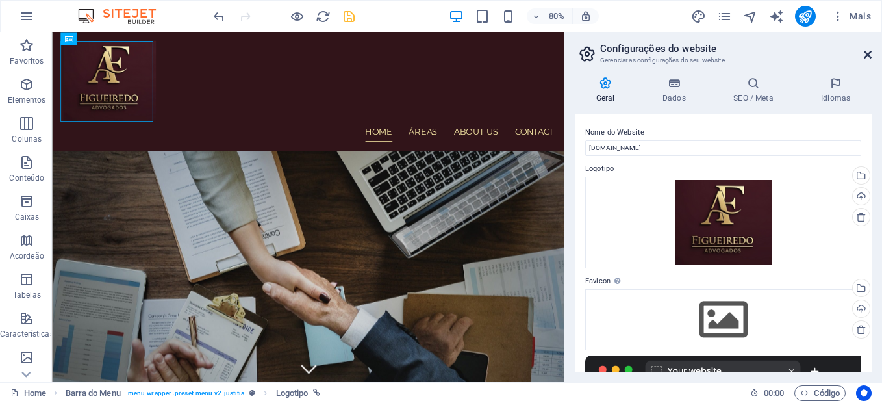
click at [869, 56] on icon at bounding box center [868, 54] width 8 height 10
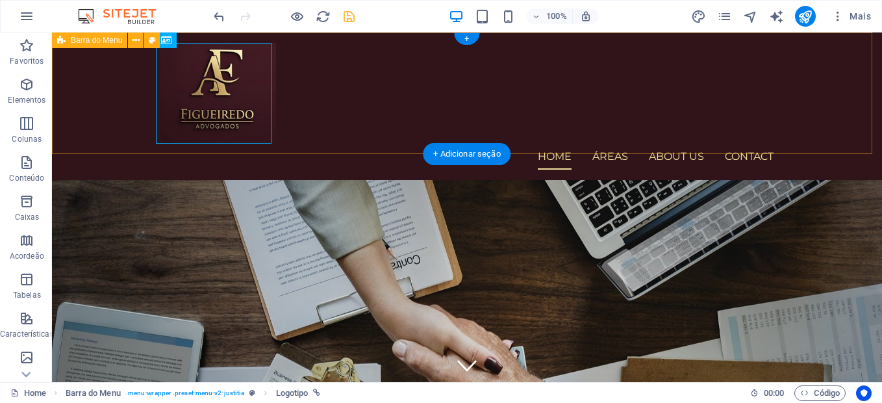
click at [832, 108] on div "Home Áreas About us Contact Menu" at bounding box center [467, 105] width 830 height 147
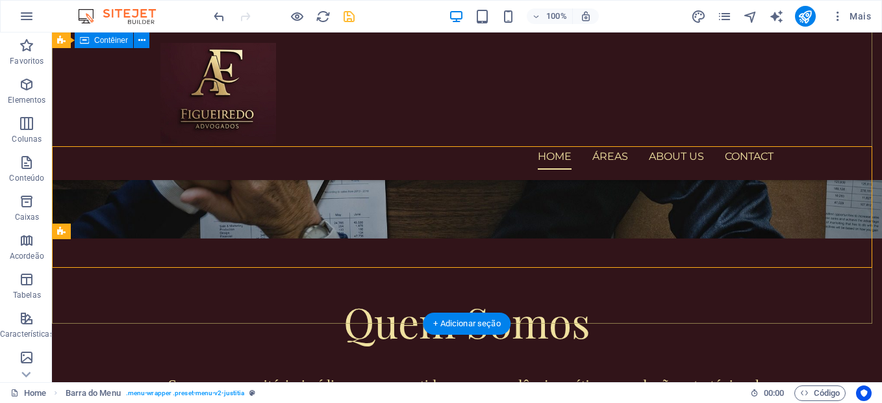
scroll to position [0, 0]
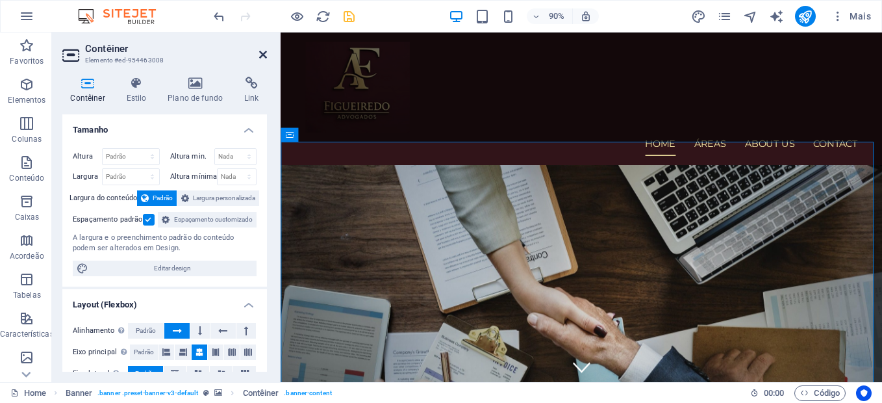
click at [261, 53] on icon at bounding box center [263, 54] width 8 height 10
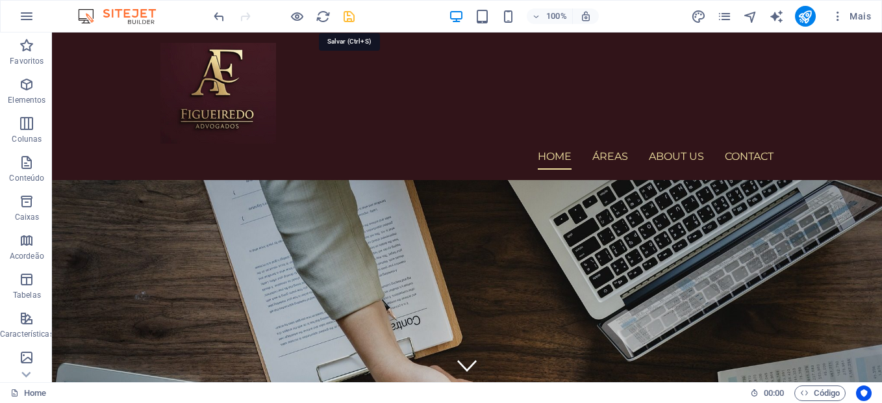
click at [348, 17] on icon "save" at bounding box center [349, 16] width 15 height 15
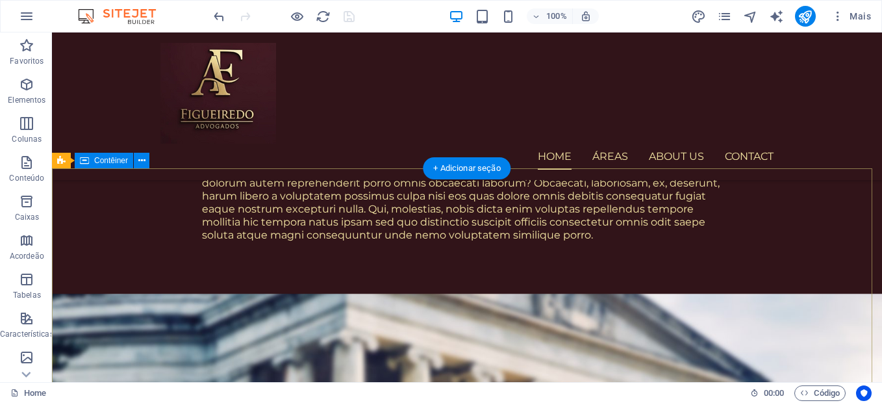
scroll to position [1392, 0]
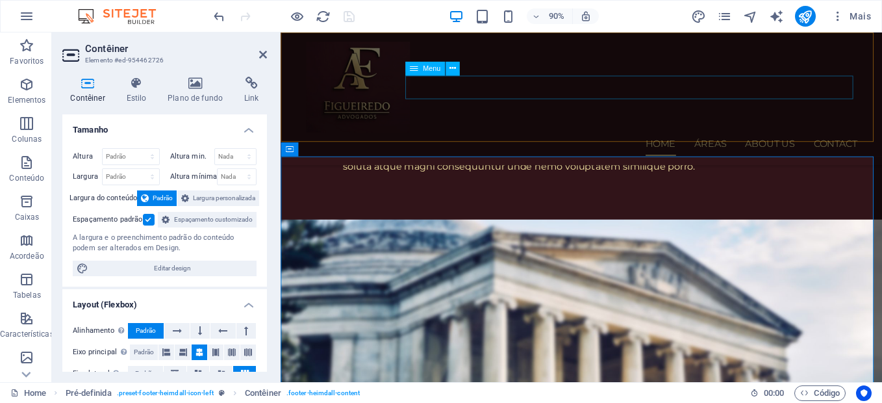
click at [700, 144] on nav "Home Áreas About us Contact" at bounding box center [615, 157] width 613 height 26
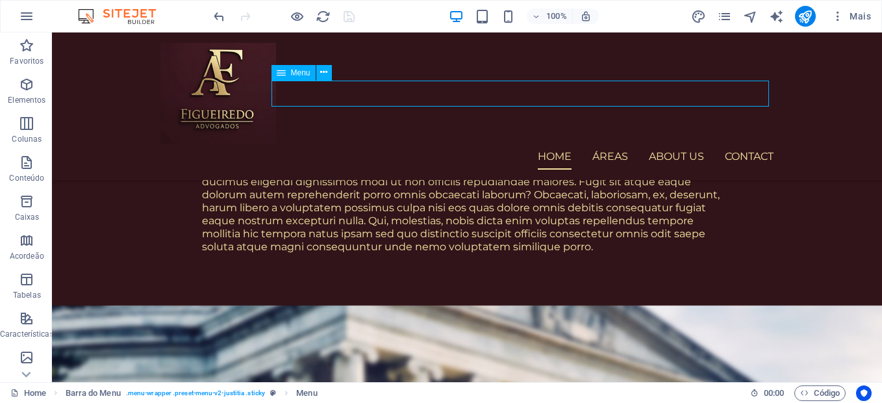
click at [613, 144] on nav "Home Áreas About us Contact" at bounding box center [466, 157] width 613 height 26
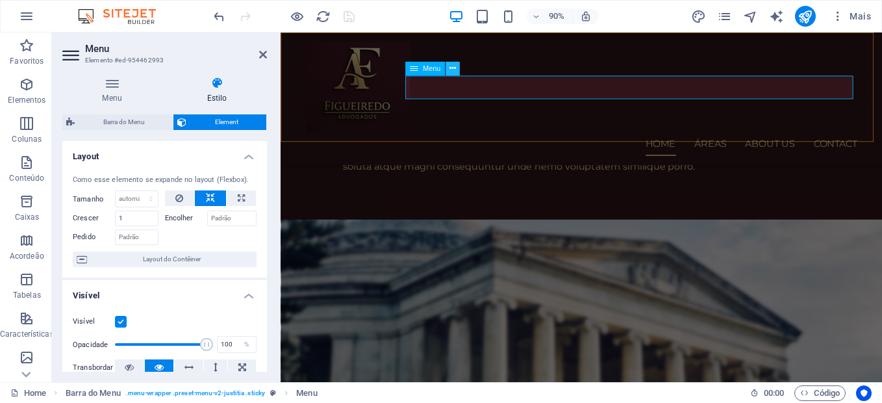
click at [453, 68] on icon at bounding box center [453, 68] width 6 height 12
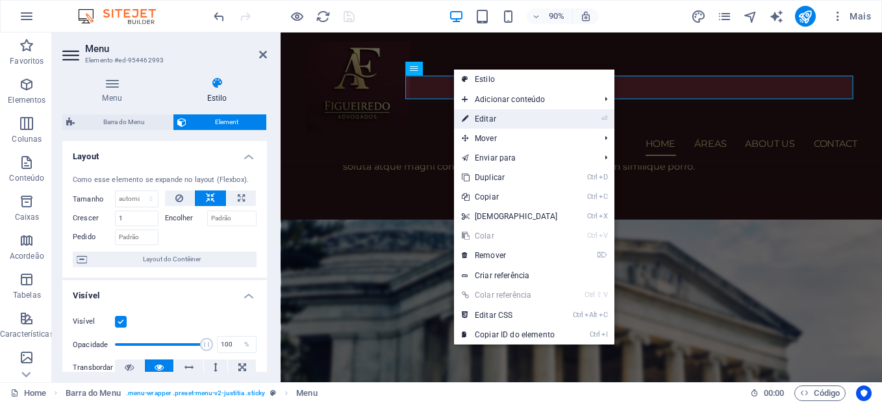
click at [484, 124] on link "⏎ Editar" at bounding box center [510, 118] width 112 height 19
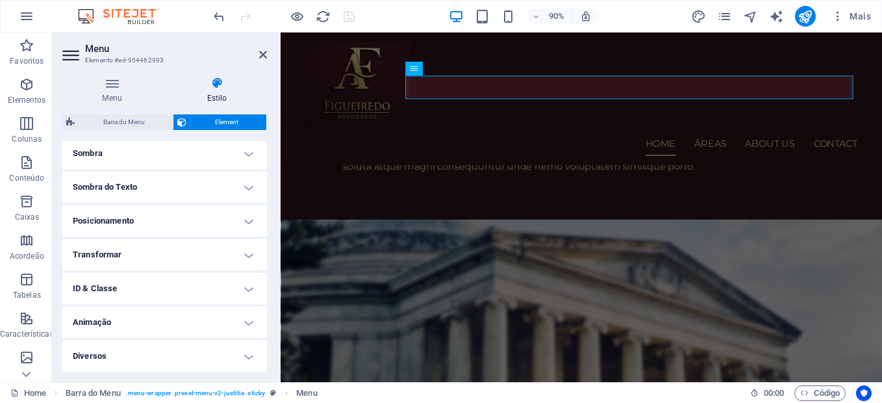
scroll to position [0, 0]
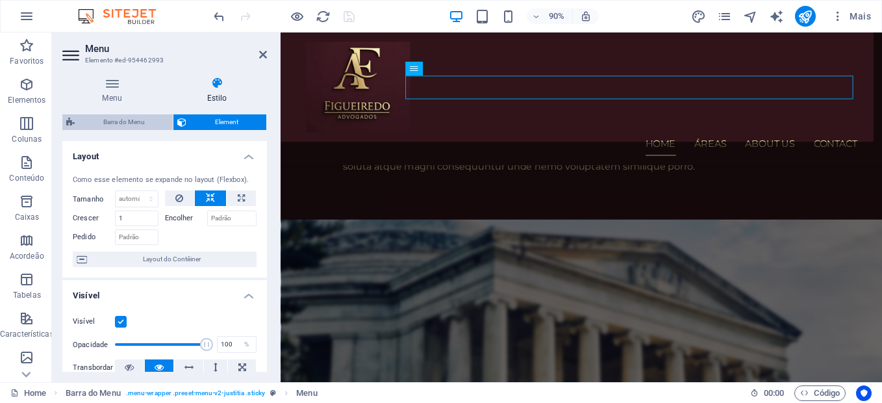
click at [136, 123] on span "Barra do Menu" at bounding box center [124, 122] width 90 height 16
select select "hover_border_bottom"
select select "px"
select select "rem"
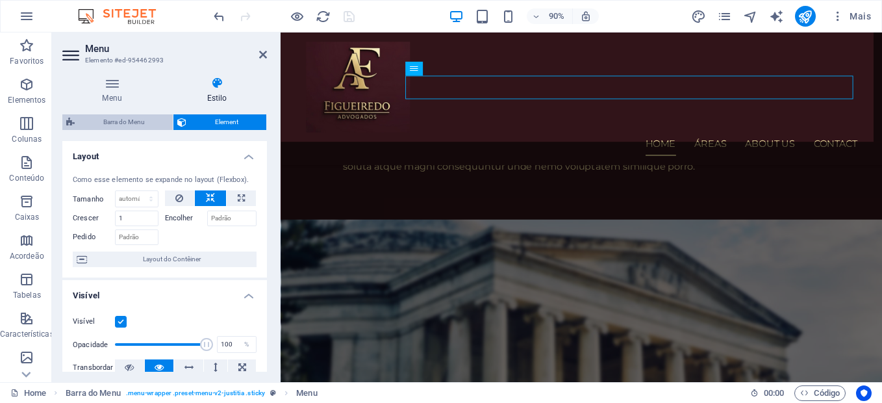
select select "rem"
select select "px"
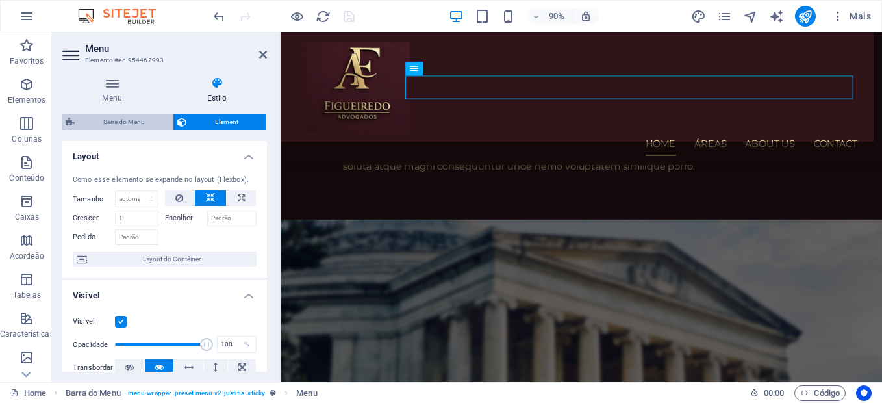
select select
select select "px"
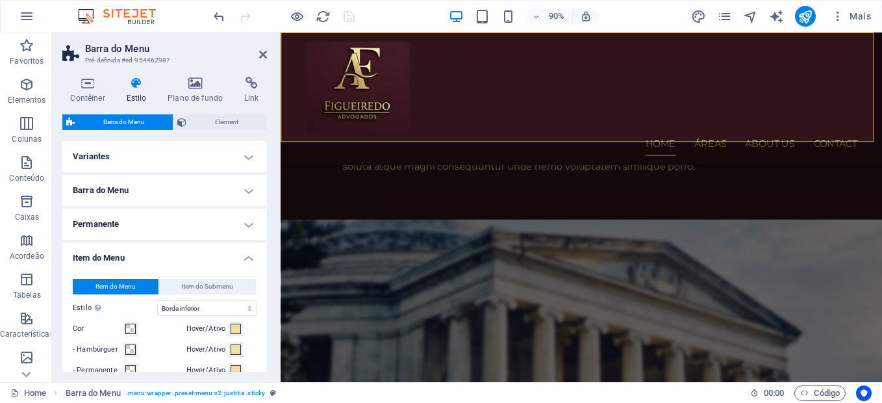
click at [245, 159] on h4 "Variantes" at bounding box center [164, 156] width 205 height 31
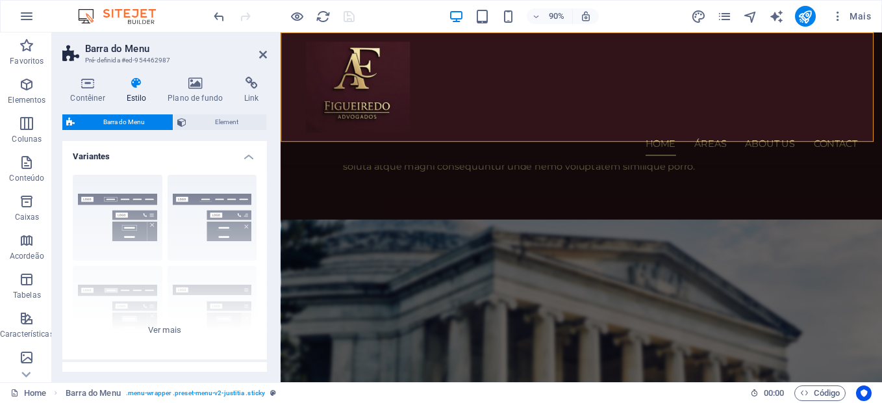
click at [245, 159] on h4 "Variantes" at bounding box center [164, 152] width 205 height 23
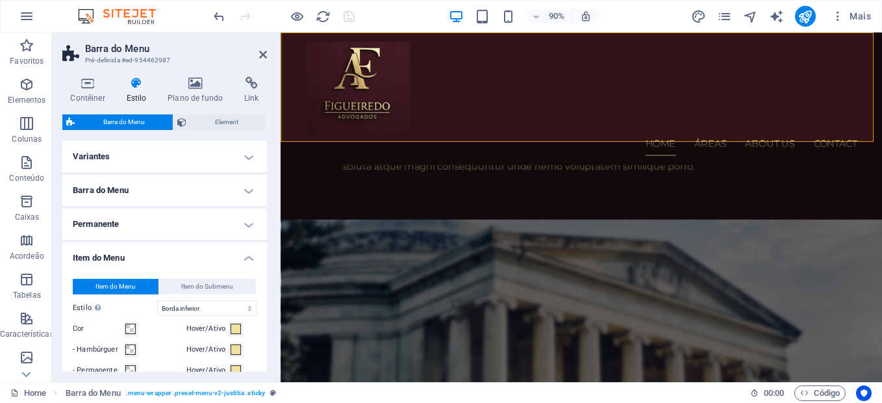
click at [247, 194] on h4 "Barra do Menu" at bounding box center [164, 190] width 205 height 31
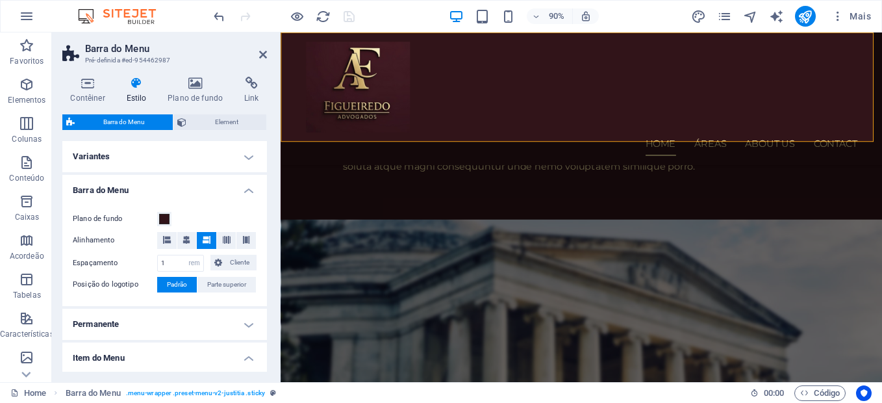
click at [247, 190] on h4 "Barra do Menu" at bounding box center [164, 186] width 205 height 23
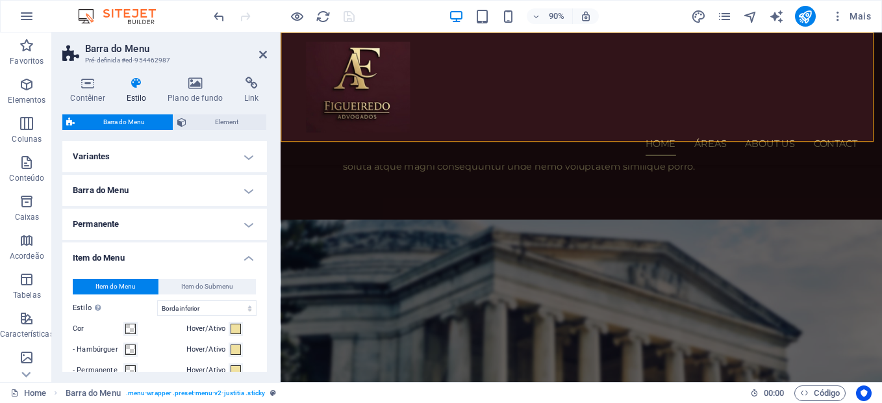
click at [246, 223] on h4 "Permanente" at bounding box center [164, 224] width 205 height 31
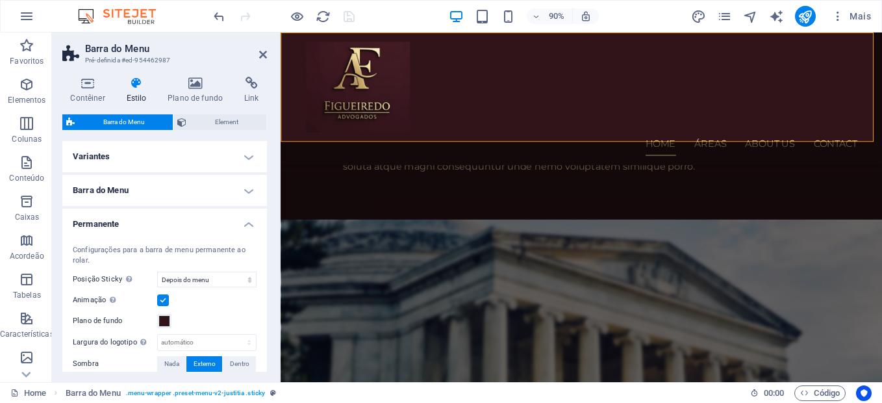
click at [246, 220] on h4 "Permanente" at bounding box center [164, 220] width 205 height 23
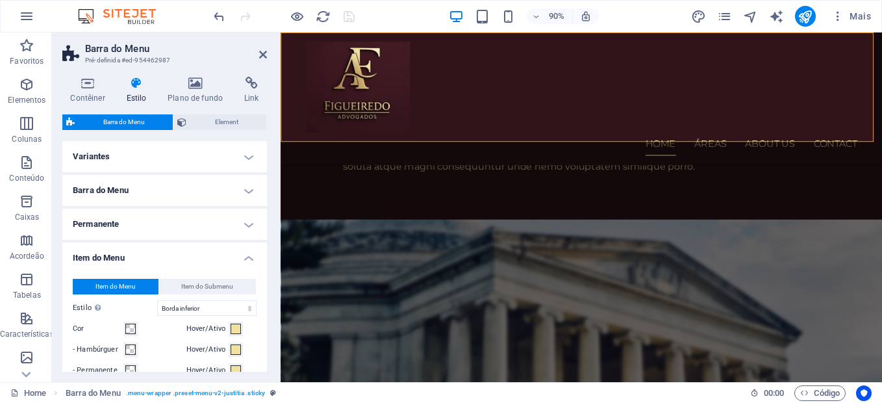
click at [249, 254] on h4 "Item do Menu" at bounding box center [164, 253] width 205 height 23
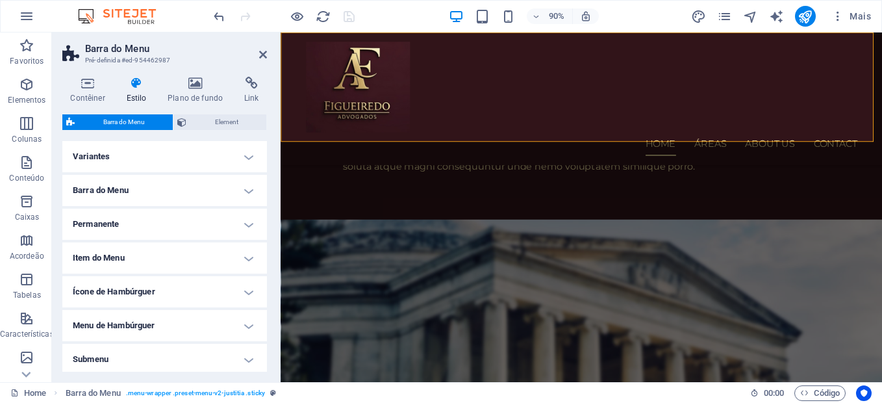
click at [249, 294] on h4 "Ícone de Hambúrguer" at bounding box center [164, 291] width 205 height 31
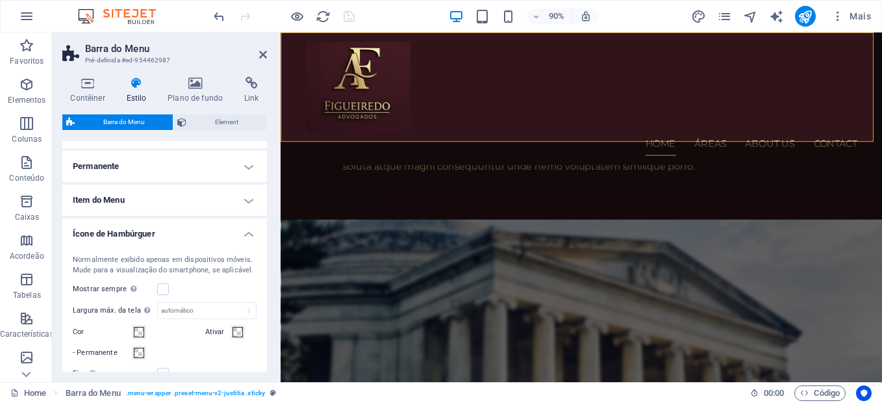
scroll to position [57, 0]
click at [246, 230] on h4 "Ícone de Hambúrguer" at bounding box center [164, 230] width 205 height 23
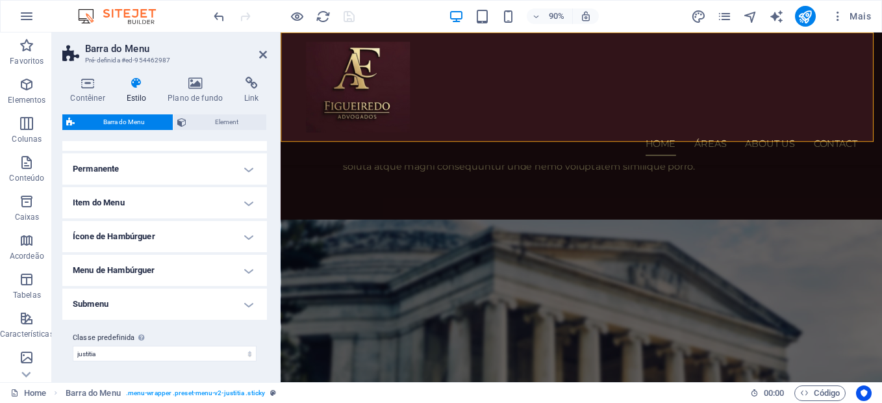
scroll to position [55, 0]
click at [246, 266] on h4 "Menu de Hambúrguer" at bounding box center [164, 270] width 205 height 31
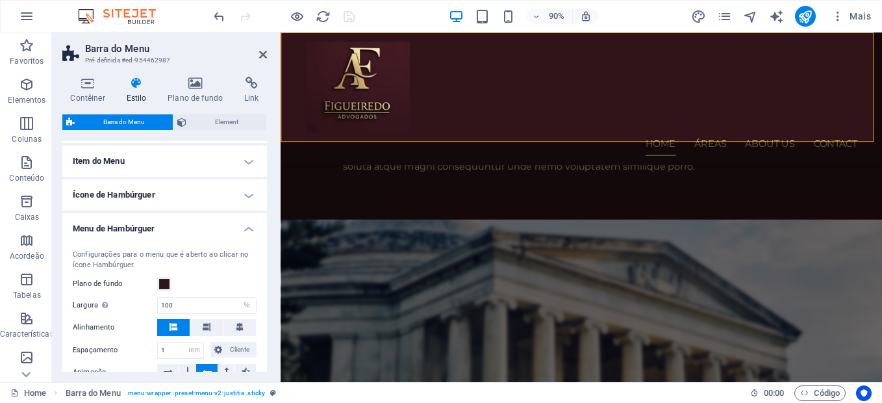
click at [248, 230] on h4 "Menu de Hambúrguer" at bounding box center [164, 224] width 205 height 23
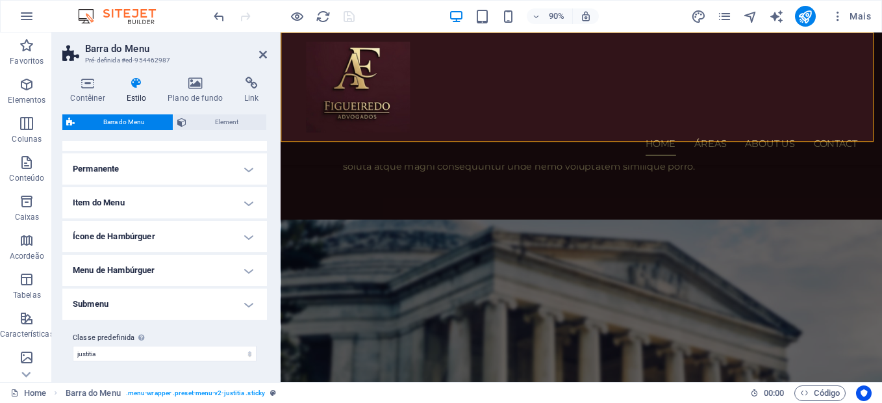
click at [245, 305] on h4 "Submenu" at bounding box center [164, 303] width 205 height 31
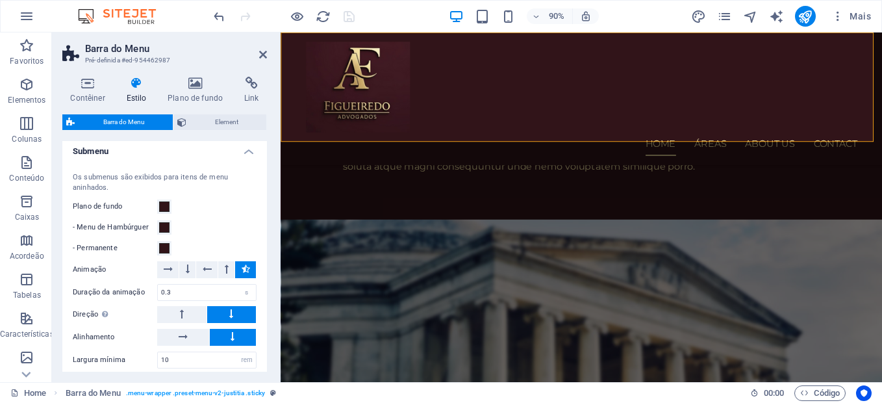
scroll to position [292, 0]
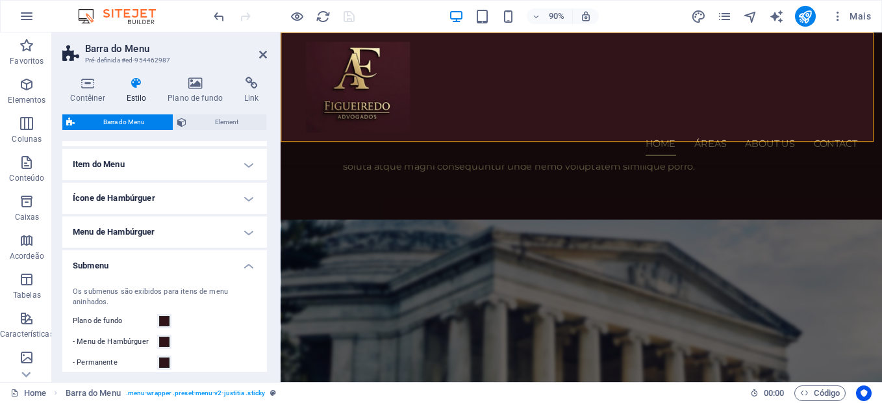
click at [247, 268] on h4 "Submenu" at bounding box center [164, 261] width 205 height 23
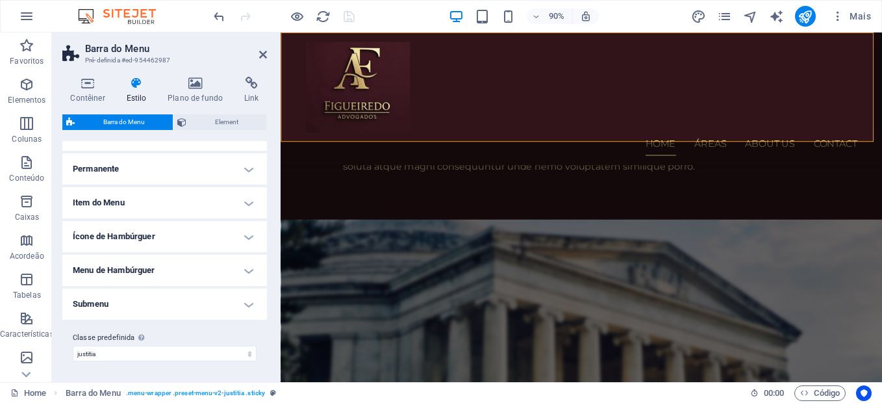
scroll to position [55, 0]
click at [261, 57] on icon at bounding box center [263, 54] width 8 height 10
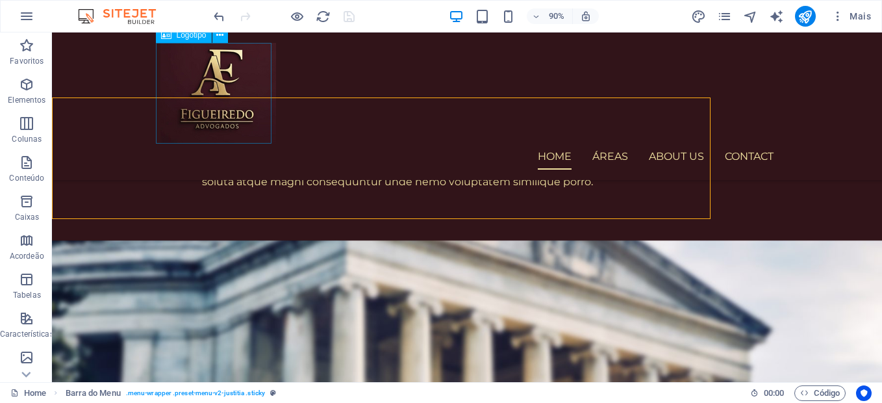
scroll to position [1392, 0]
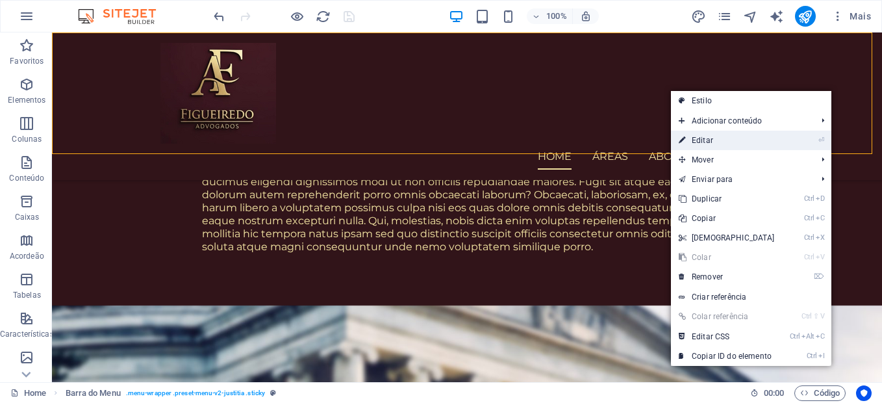
click at [708, 134] on link "⏎ Editar" at bounding box center [727, 140] width 112 height 19
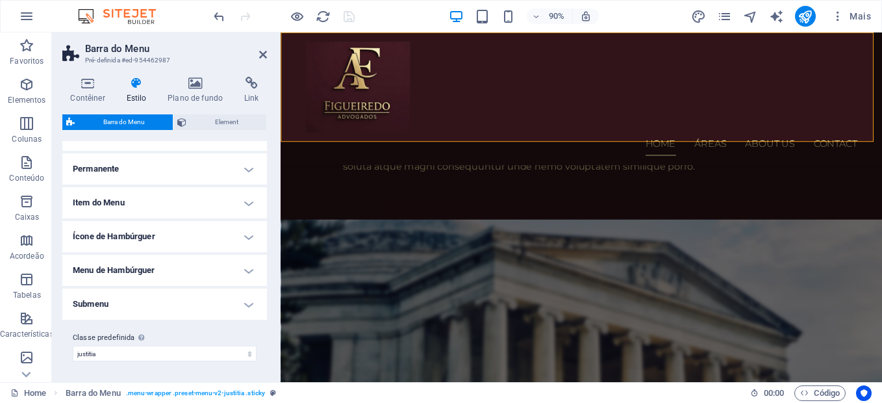
scroll to position [0, 0]
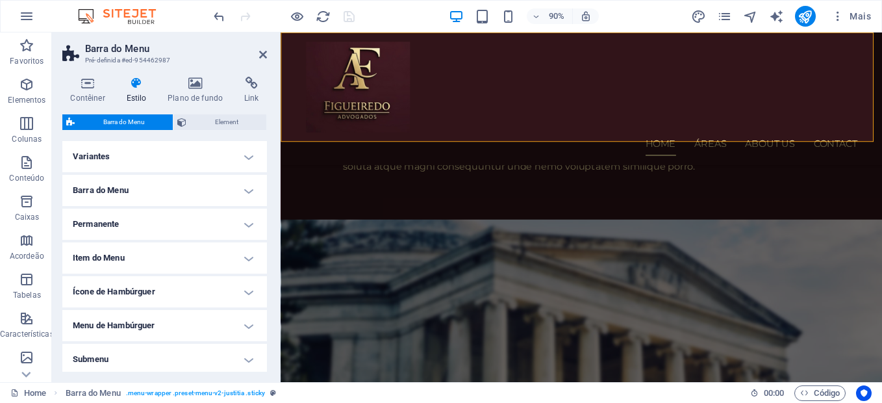
click at [251, 156] on h4 "Variantes" at bounding box center [164, 156] width 205 height 31
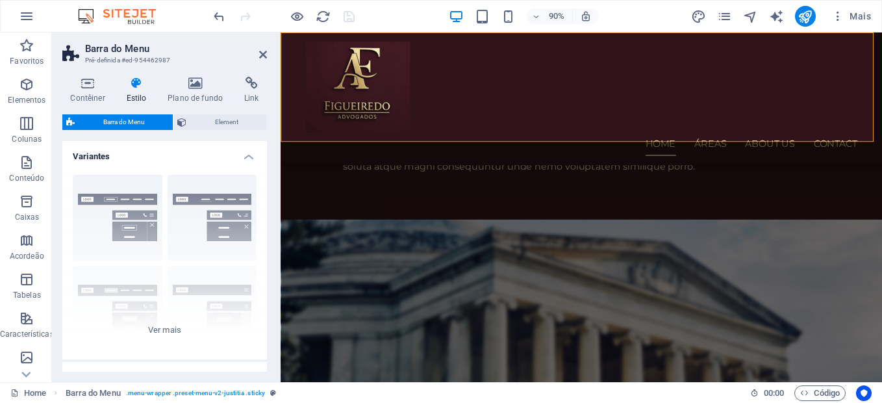
click at [250, 156] on h4 "Variantes" at bounding box center [164, 152] width 205 height 23
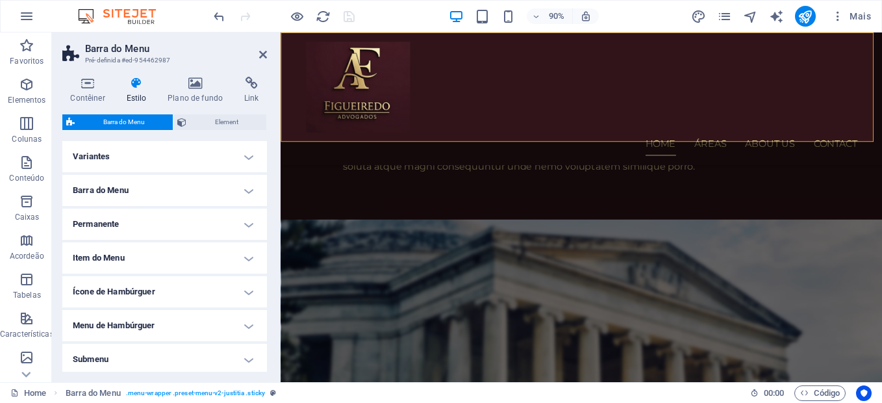
click at [243, 187] on h4 "Barra do Menu" at bounding box center [164, 190] width 205 height 31
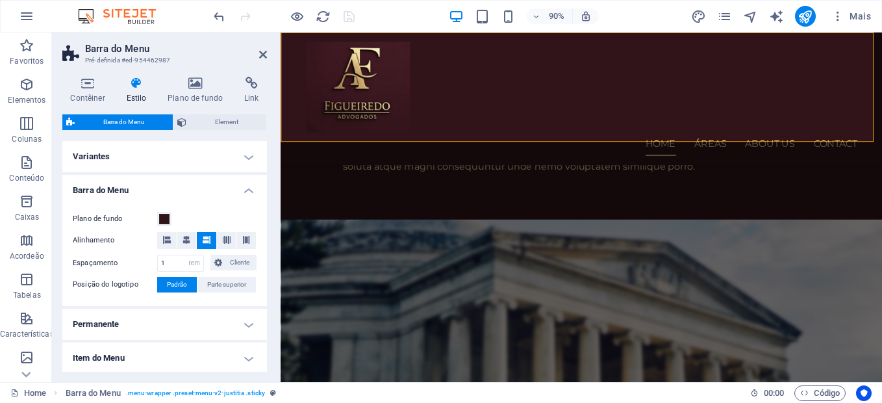
click at [243, 187] on h4 "Barra do Menu" at bounding box center [164, 186] width 205 height 23
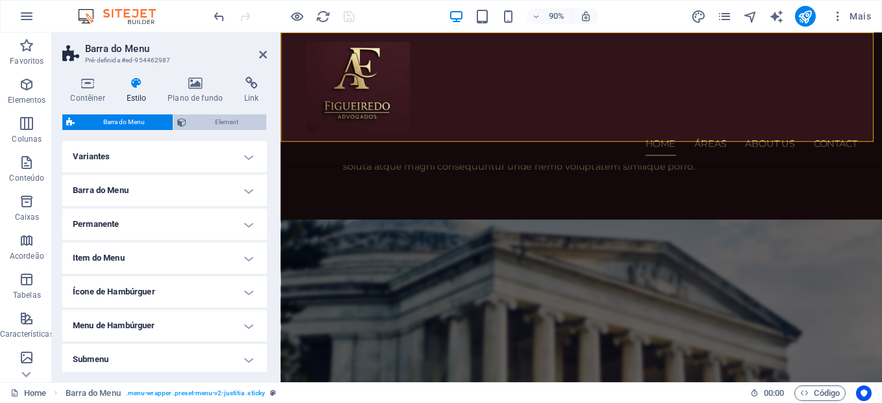
click at [222, 116] on span "Element" at bounding box center [226, 122] width 72 height 16
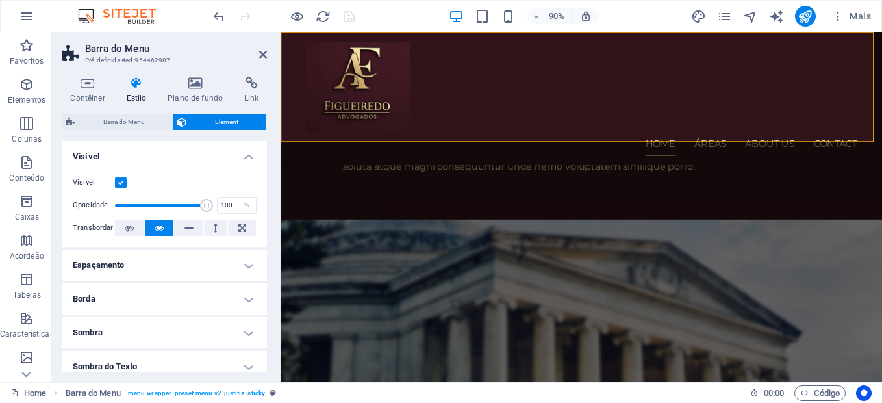
click at [248, 156] on h4 "Visível" at bounding box center [164, 152] width 205 height 23
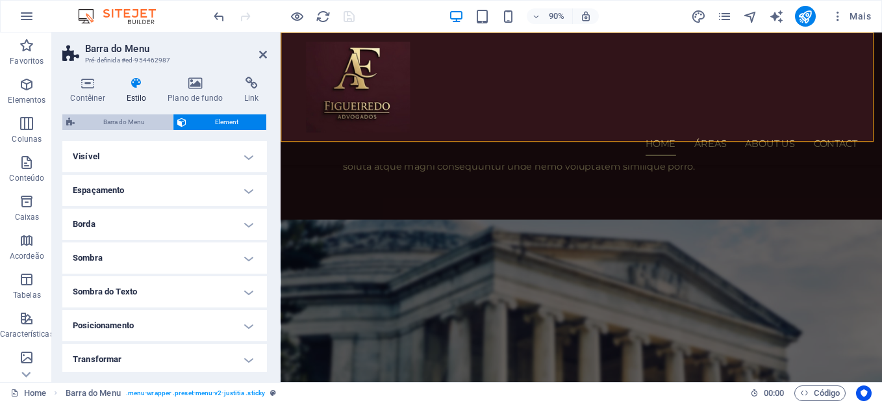
click at [122, 123] on span "Barra do Menu" at bounding box center [124, 122] width 90 height 16
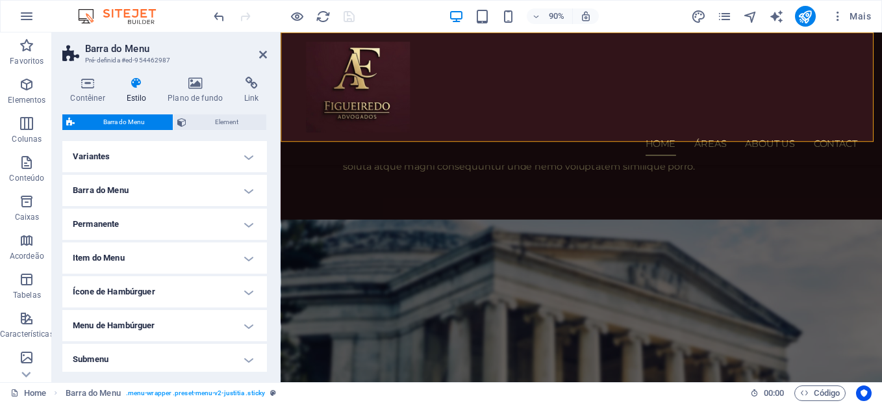
click at [248, 153] on h4 "Variantes" at bounding box center [164, 156] width 205 height 31
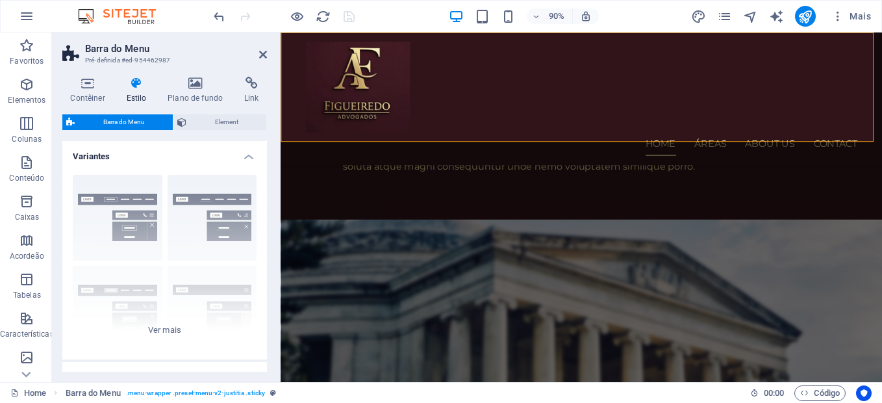
click at [248, 153] on h4 "Variantes" at bounding box center [164, 152] width 205 height 23
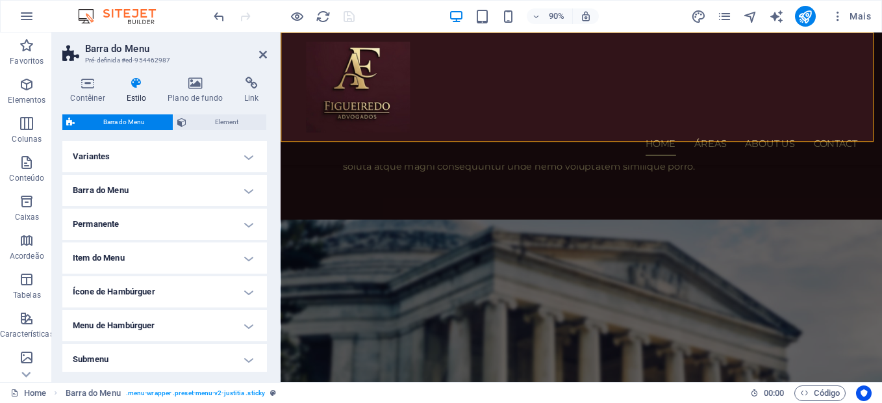
click at [106, 190] on h4 "Barra do Menu" at bounding box center [164, 190] width 205 height 31
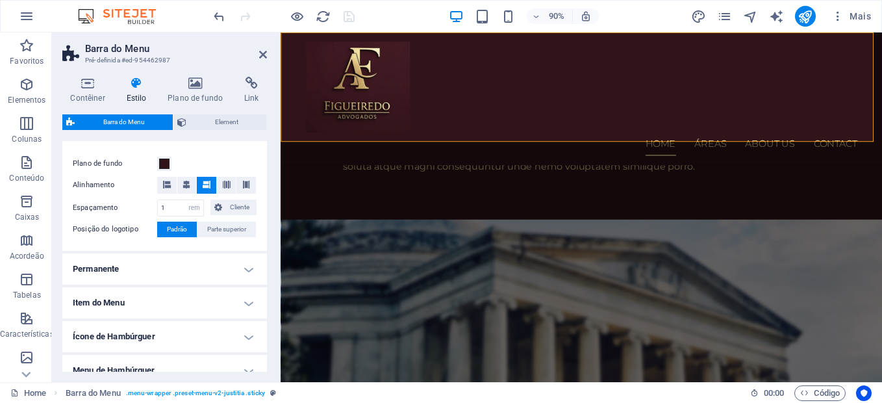
scroll to position [56, 0]
click at [223, 230] on span "Parte superior" at bounding box center [226, 229] width 39 height 16
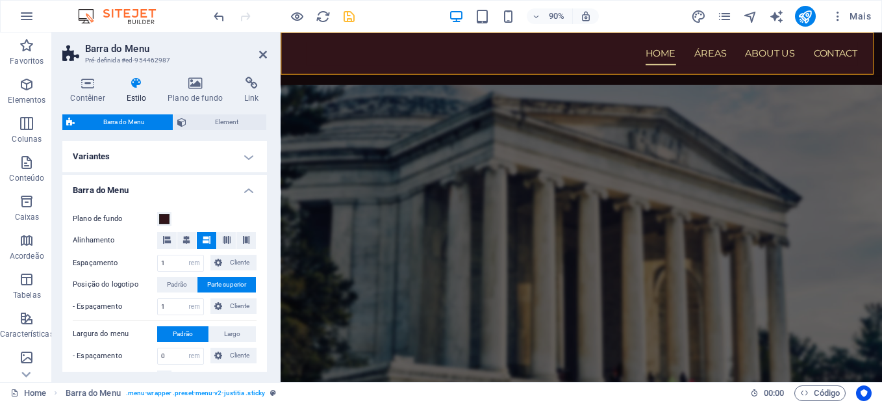
scroll to position [1382, 0]
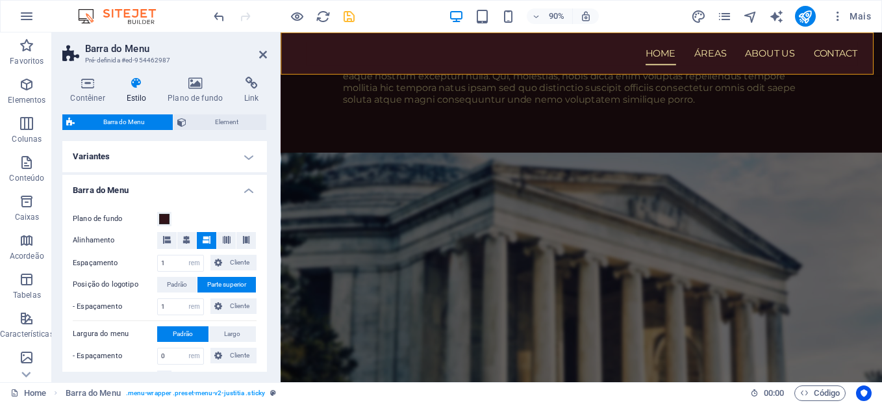
click at [249, 188] on h4 "Barra do Menu" at bounding box center [164, 186] width 205 height 23
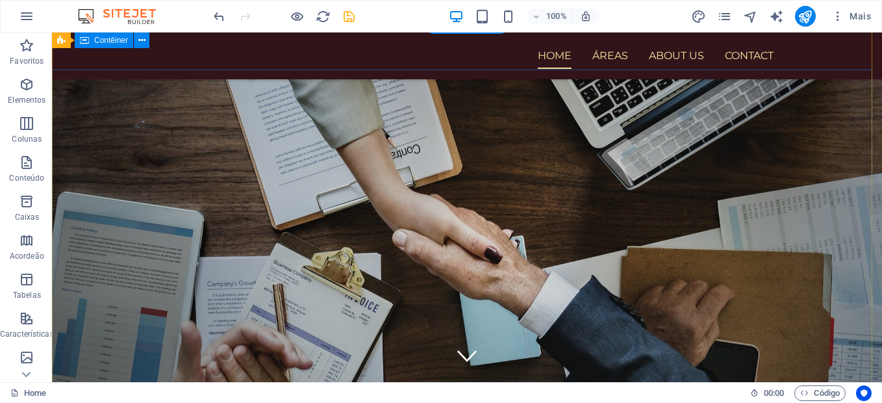
scroll to position [0, 0]
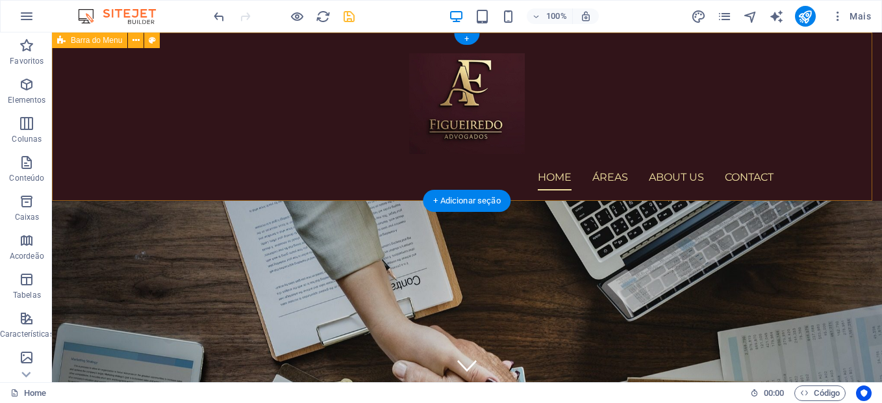
click at [798, 134] on div "Home Áreas About us Contact Menu" at bounding box center [467, 116] width 830 height 168
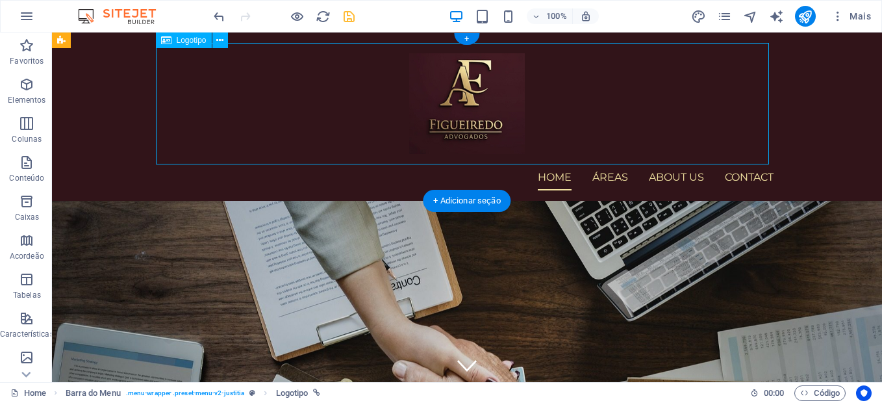
drag, startPoint x: 484, startPoint y: 93, endPoint x: 344, endPoint y: 129, distance: 144.3
click at [344, 129] on div at bounding box center [466, 103] width 613 height 121
click at [816, 144] on div "Home Áreas About us Contact Menu" at bounding box center [467, 116] width 830 height 168
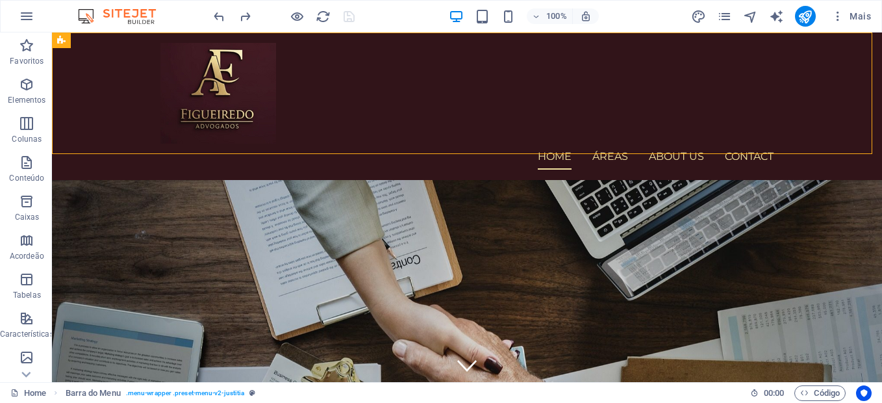
click at [357, 22] on div "100% Mais" at bounding box center [543, 16] width 665 height 21
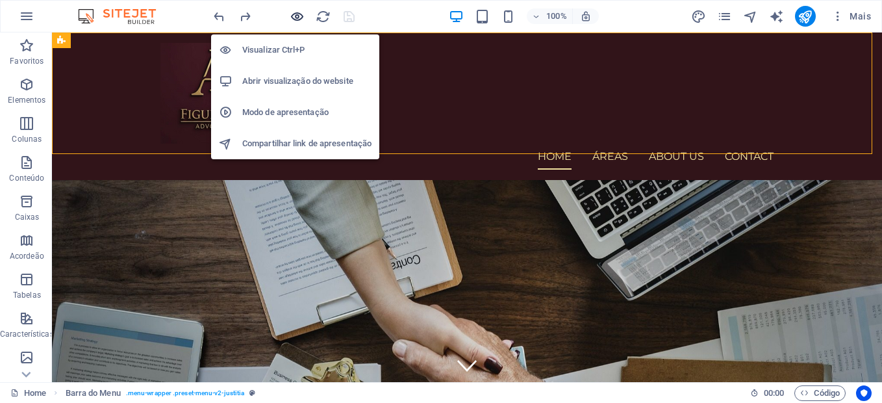
click at [295, 17] on icon "button" at bounding box center [297, 16] width 15 height 15
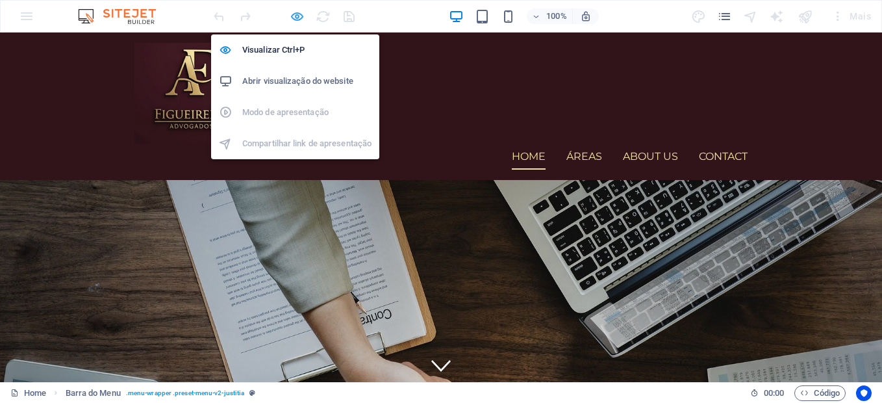
click at [300, 18] on icon "button" at bounding box center [297, 16] width 15 height 15
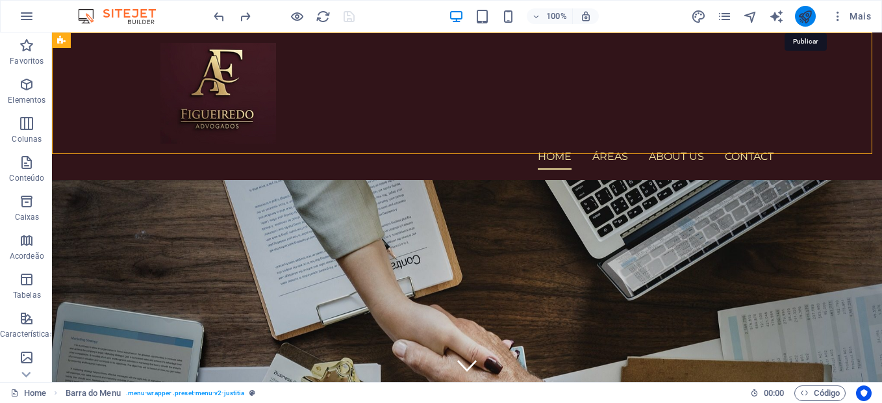
click at [806, 19] on icon "publish" at bounding box center [805, 16] width 15 height 15
